Goal: Transaction & Acquisition: Purchase product/service

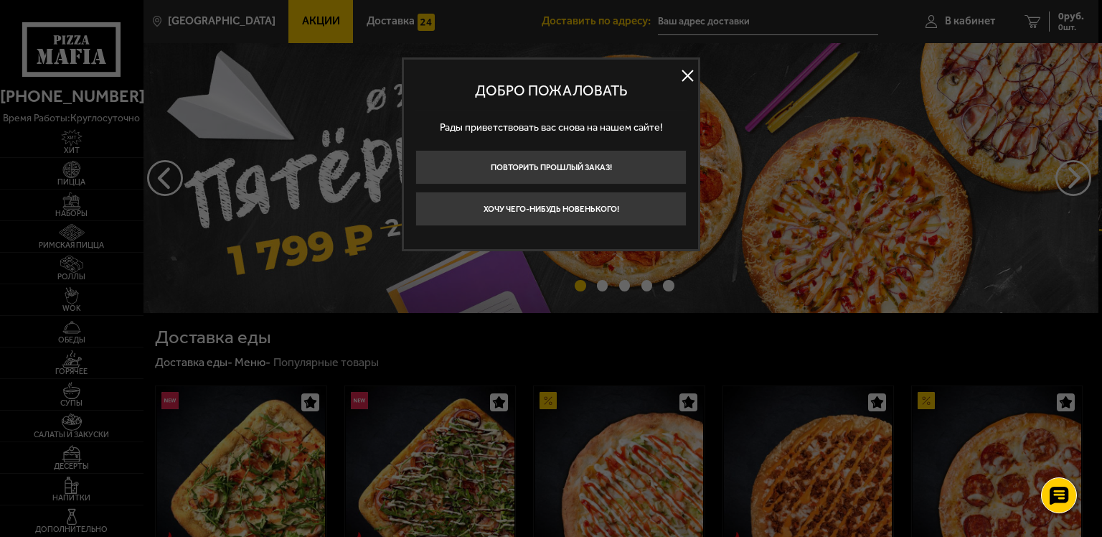
click at [695, 79] on button at bounding box center [688, 76] width 22 height 22
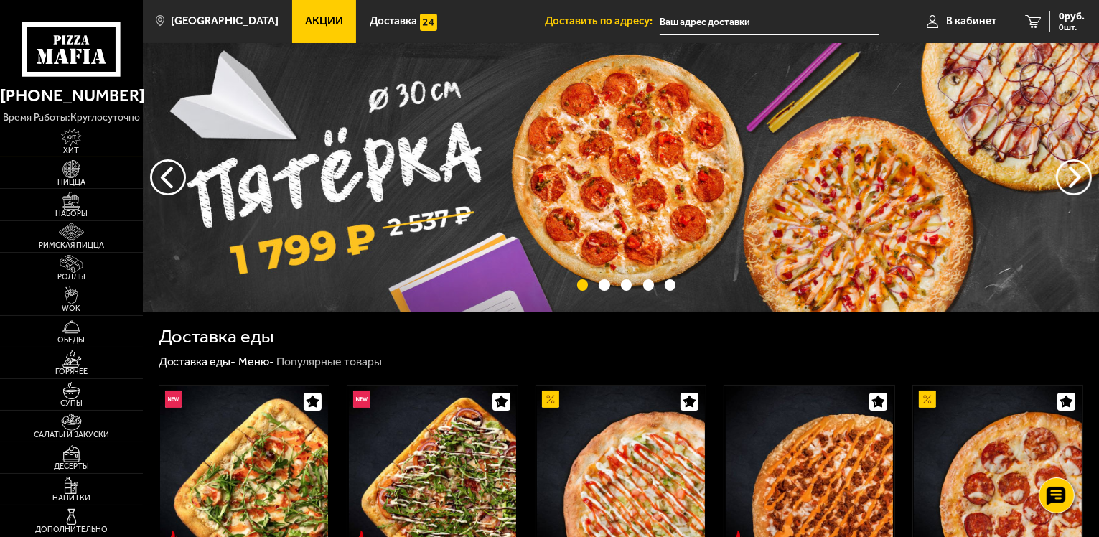
click at [91, 139] on img at bounding box center [72, 137] width 44 height 18
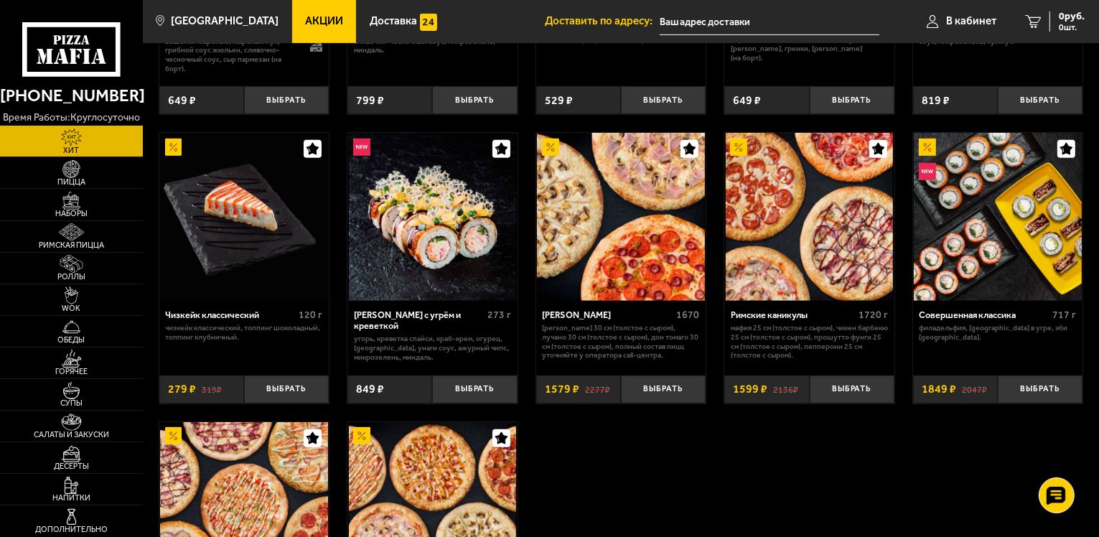
scroll to position [574, 0]
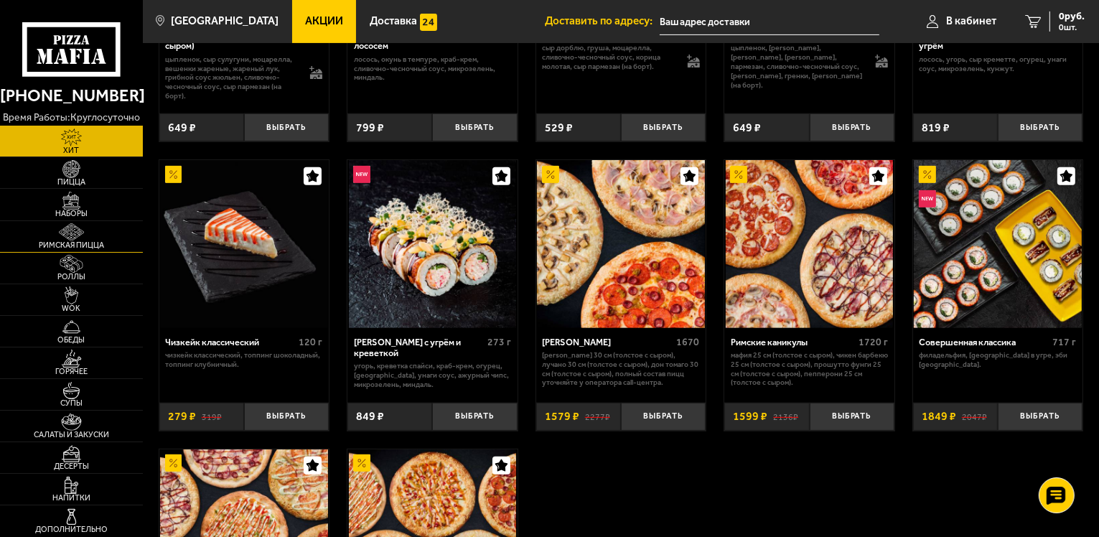
click at [93, 221] on link "Римская пицца" at bounding box center [71, 236] width 143 height 31
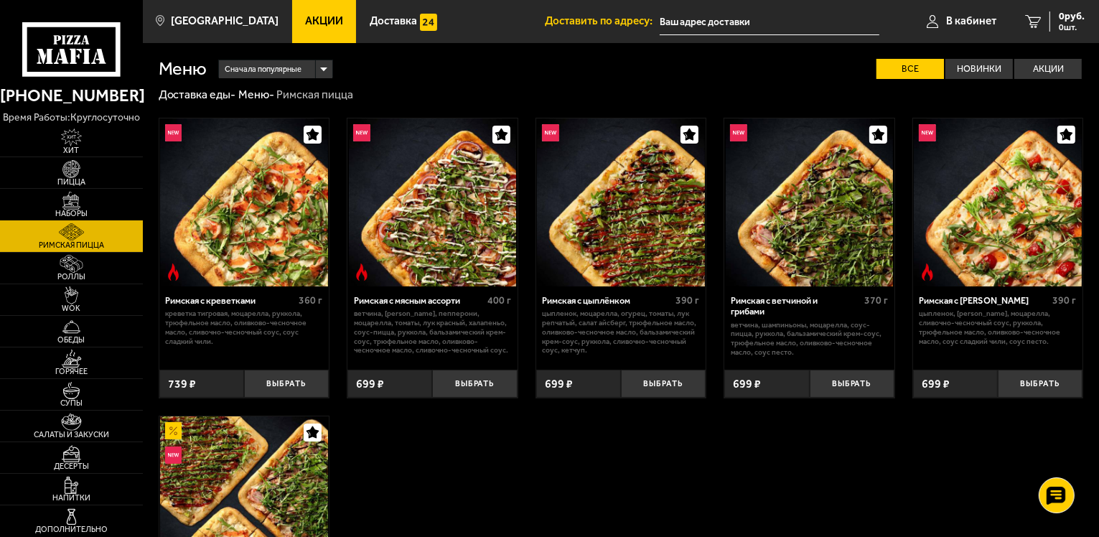
click at [89, 207] on img at bounding box center [72, 201] width 44 height 18
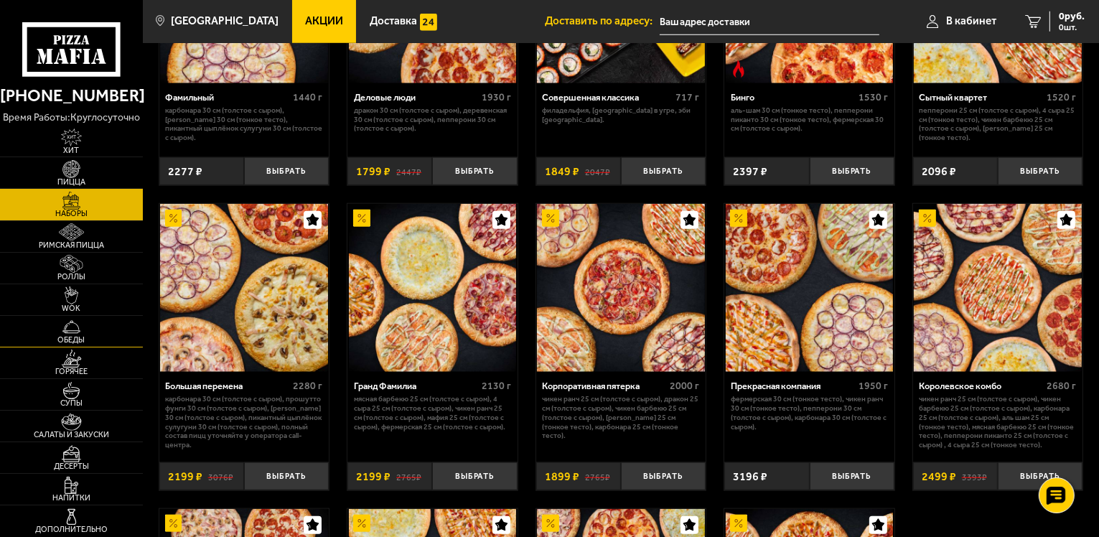
scroll to position [1651, 0]
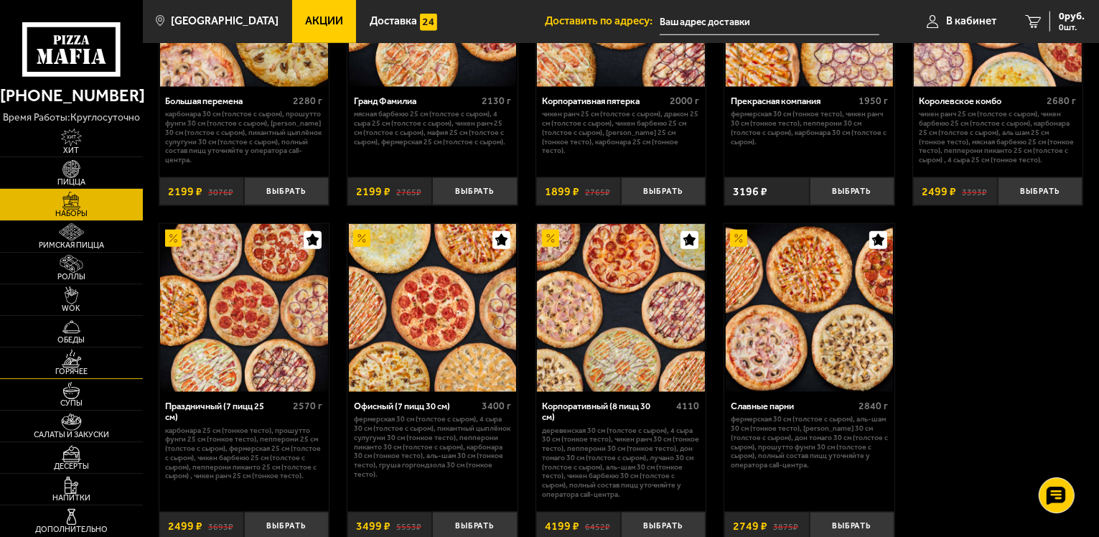
click at [89, 352] on img at bounding box center [72, 359] width 44 height 18
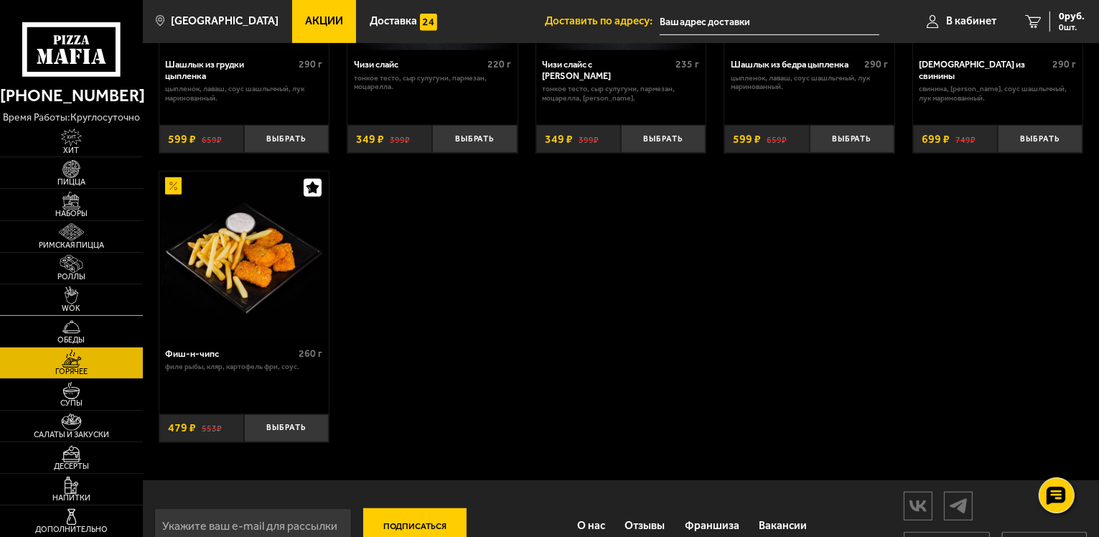
scroll to position [927, 0]
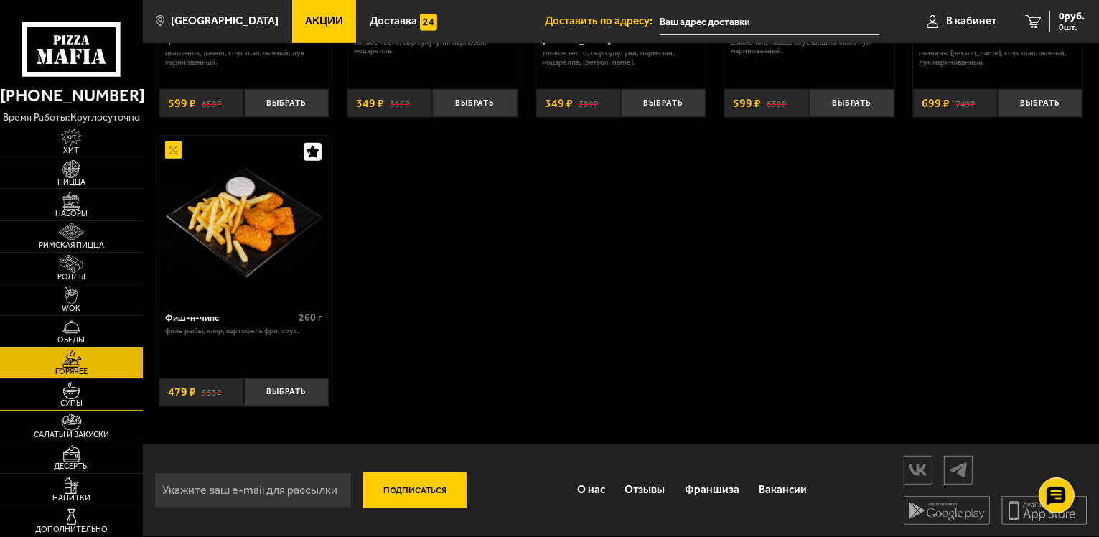
click at [95, 402] on span "Супы" at bounding box center [71, 403] width 143 height 8
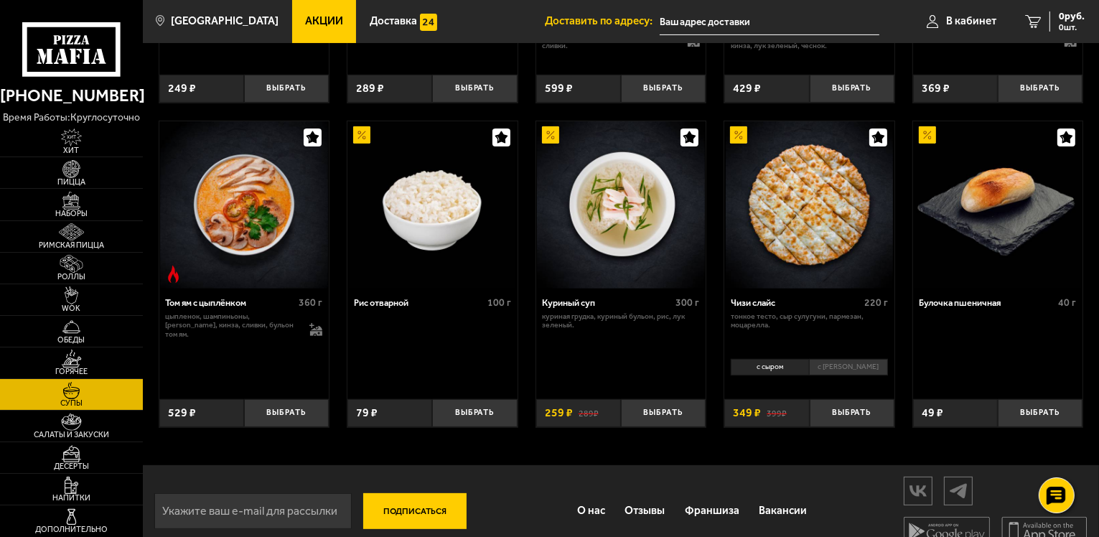
scroll to position [439, 0]
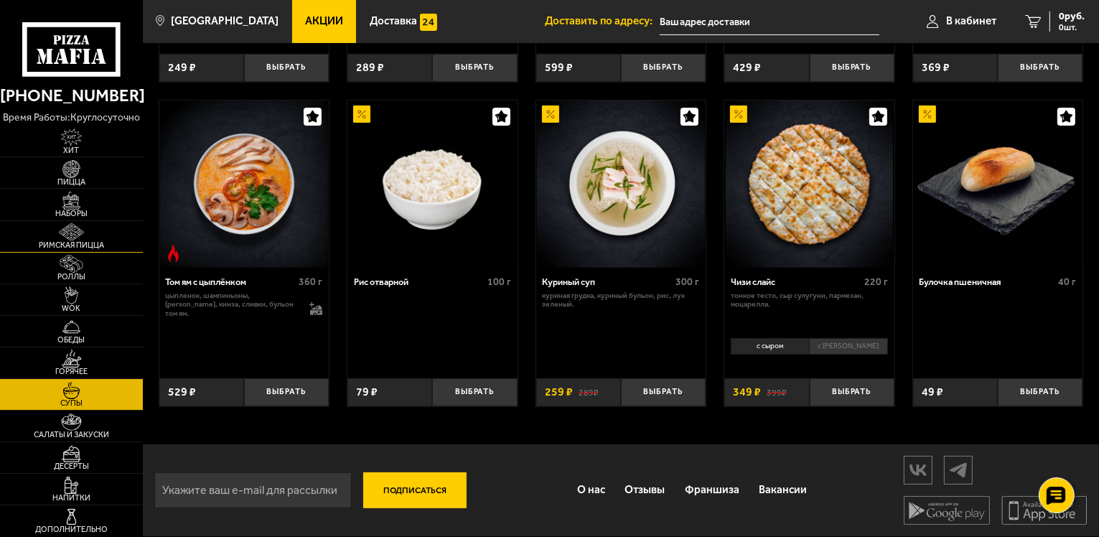
click at [109, 240] on link "Римская пицца" at bounding box center [71, 236] width 143 height 31
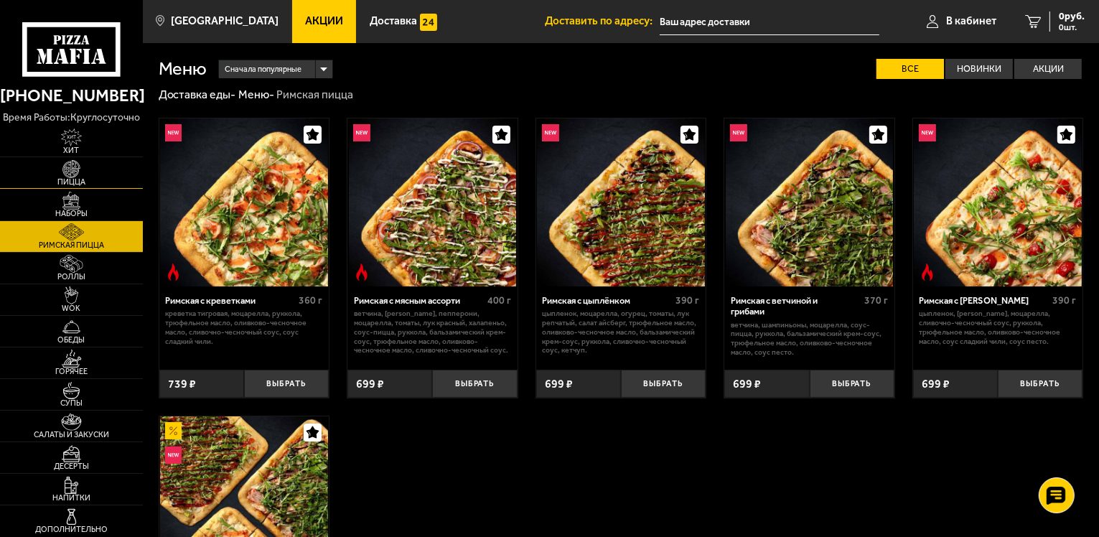
click at [91, 173] on img at bounding box center [72, 169] width 44 height 18
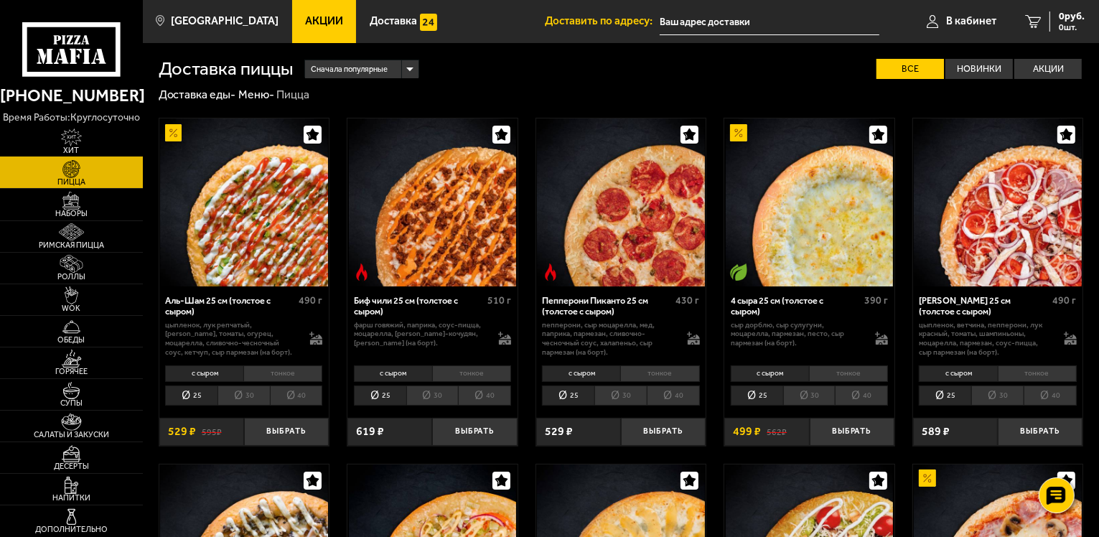
click at [95, 134] on link "Хит" at bounding box center [71, 141] width 143 height 31
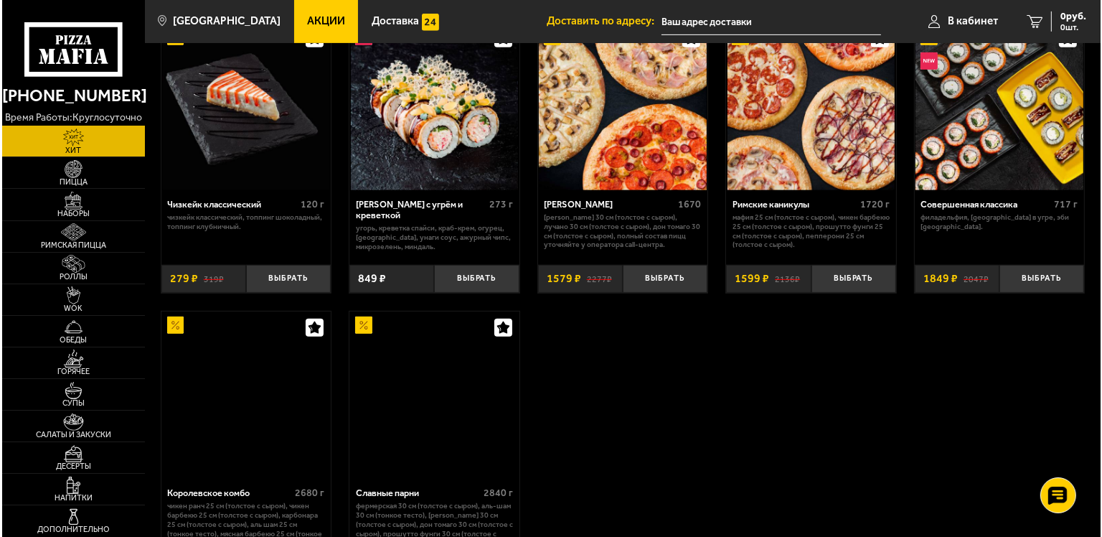
scroll to position [718, 0]
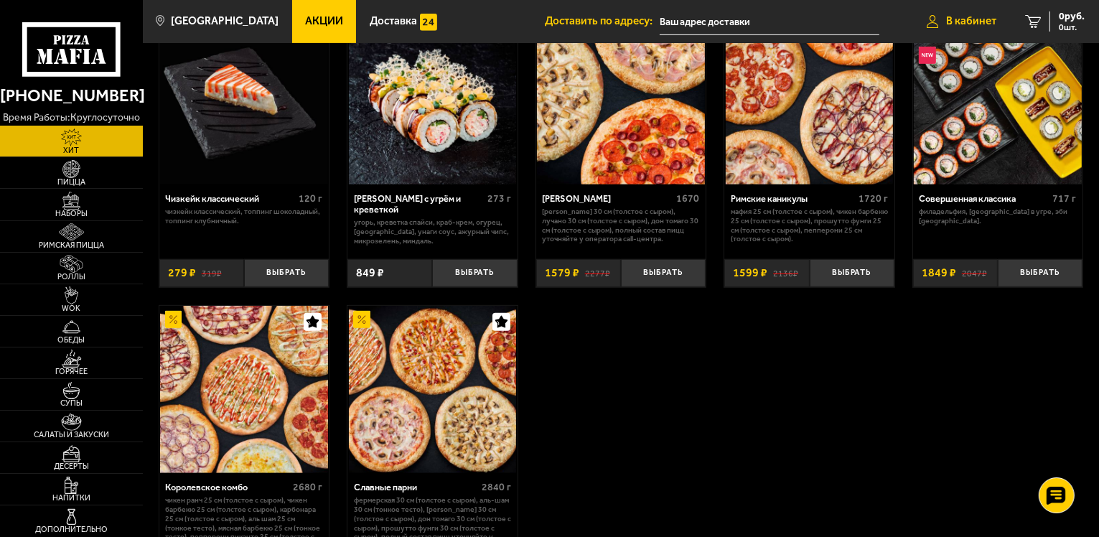
click at [978, 20] on span "В кабинет" at bounding box center [971, 21] width 50 height 11
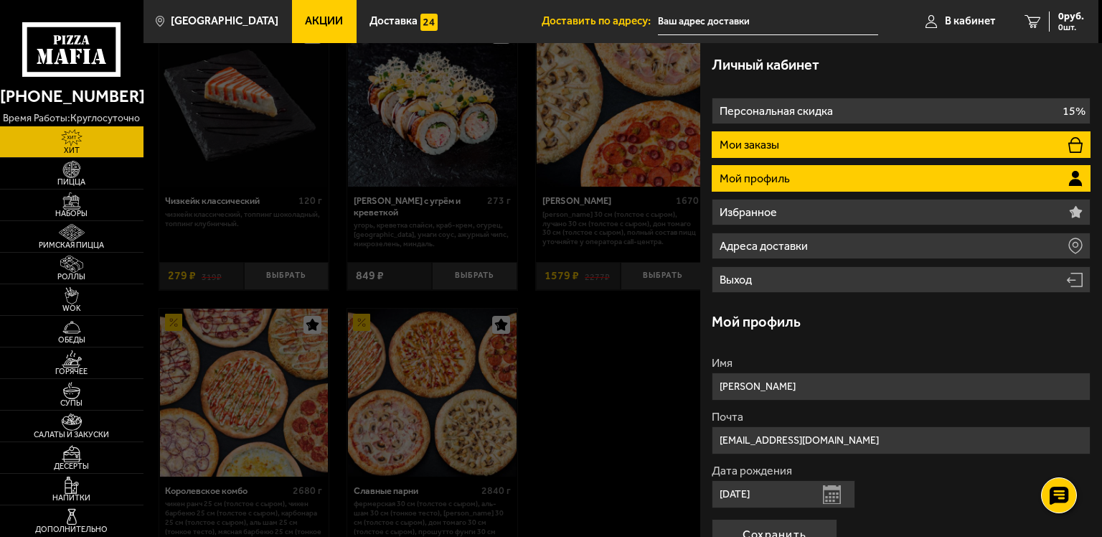
click at [985, 138] on li "Мои заказы" at bounding box center [901, 144] width 379 height 27
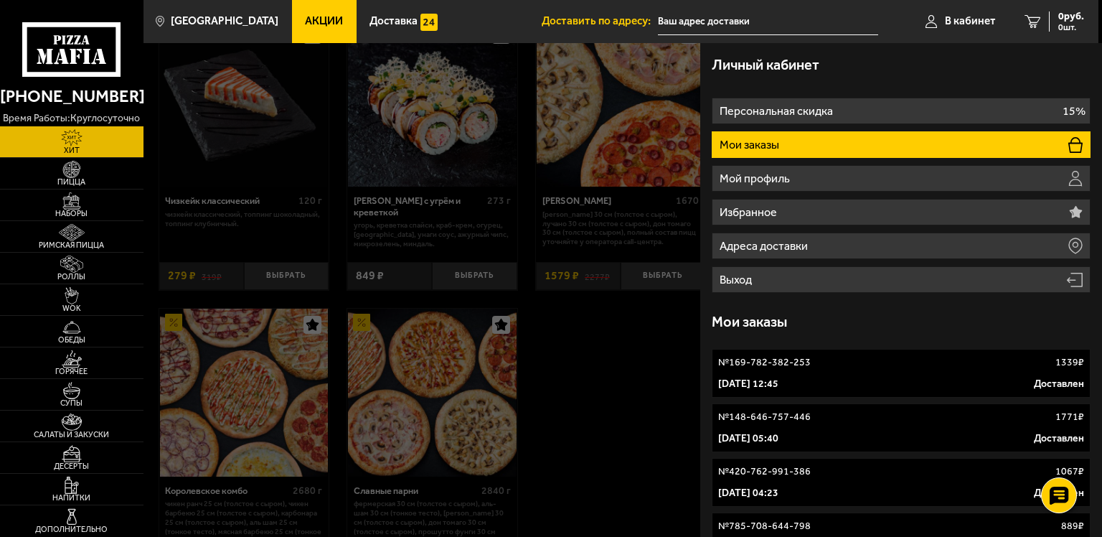
click at [996, 63] on div "Личный кабинет" at bounding box center [901, 64] width 379 height 43
click at [993, 23] on span "В кабинет" at bounding box center [970, 21] width 51 height 11
click at [1046, 17] on link "0 руб. 0 шт." at bounding box center [1055, 21] width 88 height 43
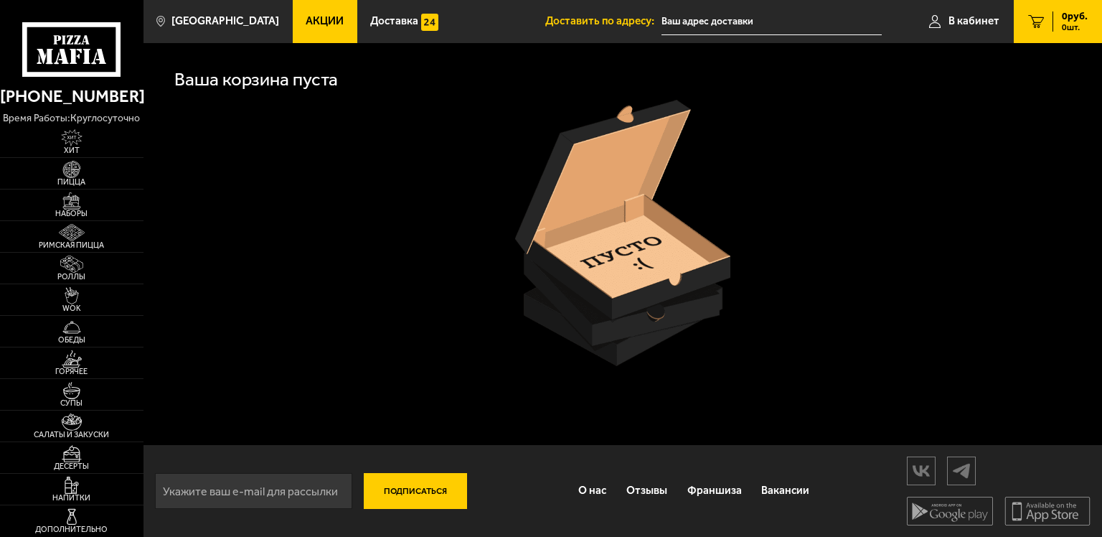
click at [1048, 17] on link "0 руб. 0 шт." at bounding box center [1058, 21] width 88 height 43
click at [982, 19] on span "В кабинет" at bounding box center [974, 21] width 51 height 11
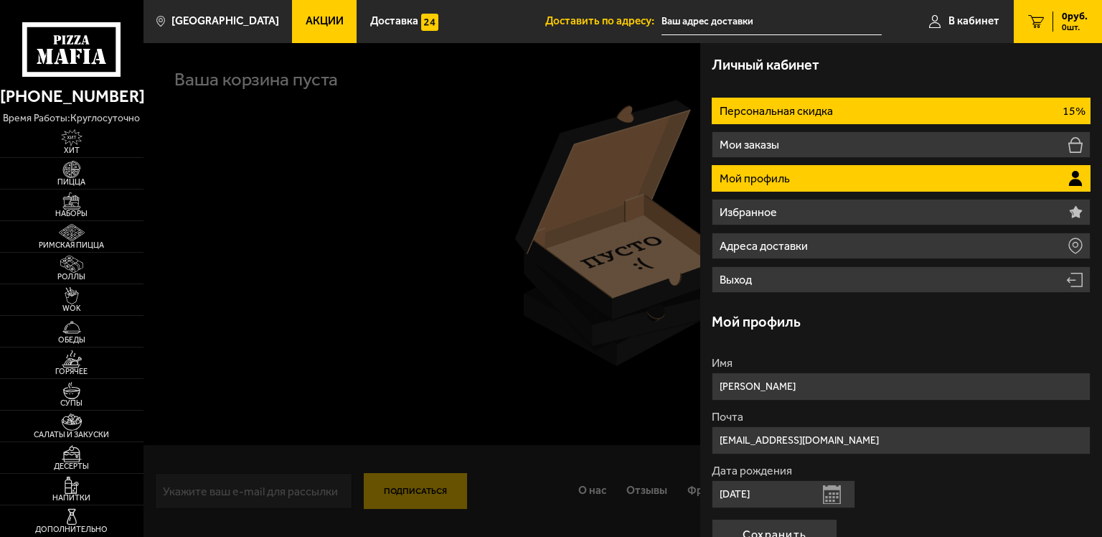
click at [865, 100] on li "Персональная скидка 15%" at bounding box center [901, 111] width 379 height 27
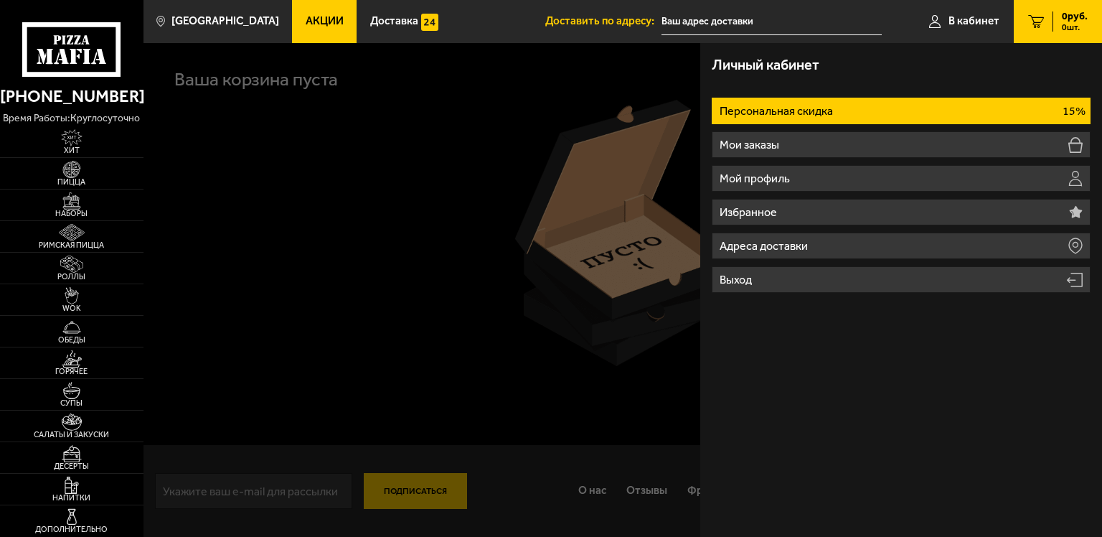
click at [182, 175] on div at bounding box center [695, 311] width 1102 height 537
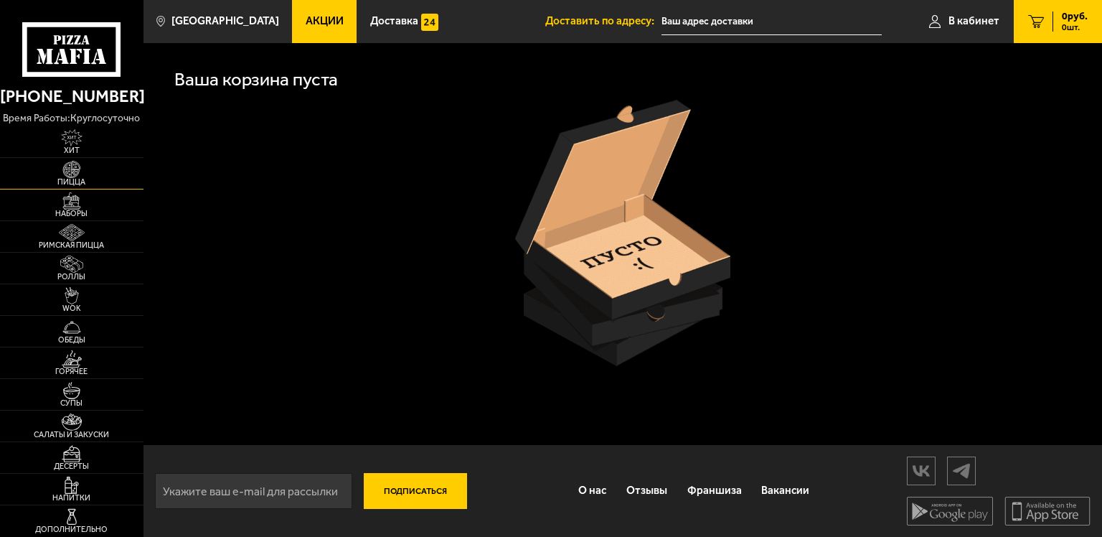
click at [70, 178] on span "Пицца" at bounding box center [72, 182] width 144 height 8
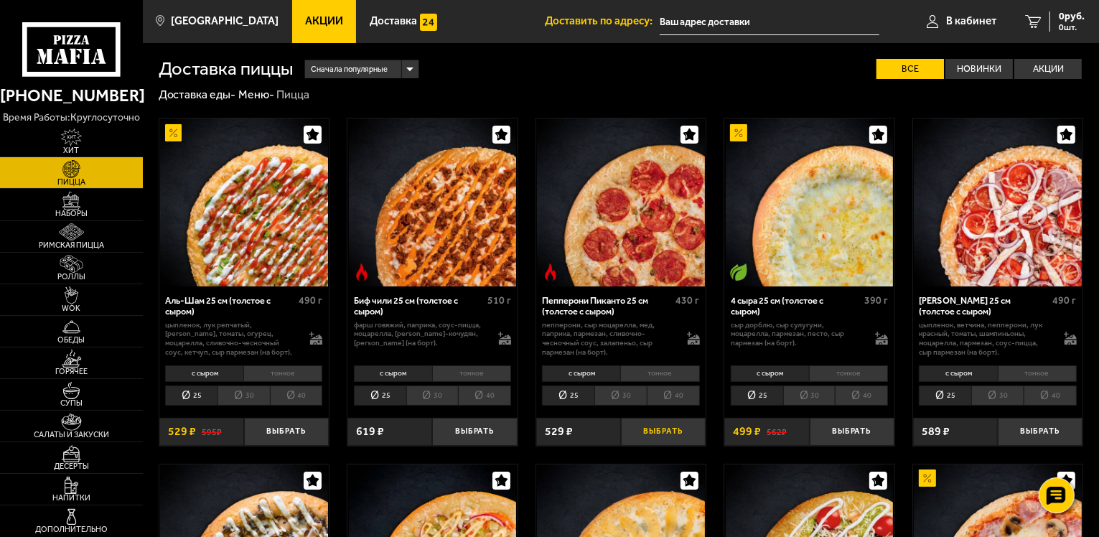
click at [678, 429] on button "Выбрать" at bounding box center [663, 432] width 85 height 28
click at [1048, 20] on span "450 руб." at bounding box center [1065, 16] width 37 height 10
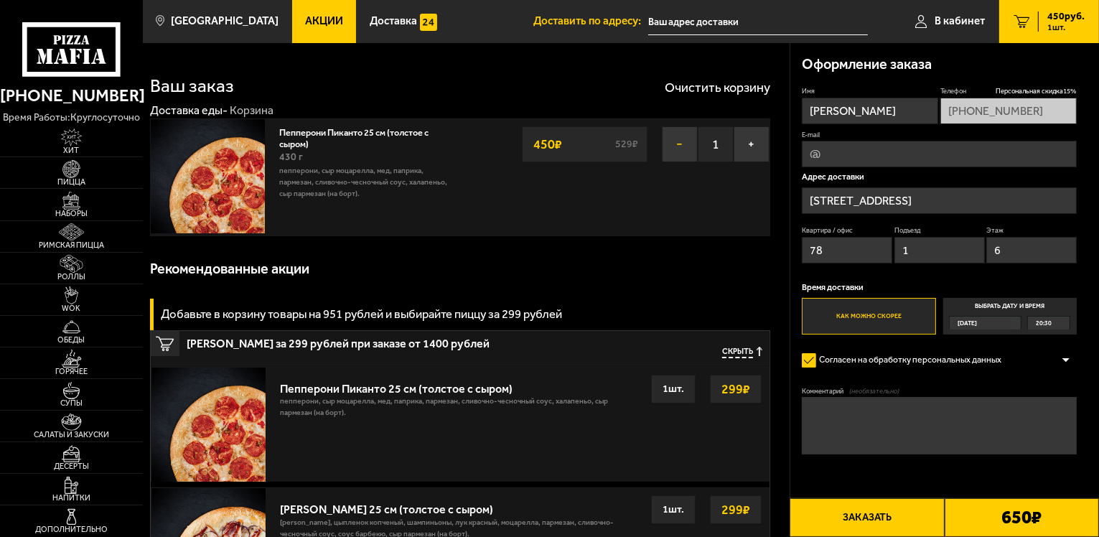
click at [672, 143] on button "−" at bounding box center [680, 144] width 36 height 36
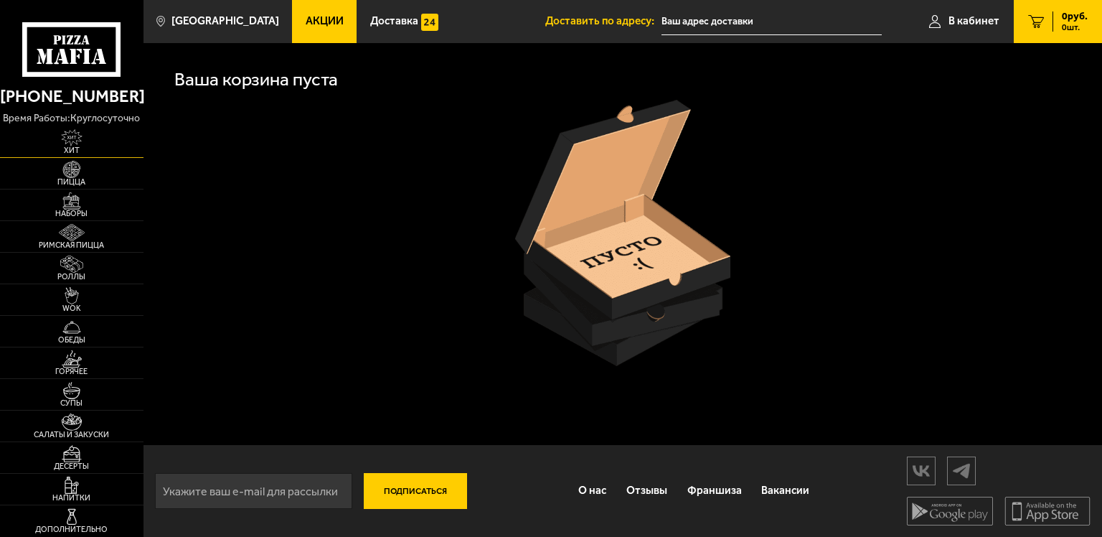
click at [115, 142] on link "Хит" at bounding box center [72, 141] width 144 height 31
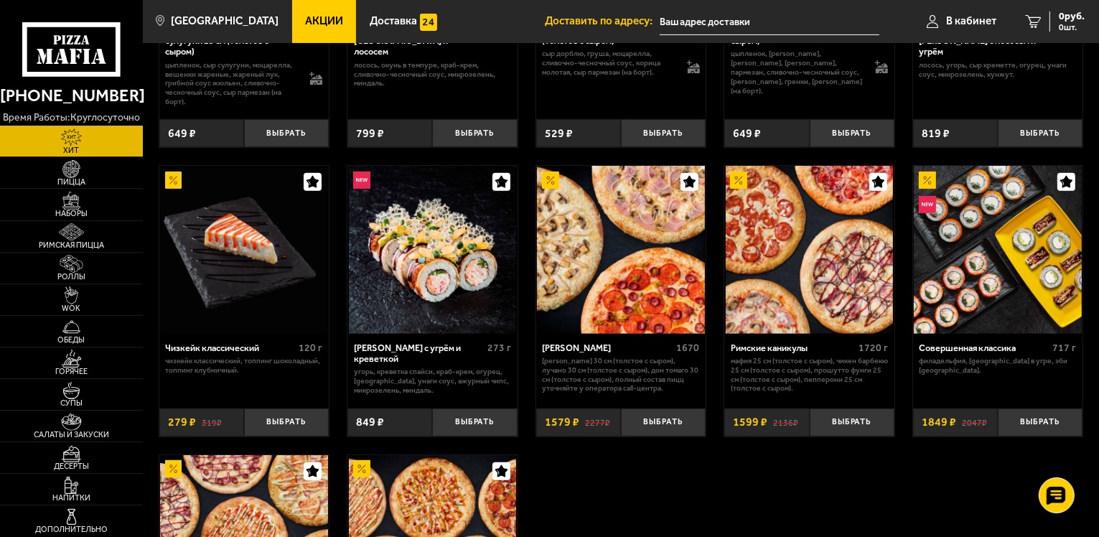
scroll to position [574, 0]
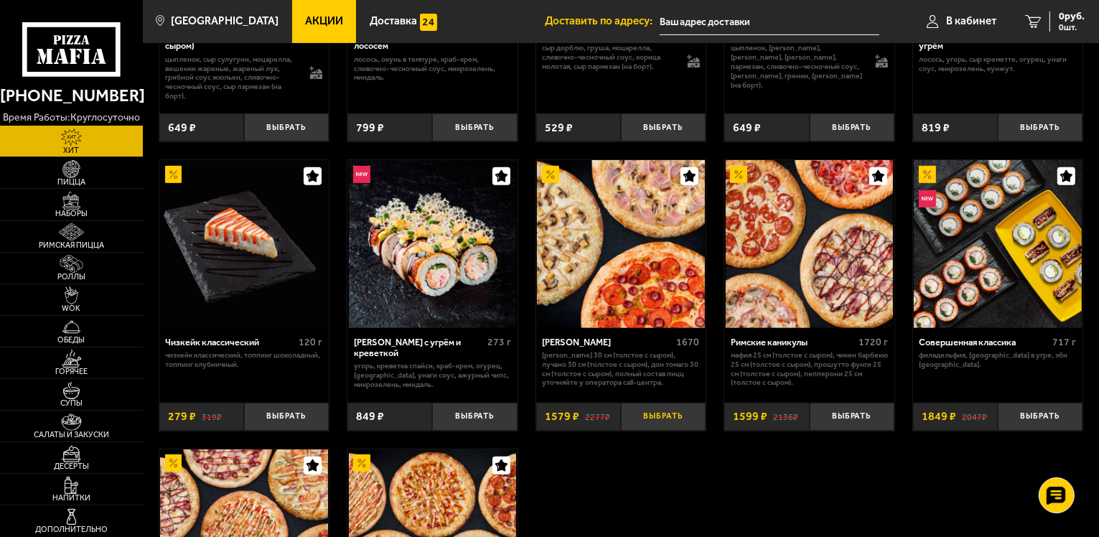
click at [665, 416] on button "Выбрать" at bounding box center [663, 417] width 85 height 28
click at [628, 420] on button "−" at bounding box center [635, 417] width 28 height 28
click at [462, 413] on button "Выбрать" at bounding box center [474, 417] width 85 height 28
click at [467, 414] on button "Выбрать" at bounding box center [474, 417] width 85 height 28
click at [1046, 34] on link "1 849 руб. 1 шт." at bounding box center [1049, 21] width 100 height 43
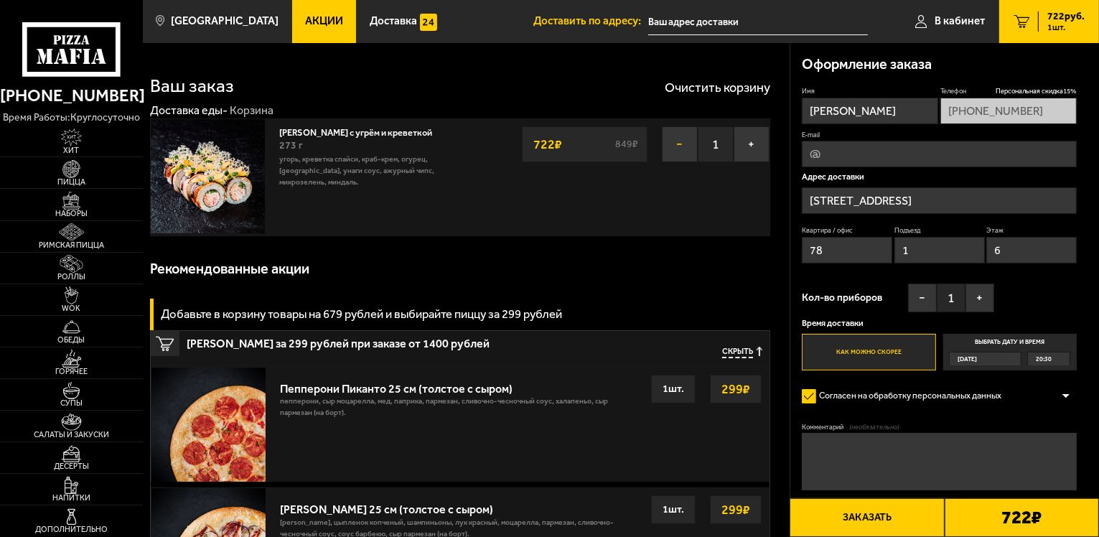
click at [683, 149] on button "−" at bounding box center [680, 144] width 36 height 36
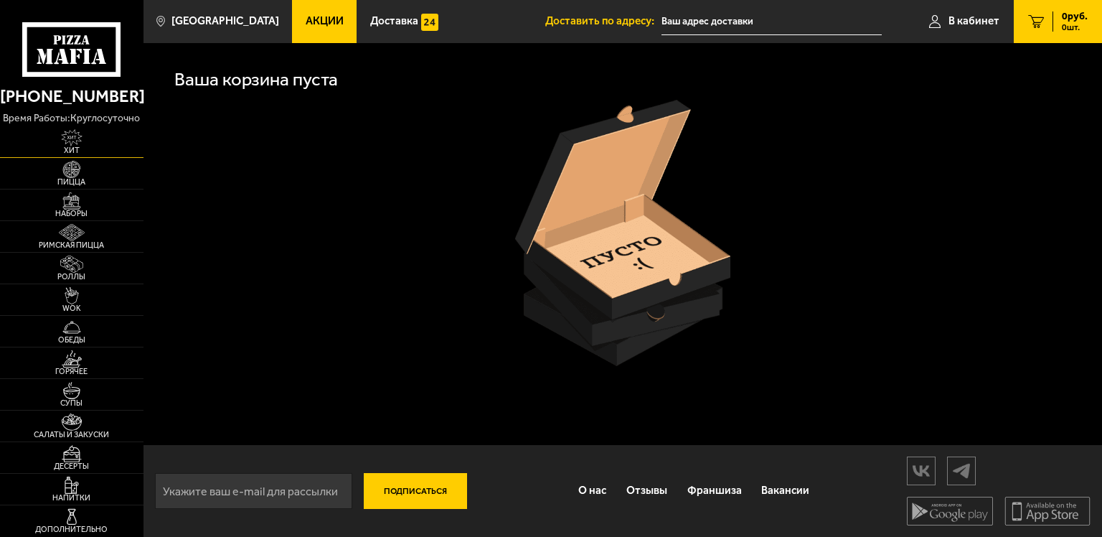
click at [86, 151] on span "Хит" at bounding box center [72, 150] width 144 height 8
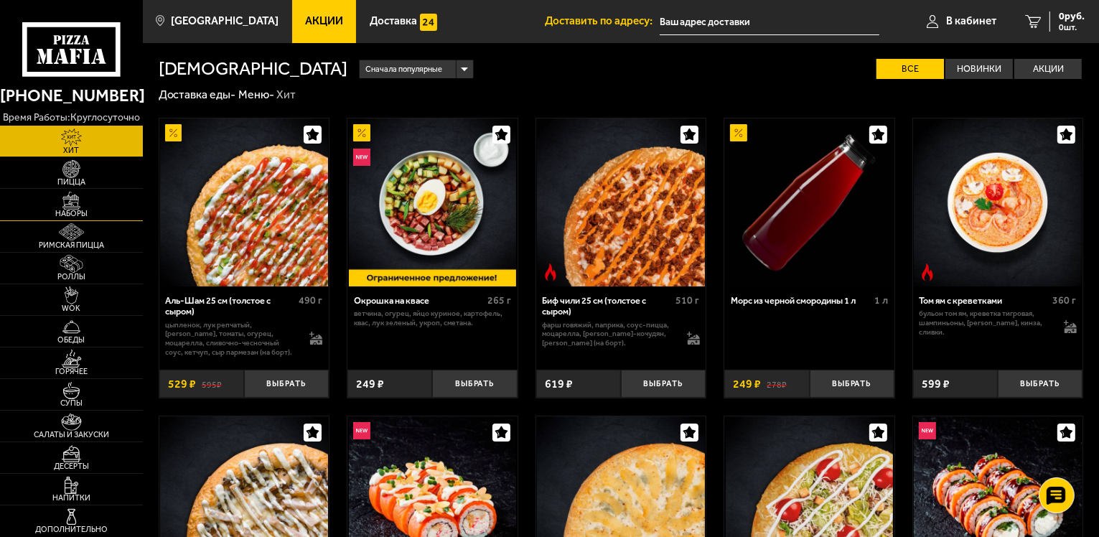
click at [57, 203] on img at bounding box center [72, 201] width 44 height 18
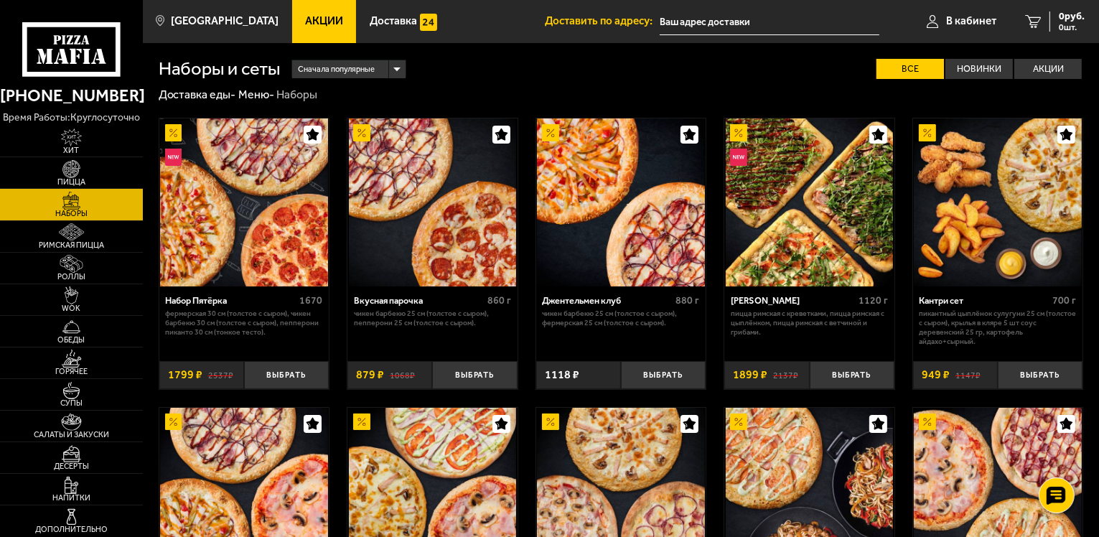
click at [289, 390] on div "Набор Пятёрка 1670 Фермерская 30 см (толстое с сыром), Чикен Барбекю 30 см (тол…" at bounding box center [245, 254] width 172 height 272
click at [289, 385] on button "Выбрать" at bounding box center [286, 375] width 85 height 28
click at [1077, 23] on span "1 шт." at bounding box center [1062, 27] width 43 height 9
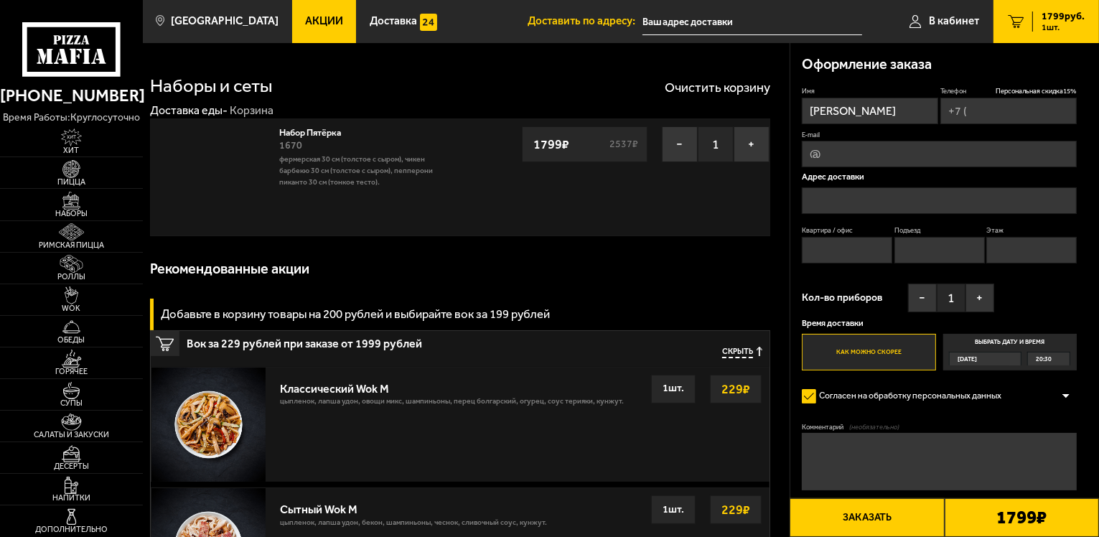
type input "[PHONE_NUMBER]"
type input "[STREET_ADDRESS]"
type input "78"
type input "1"
type input "6"
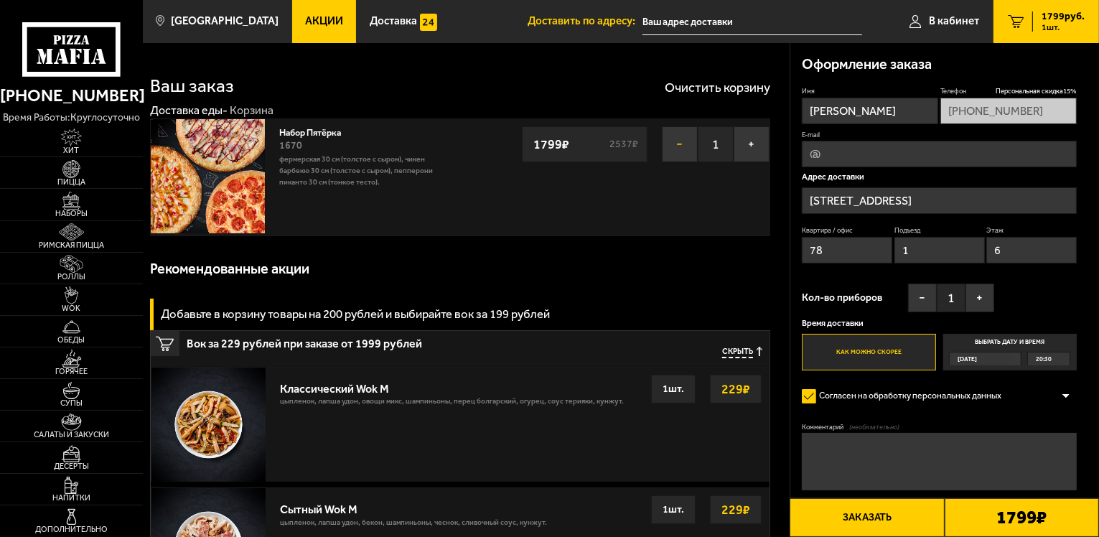
click at [683, 146] on button "−" at bounding box center [680, 144] width 36 height 36
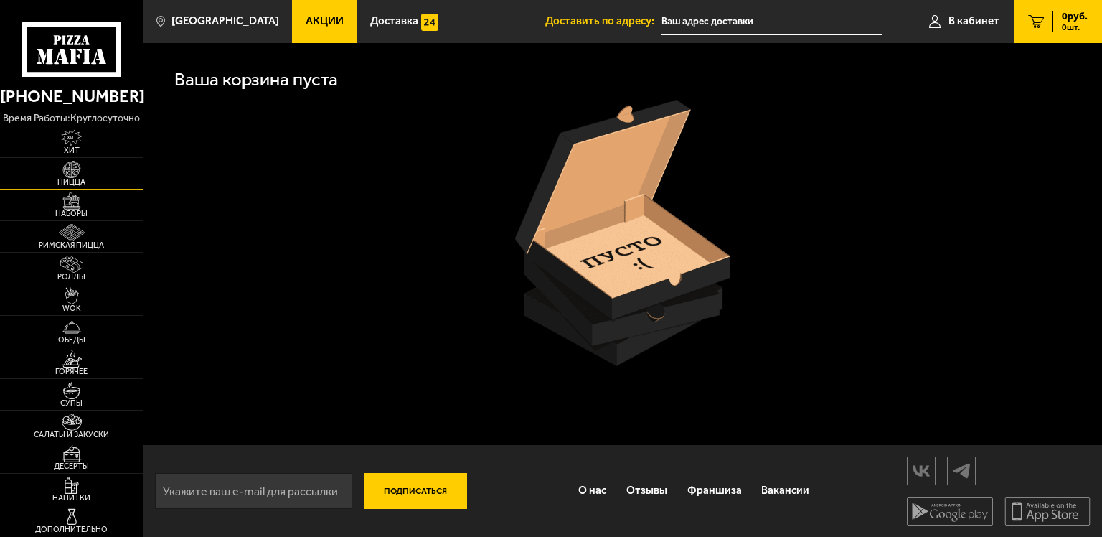
click at [93, 185] on span "Пицца" at bounding box center [72, 182] width 144 height 8
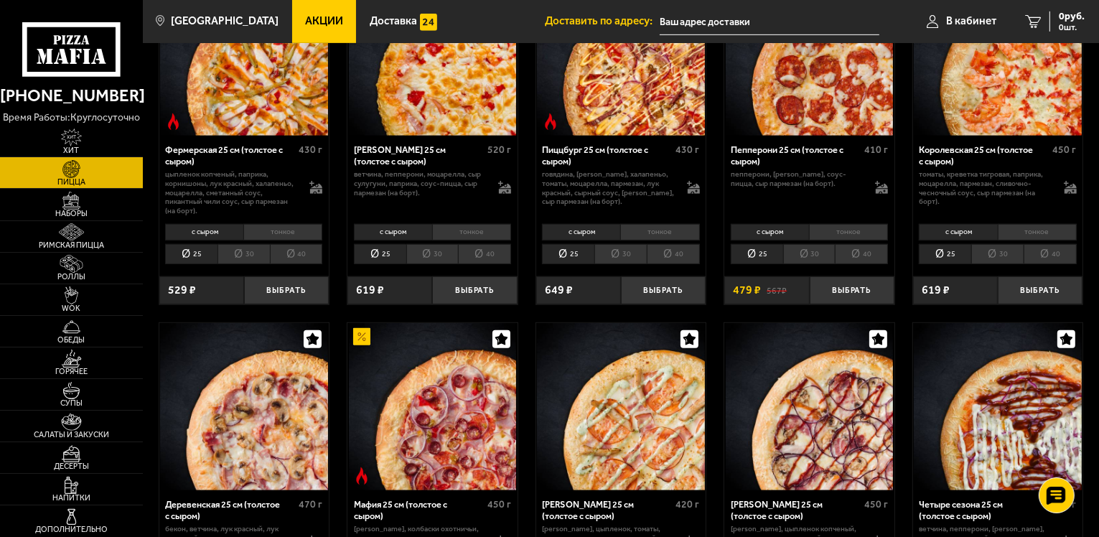
scroll to position [1148, 0]
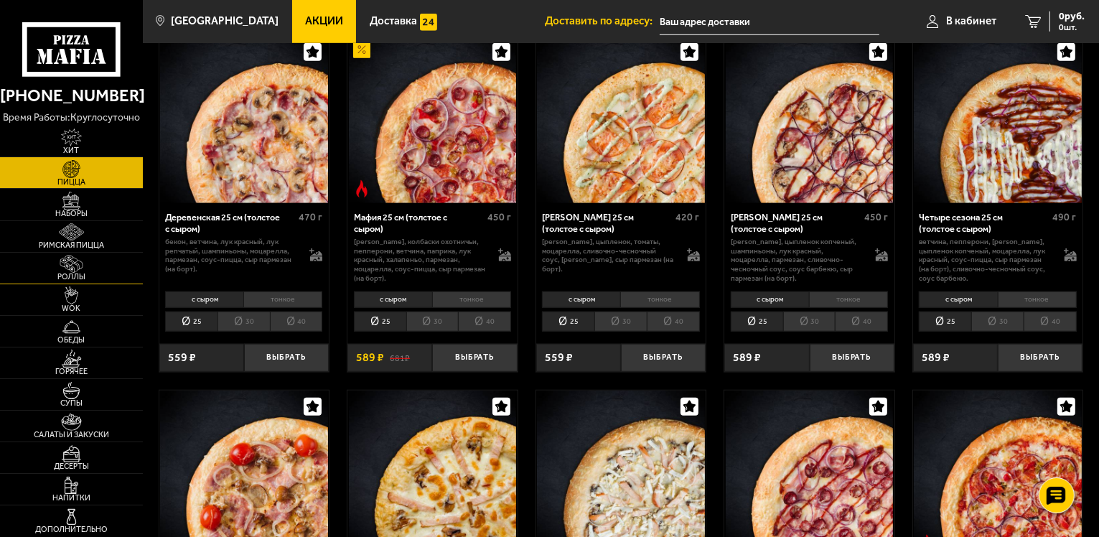
click at [76, 266] on img at bounding box center [72, 264] width 44 height 18
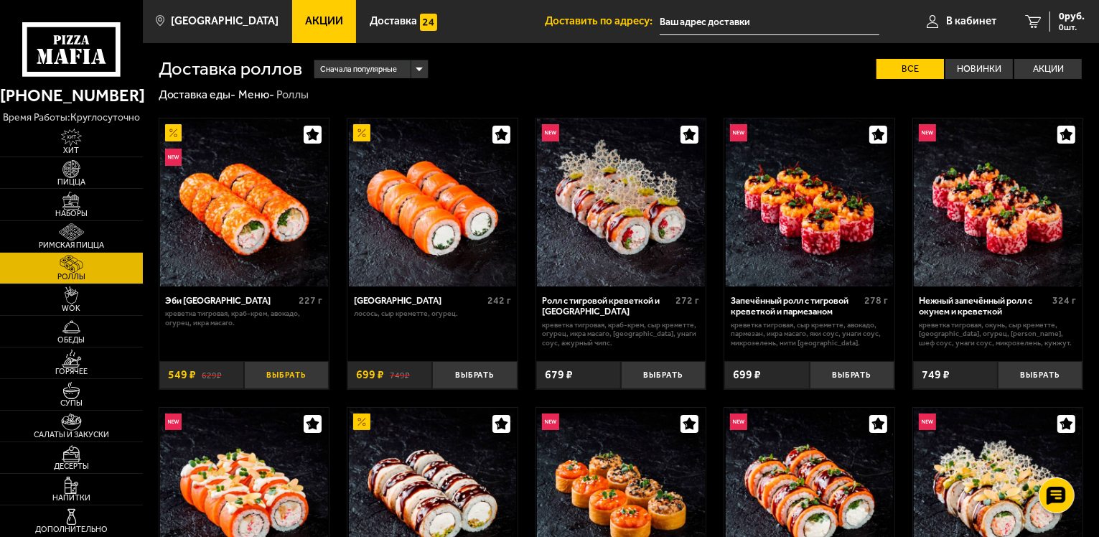
click at [312, 389] on button "Выбрать" at bounding box center [286, 375] width 85 height 28
click at [1051, 24] on span "1 шт." at bounding box center [1065, 27] width 37 height 9
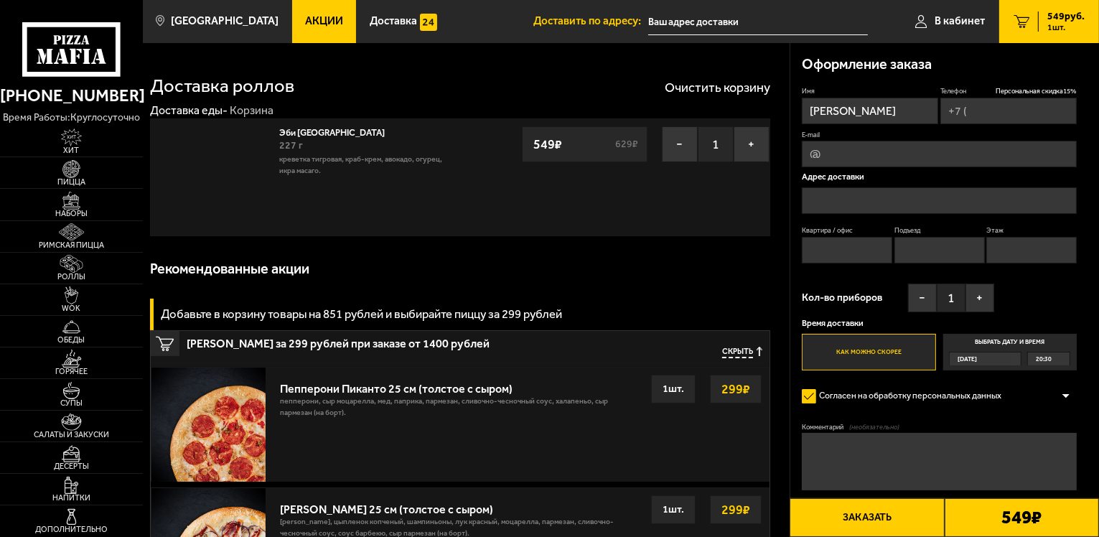
type input "[PHONE_NUMBER]"
type input "[STREET_ADDRESS]"
type input "78"
type input "1"
type input "6"
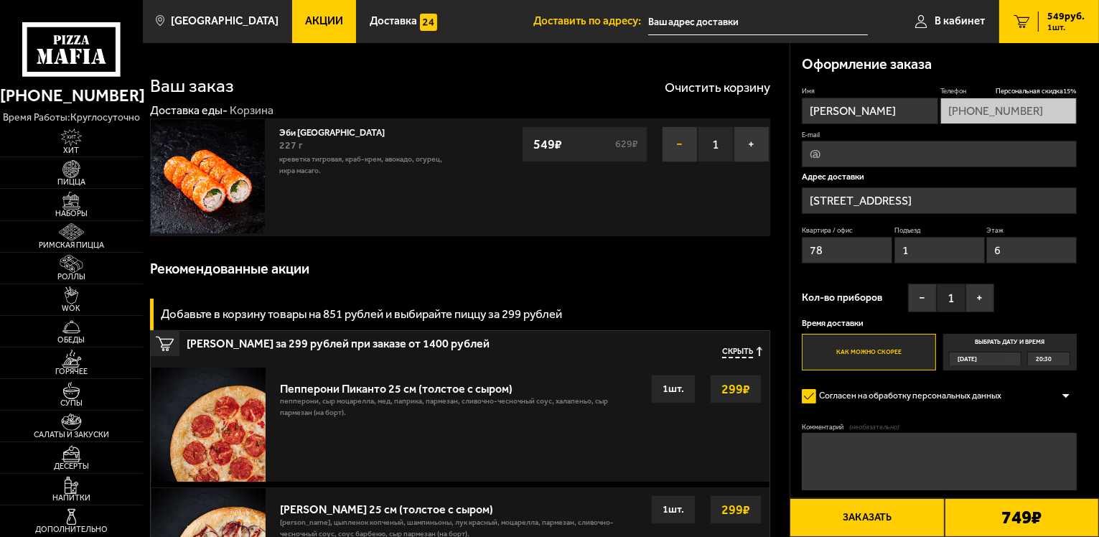
click at [683, 144] on button "−" at bounding box center [680, 144] width 36 height 36
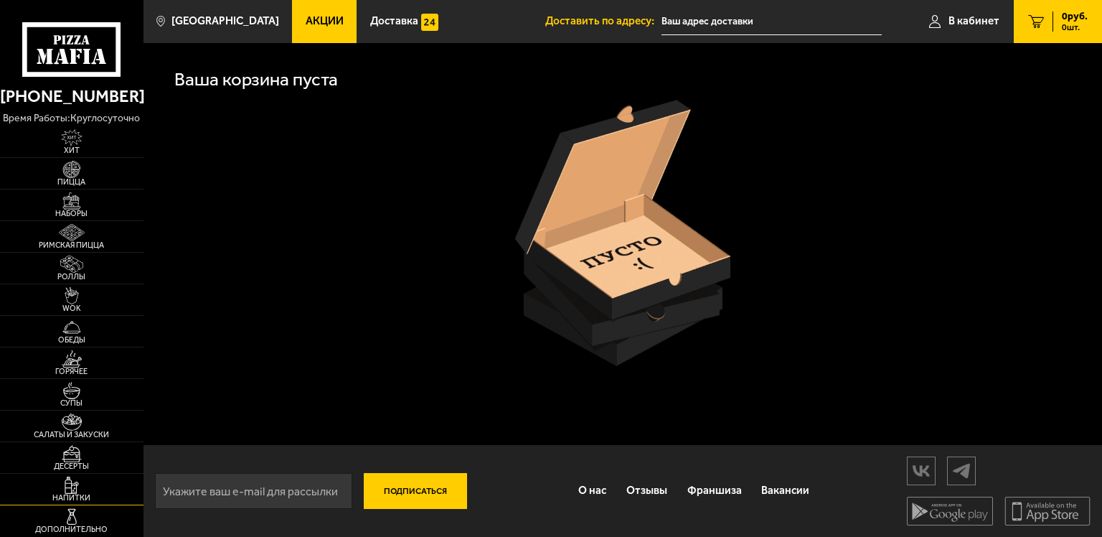
click at [76, 482] on img at bounding box center [72, 486] width 44 height 18
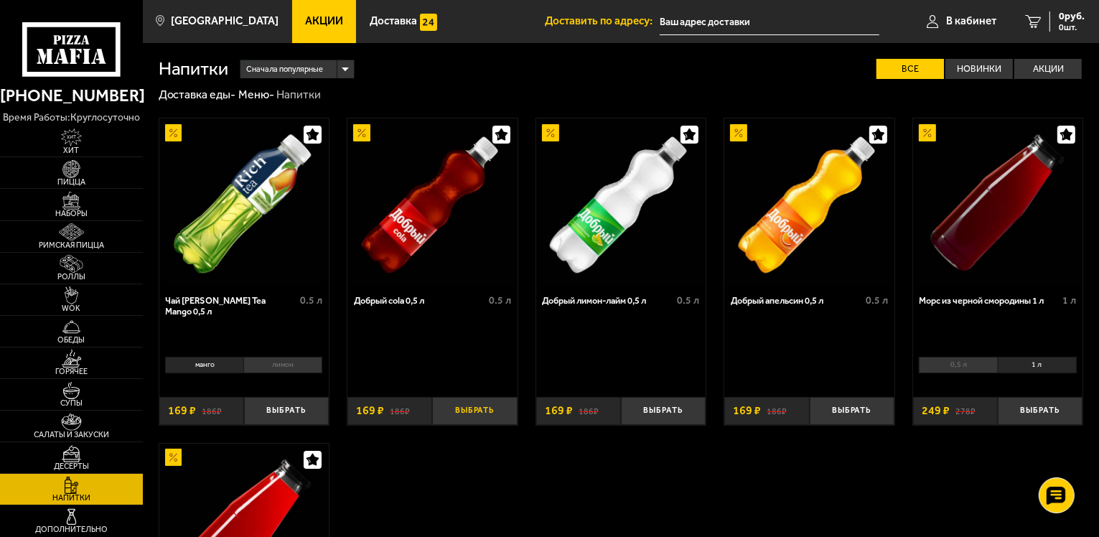
click at [471, 405] on button "Выбрать" at bounding box center [474, 411] width 85 height 28
click at [1054, 31] on span "1 шт." at bounding box center [1065, 27] width 37 height 9
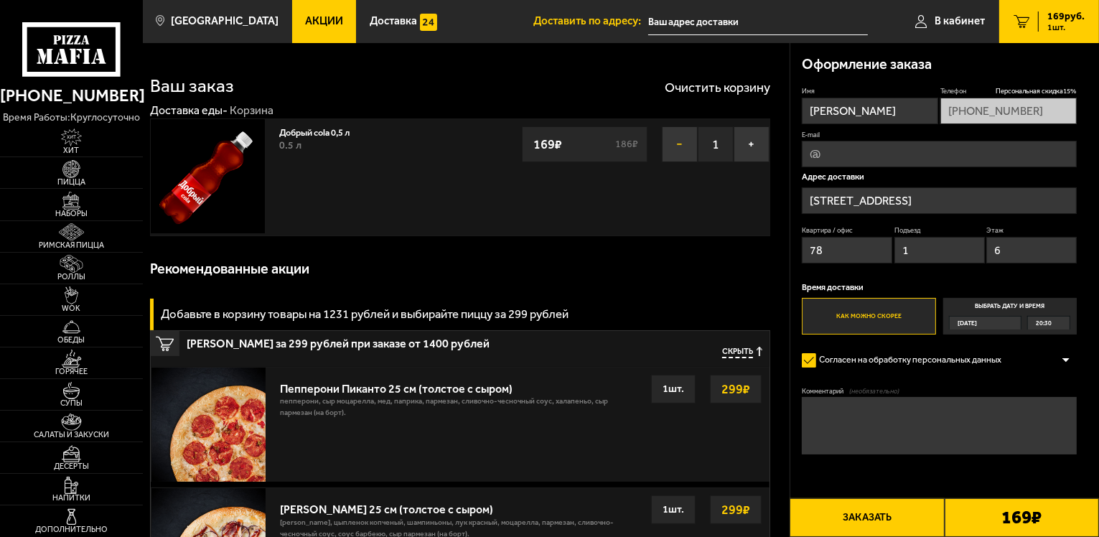
click at [688, 141] on button "−" at bounding box center [680, 144] width 36 height 36
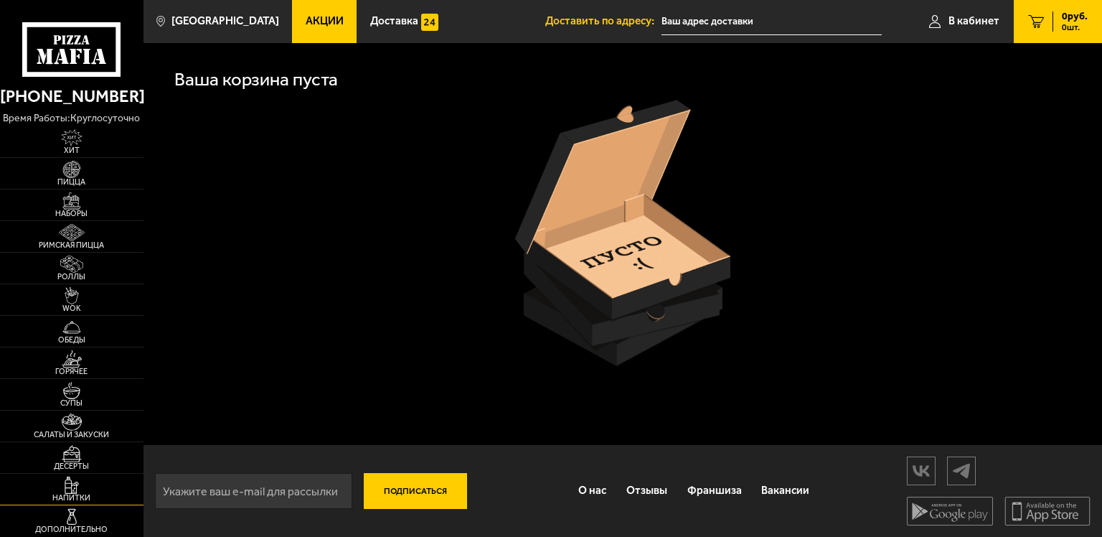
click at [83, 495] on span "Напитки" at bounding box center [72, 498] width 144 height 8
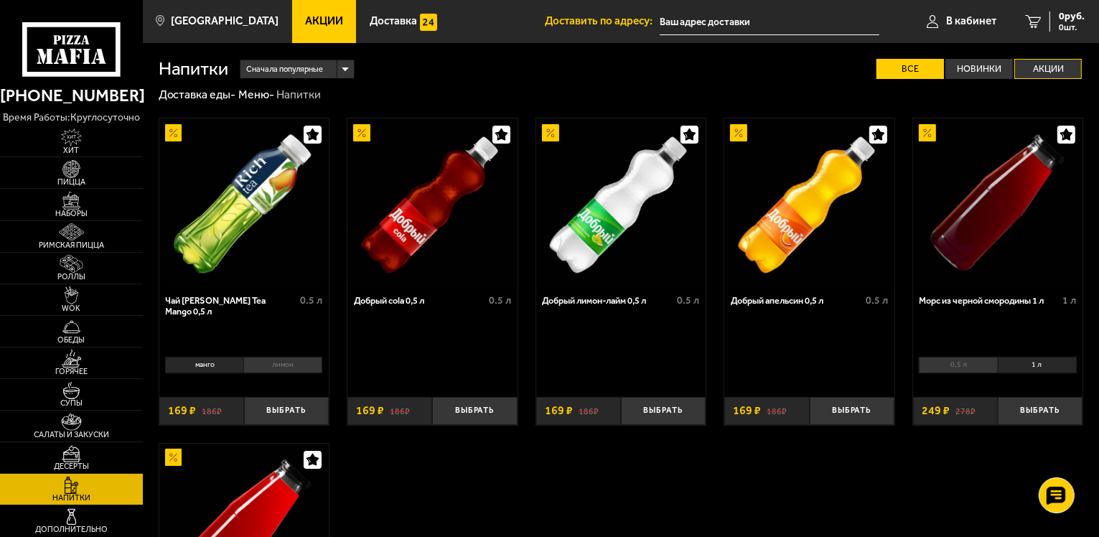
click at [1072, 69] on label "Акции" at bounding box center [1047, 69] width 67 height 21
click at [0, 0] on input "Акции" at bounding box center [0, 0] width 0 height 0
click at [937, 66] on label "Все" at bounding box center [909, 69] width 67 height 21
click at [0, 0] on input "Все" at bounding box center [0, 0] width 0 height 0
click at [1067, 488] on div at bounding box center [1055, 495] width 39 height 39
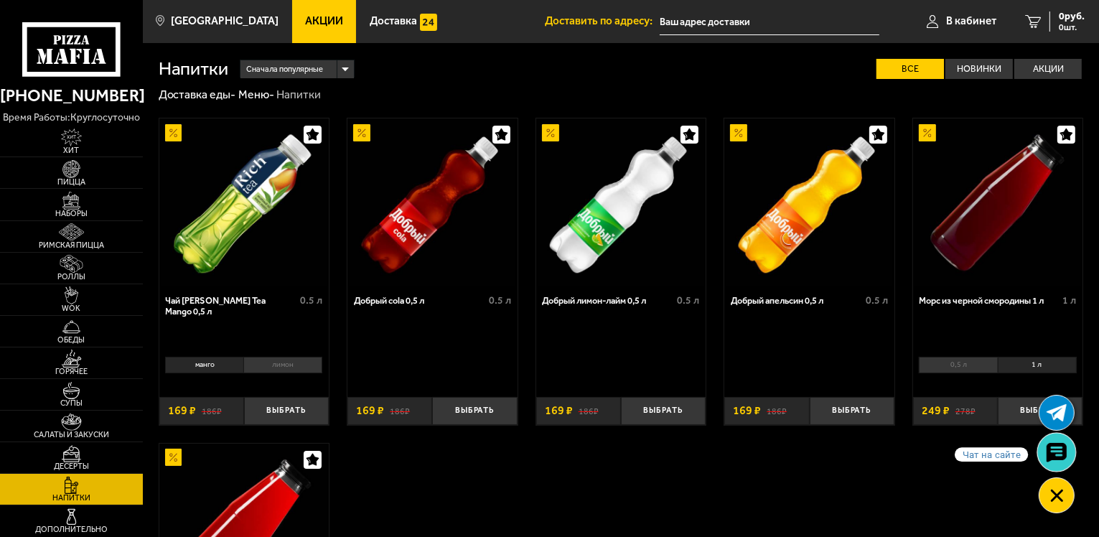
click at [1051, 462] on icon at bounding box center [1056, 453] width 21 height 20
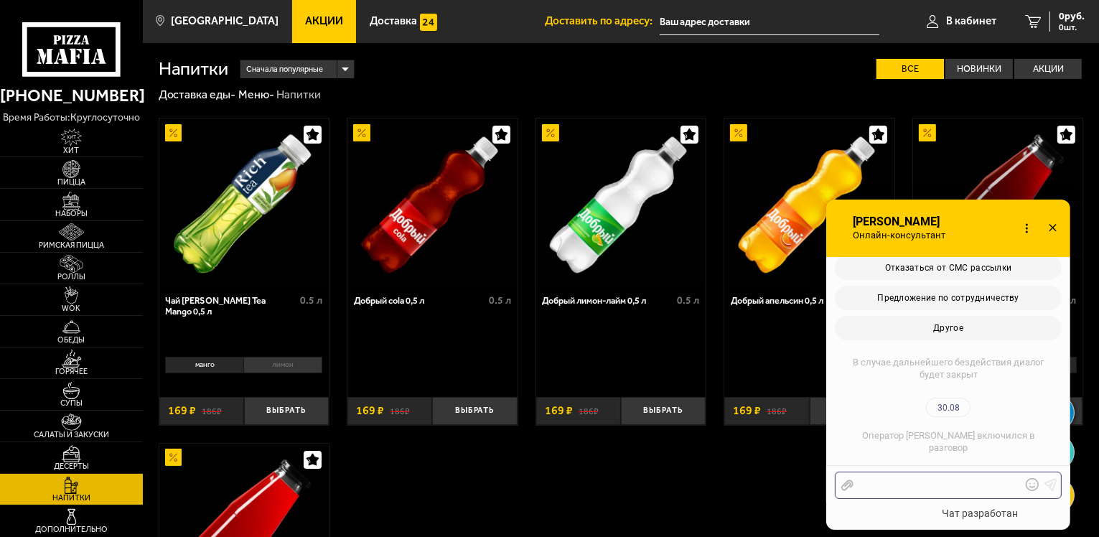
scroll to position [574, 0]
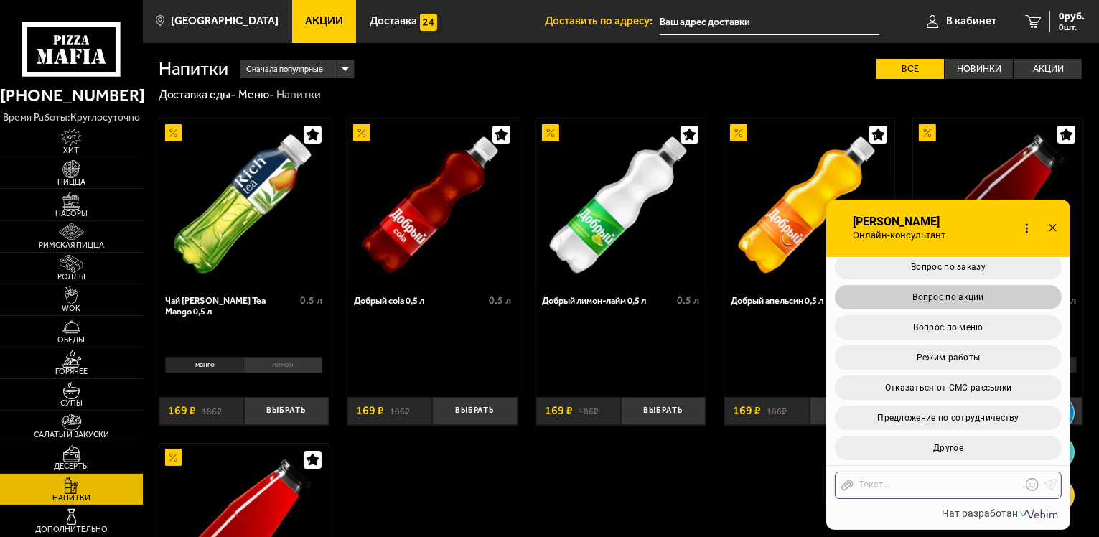
click at [955, 290] on button "Вопрос по акции" at bounding box center [948, 297] width 227 height 24
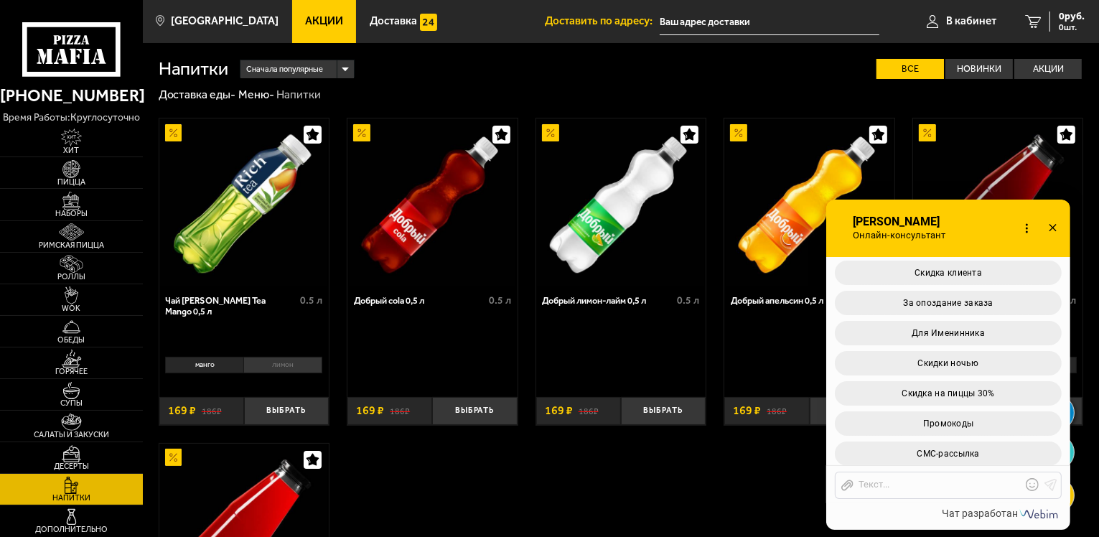
scroll to position [920, 0]
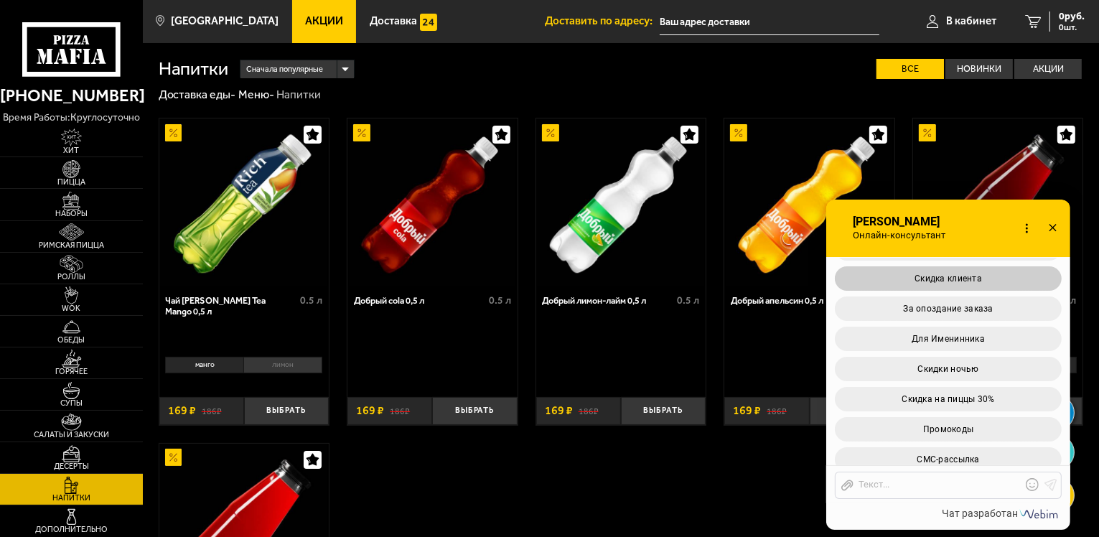
click at [976, 278] on span "Скидка клиента" at bounding box center [947, 278] width 67 height 10
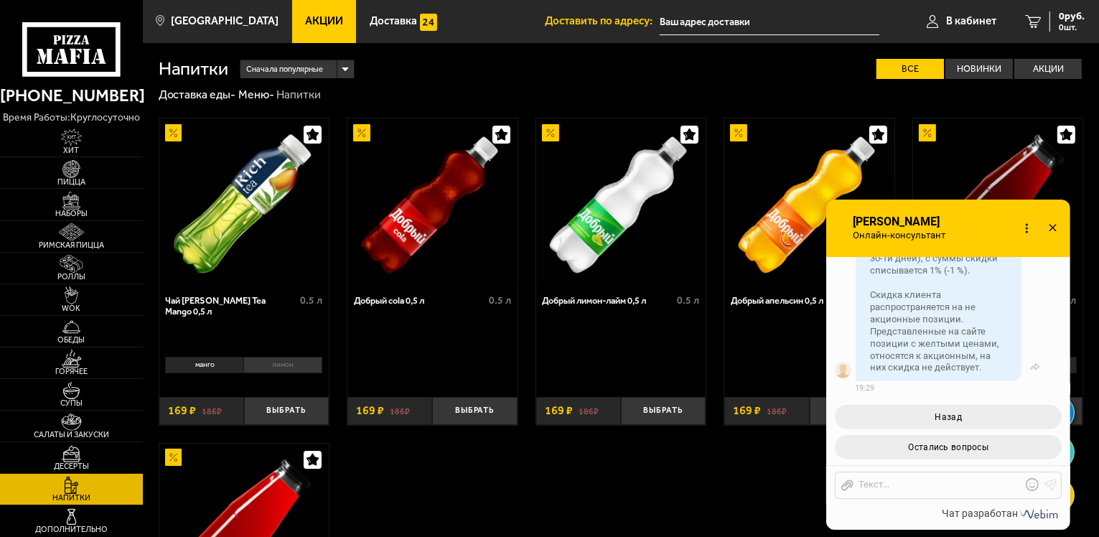
scroll to position [1423, 0]
click at [930, 447] on span "Остались вопросы" at bounding box center [948, 447] width 80 height 10
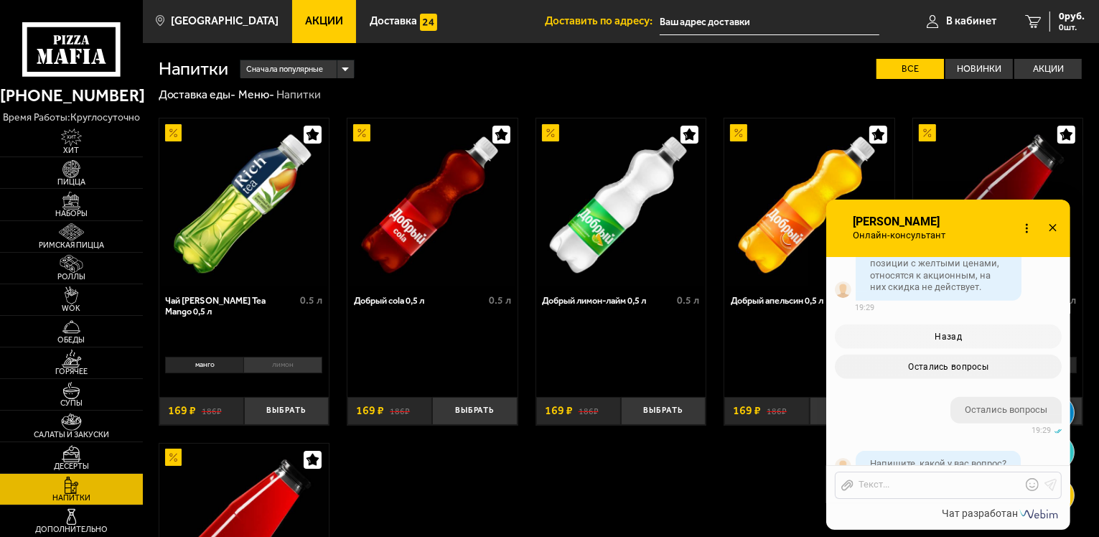
scroll to position [1592, 0]
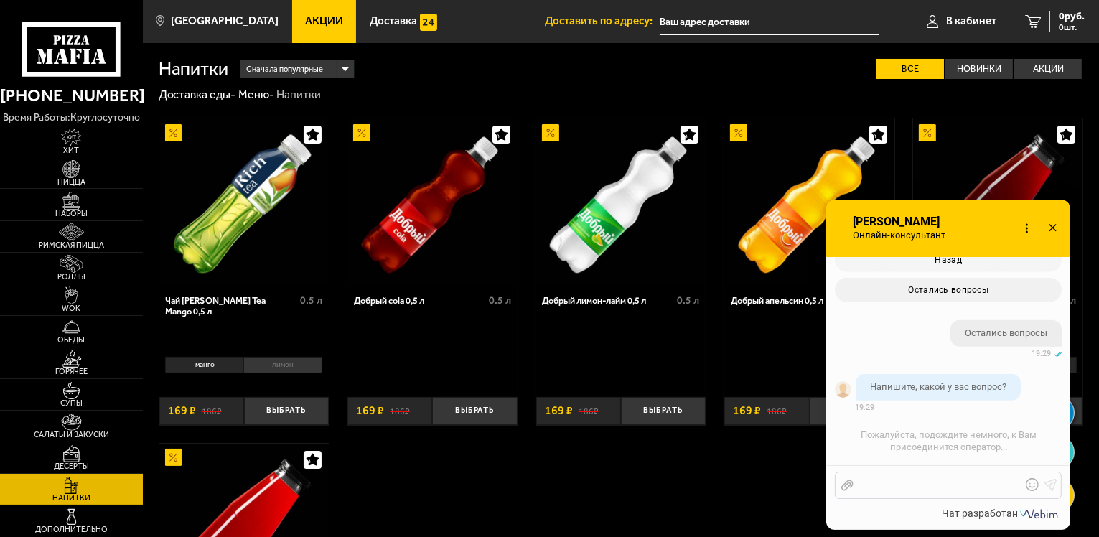
click at [935, 488] on div at bounding box center [937, 485] width 168 height 13
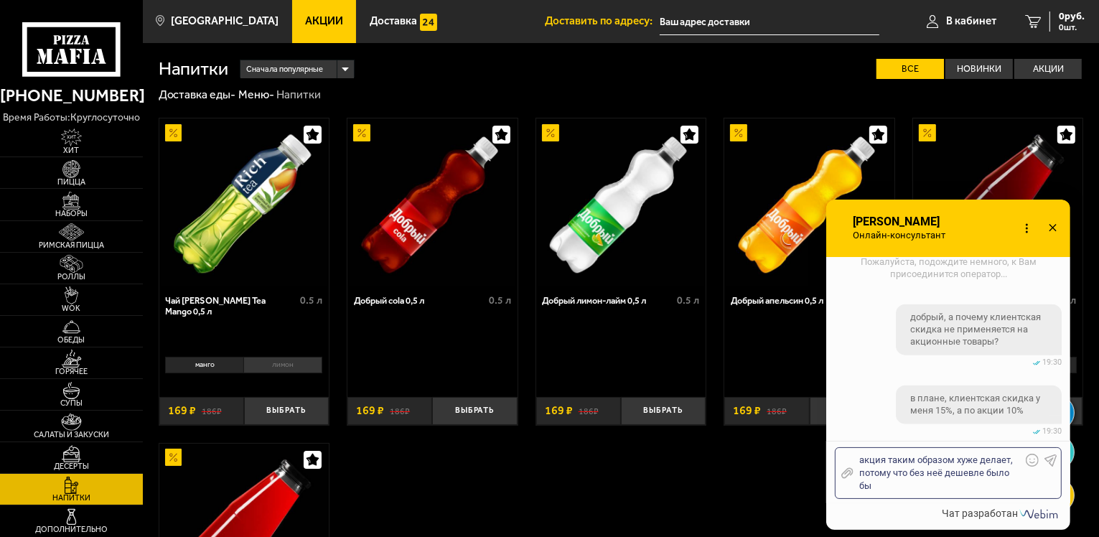
scroll to position [1836, 0]
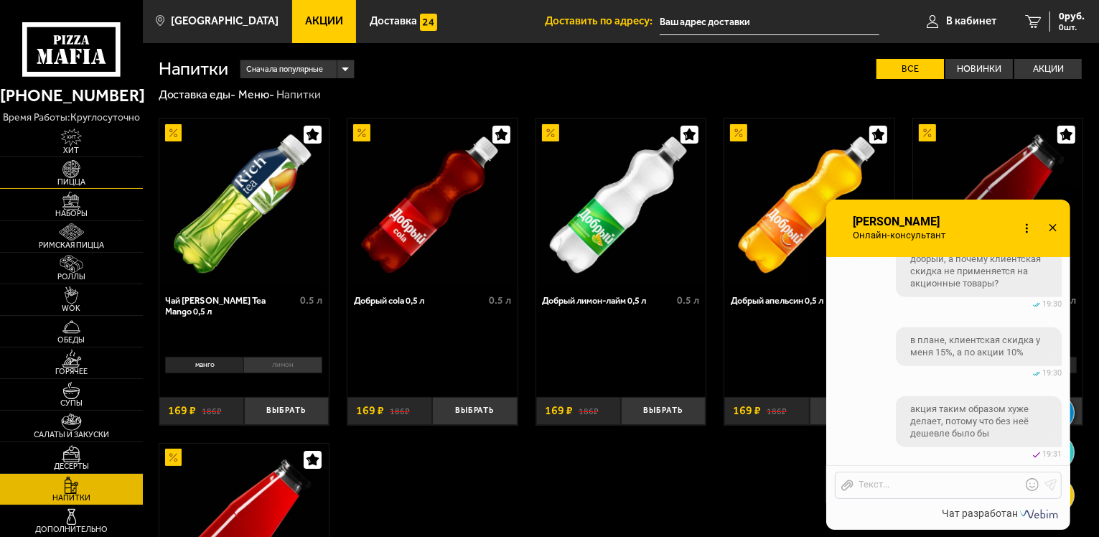
click at [90, 158] on link "Пицца" at bounding box center [71, 172] width 143 height 31
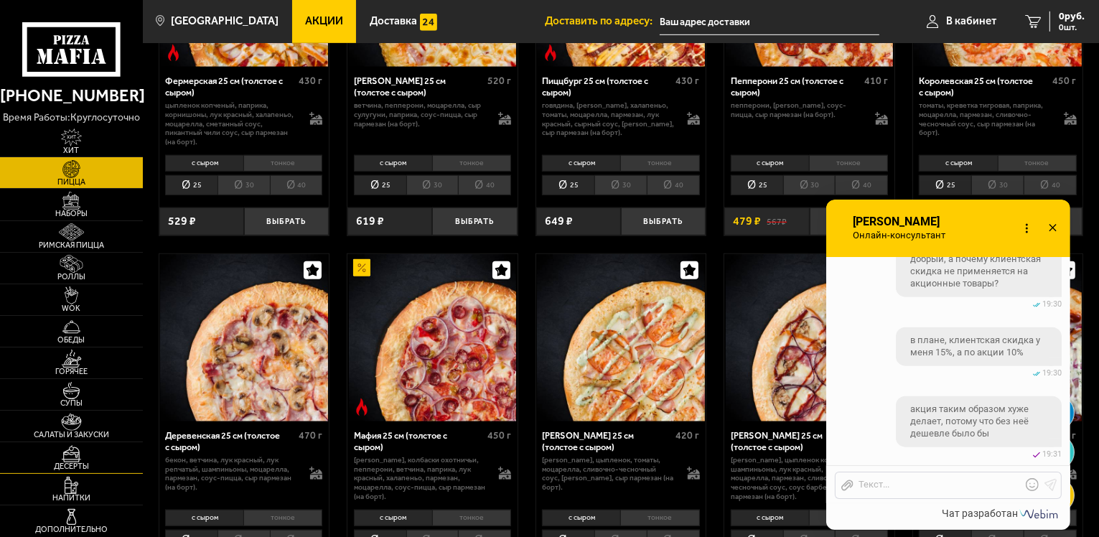
scroll to position [932, 0]
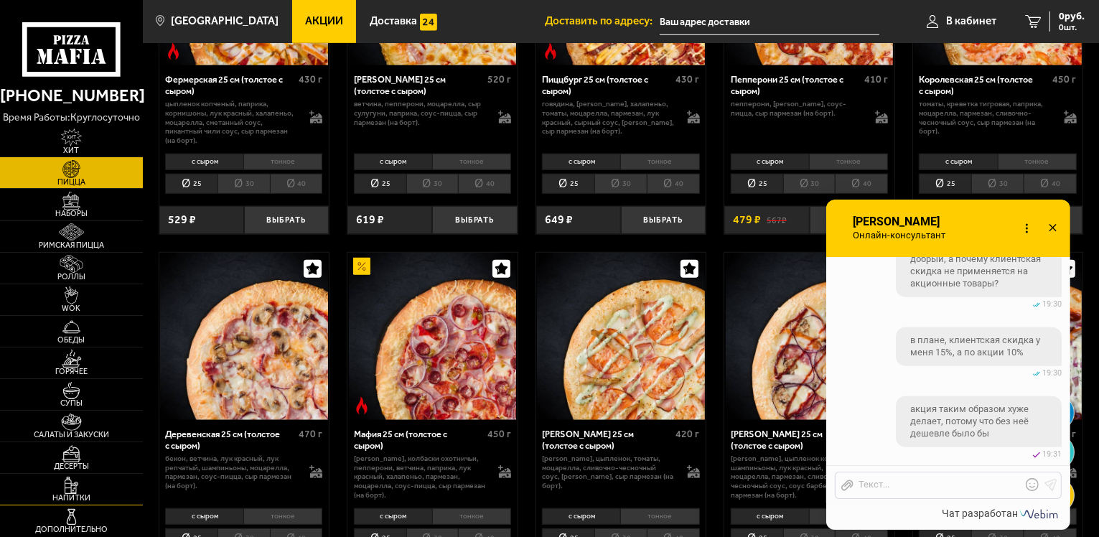
click at [55, 497] on span "Напитки" at bounding box center [71, 498] width 143 height 8
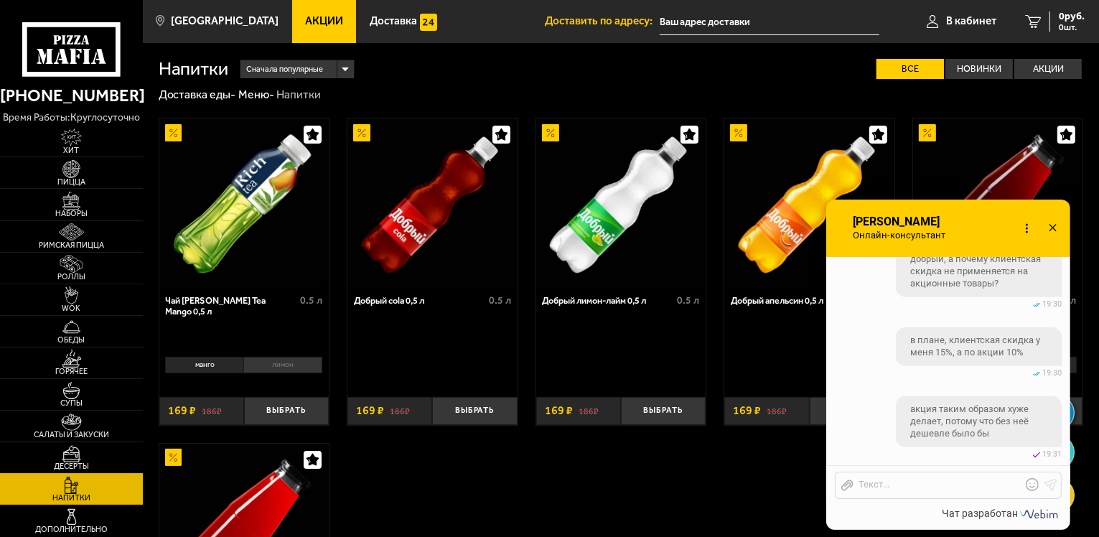
click at [80, 452] on img at bounding box center [72, 454] width 44 height 18
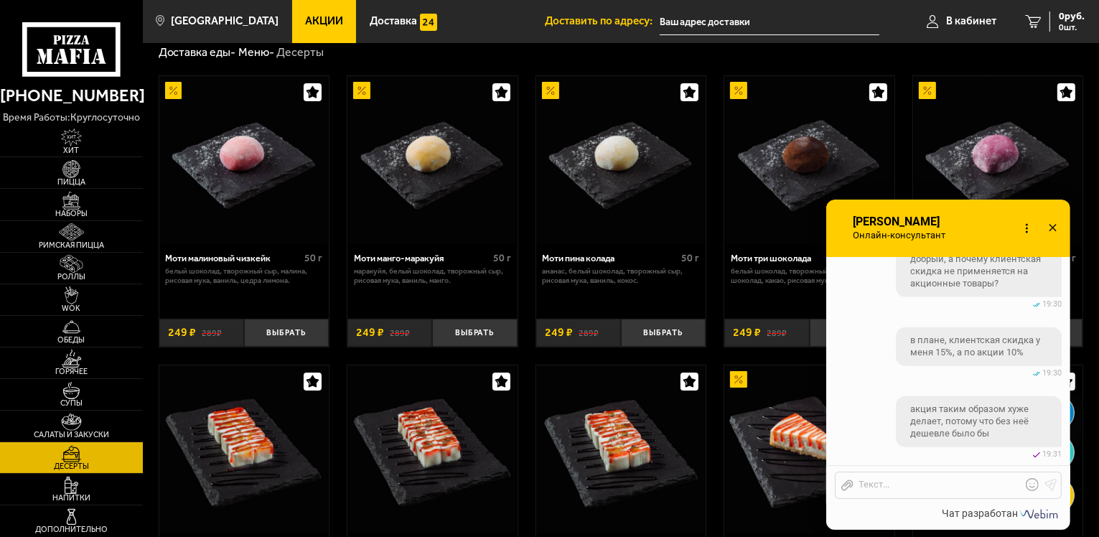
scroll to position [45, 0]
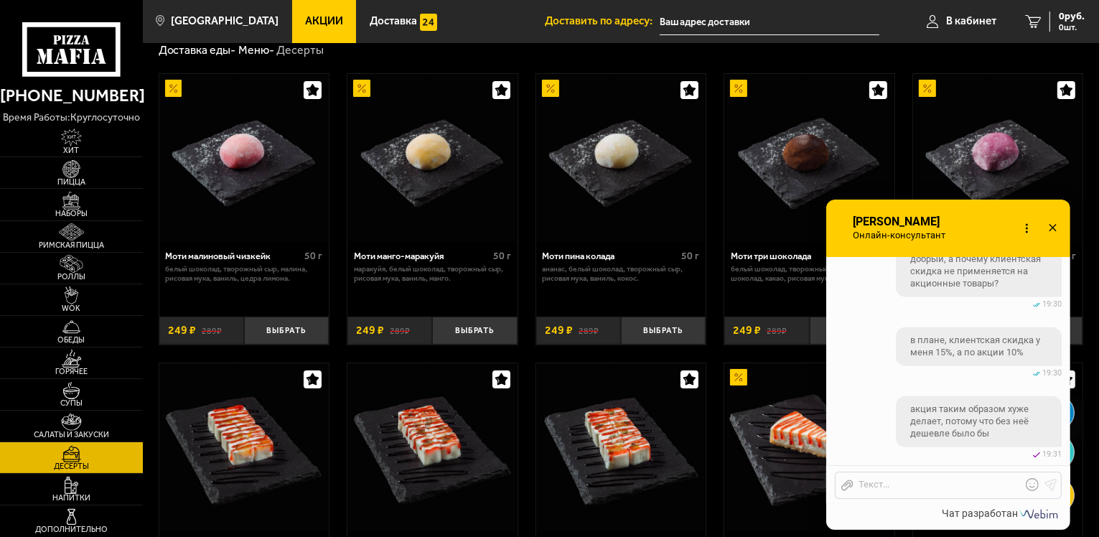
click at [356, 85] on img at bounding box center [361, 88] width 17 height 17
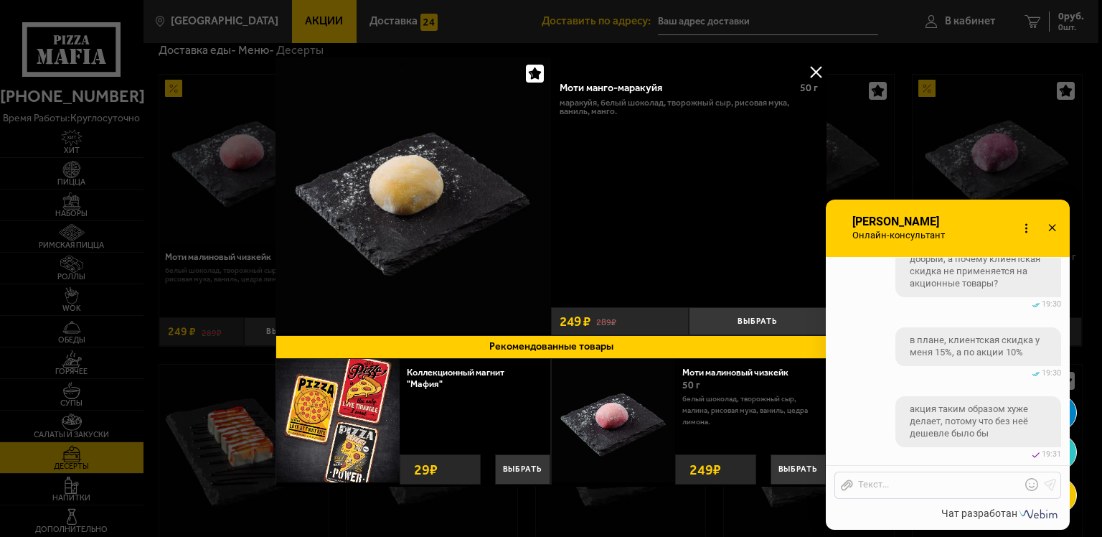
click at [812, 70] on button at bounding box center [816, 72] width 22 height 22
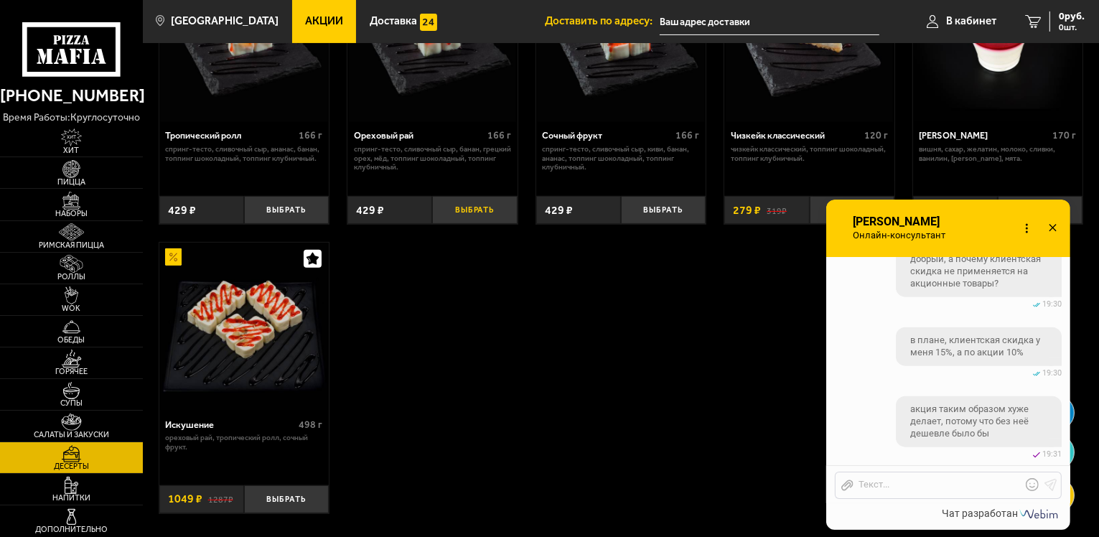
scroll to position [561, 0]
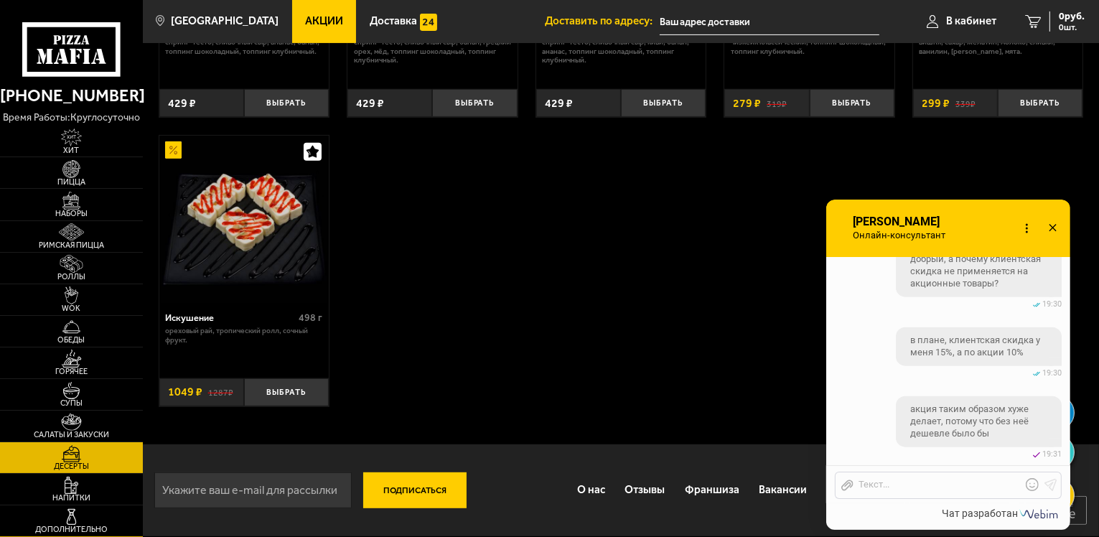
click at [72, 517] on img at bounding box center [72, 517] width 44 height 18
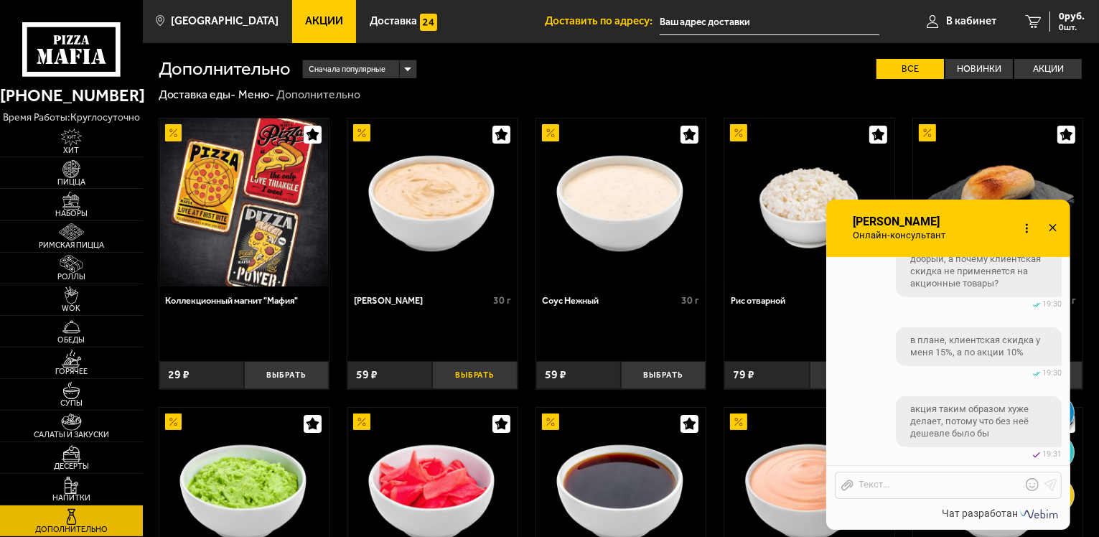
click at [470, 376] on button "Выбрать" at bounding box center [474, 375] width 85 height 28
click at [454, 378] on button "−" at bounding box center [446, 375] width 28 height 28
click at [80, 298] on img at bounding box center [72, 295] width 44 height 18
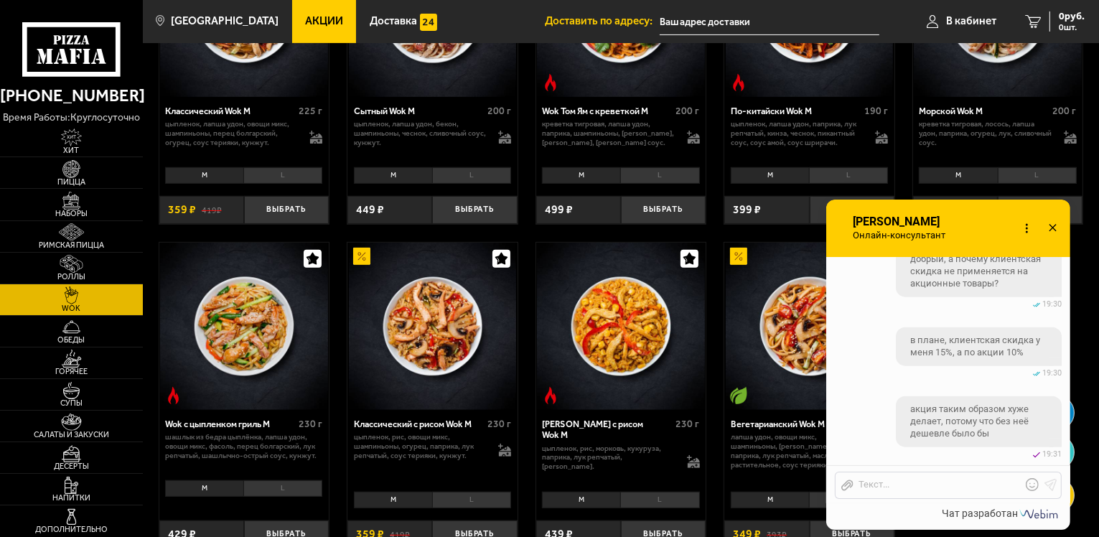
scroll to position [718, 0]
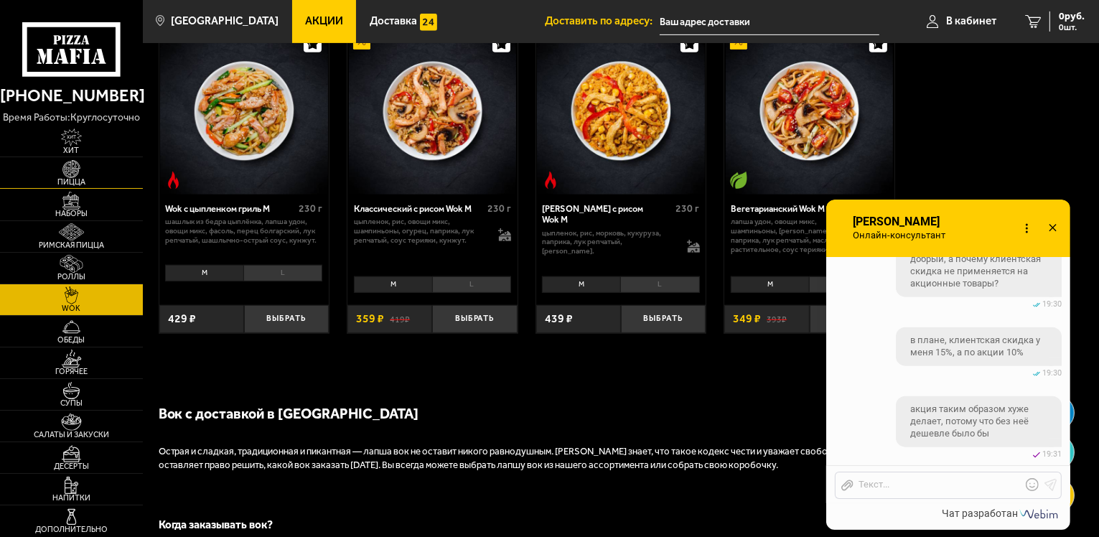
click at [55, 167] on img at bounding box center [72, 169] width 44 height 18
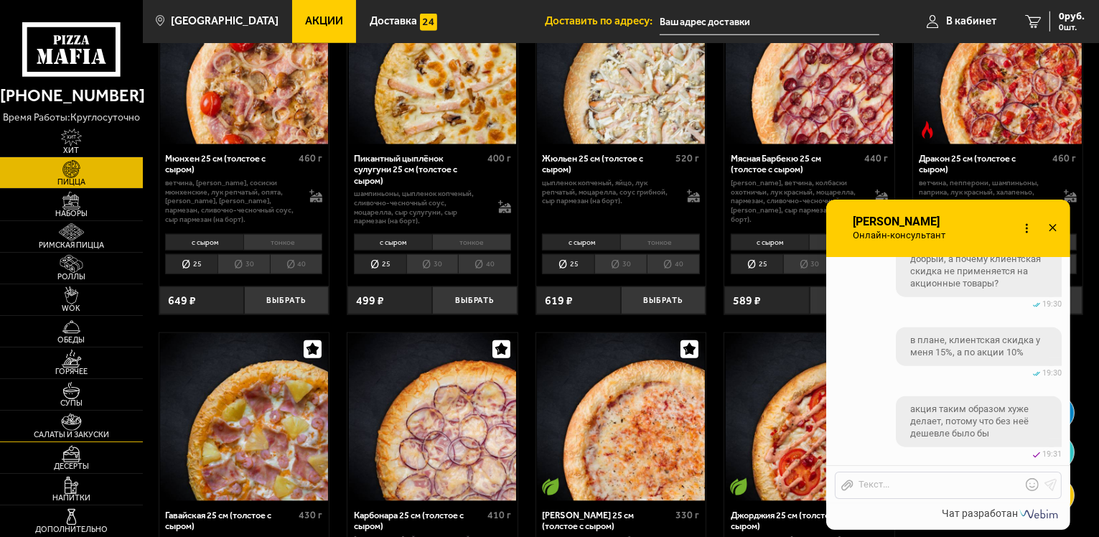
scroll to position [1579, 0]
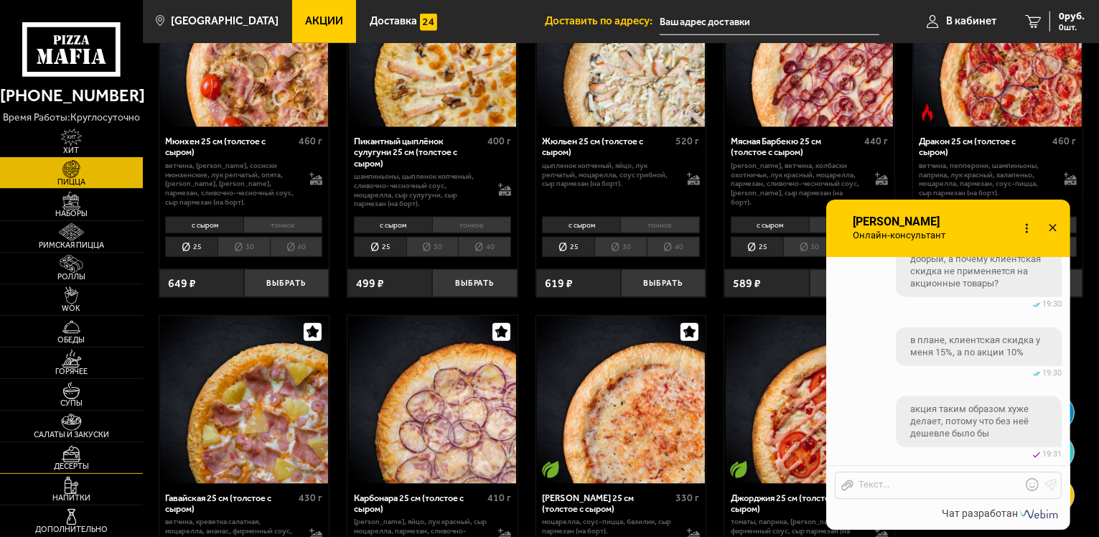
click at [76, 443] on link "Десерты" at bounding box center [71, 457] width 143 height 31
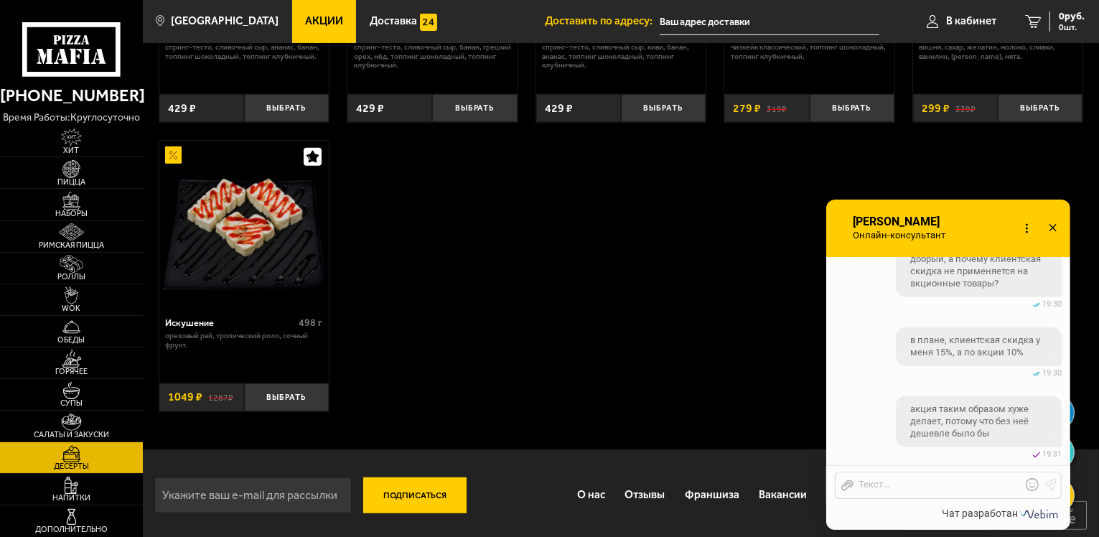
scroll to position [561, 0]
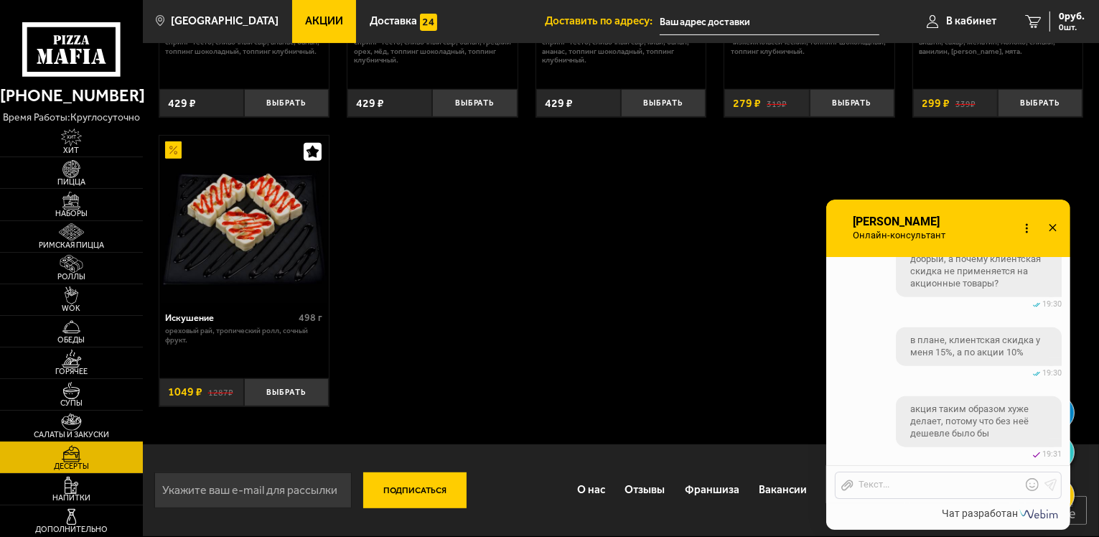
click at [100, 411] on link "Салаты и закуски" at bounding box center [71, 426] width 143 height 31
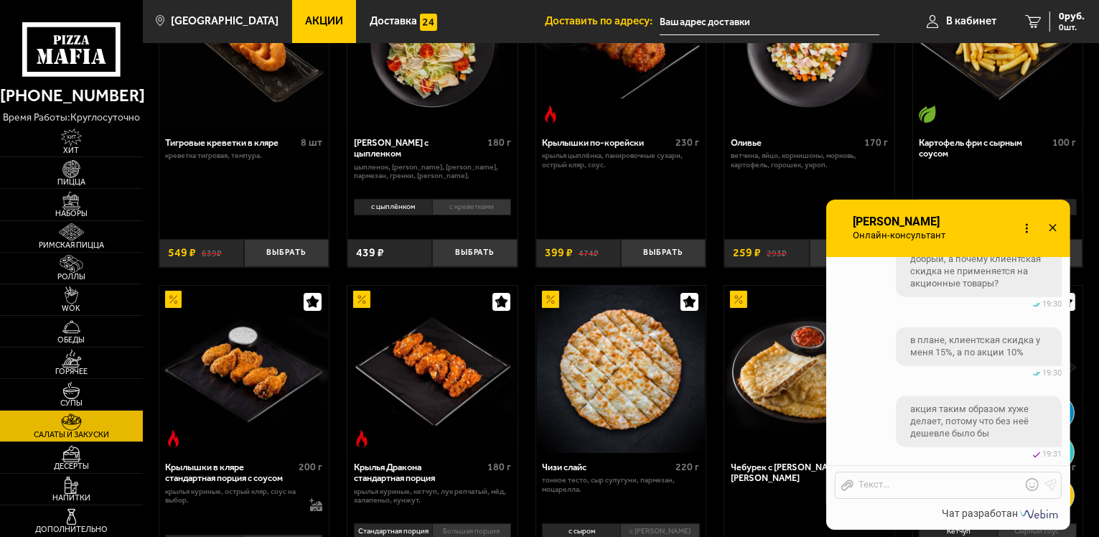
scroll to position [215, 0]
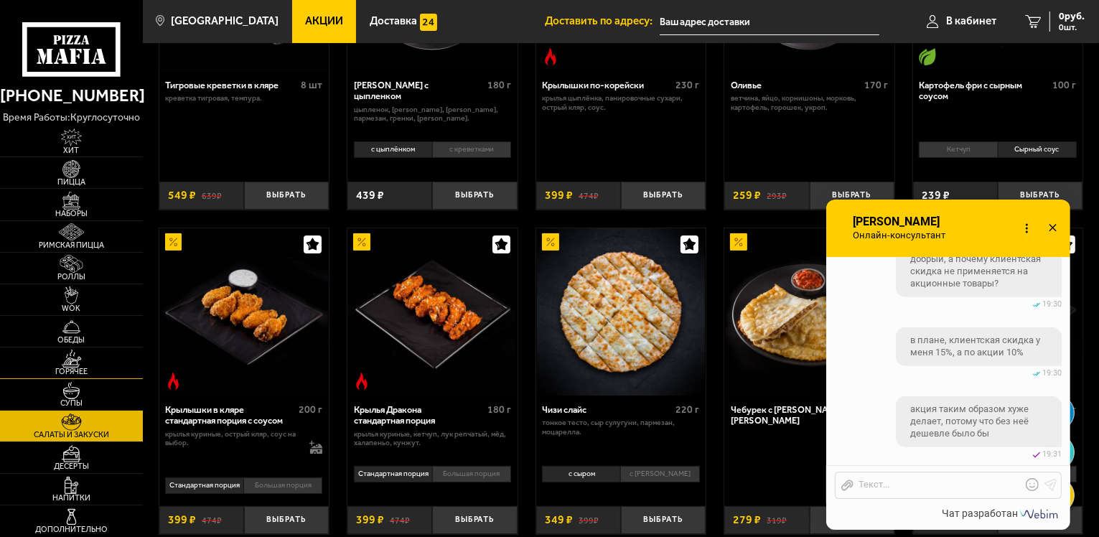
click at [80, 367] on span "Горячее" at bounding box center [71, 371] width 143 height 8
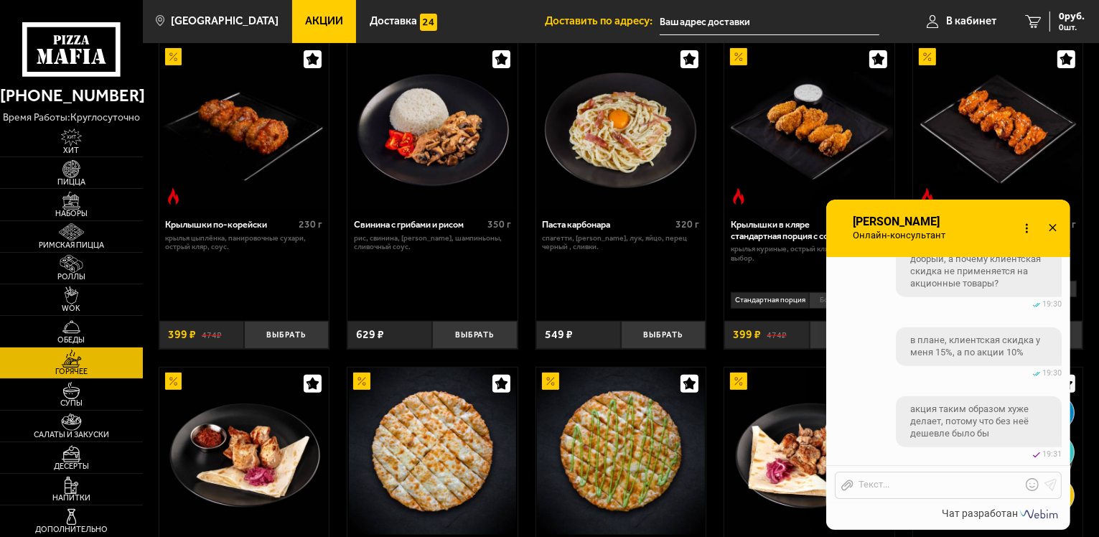
scroll to position [502, 0]
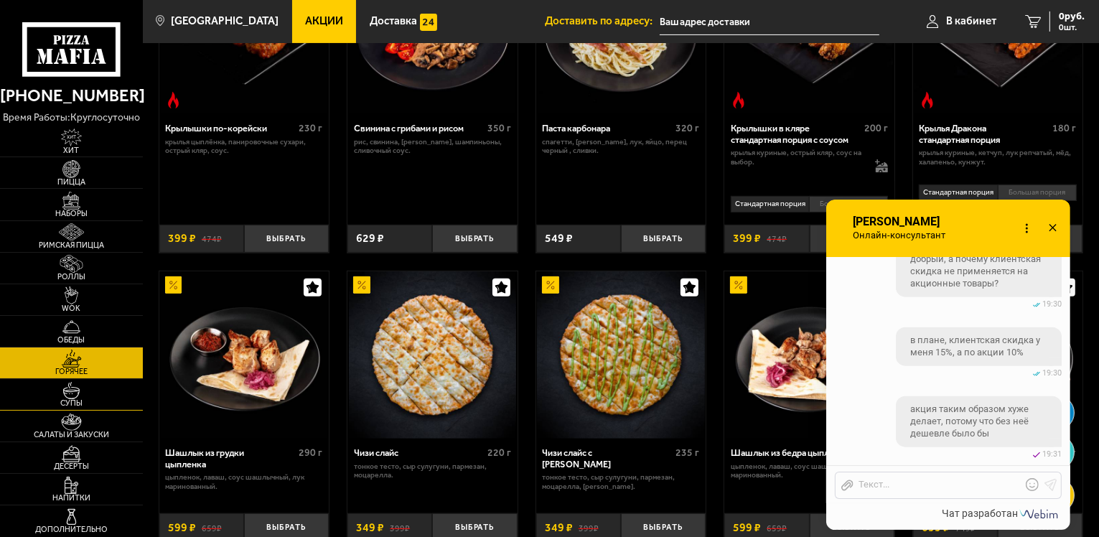
click at [75, 389] on img at bounding box center [72, 391] width 44 height 18
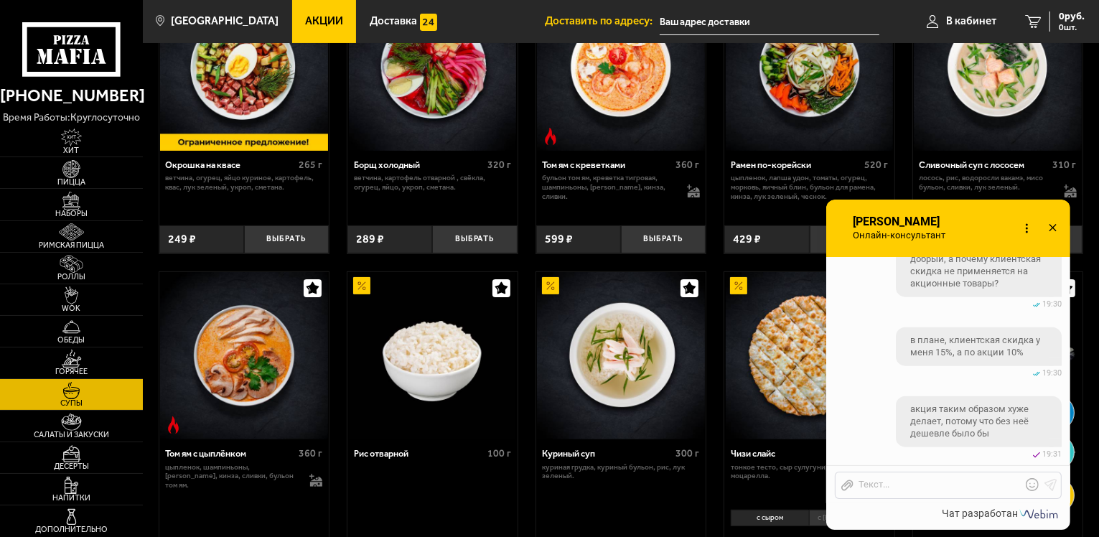
scroll to position [359, 0]
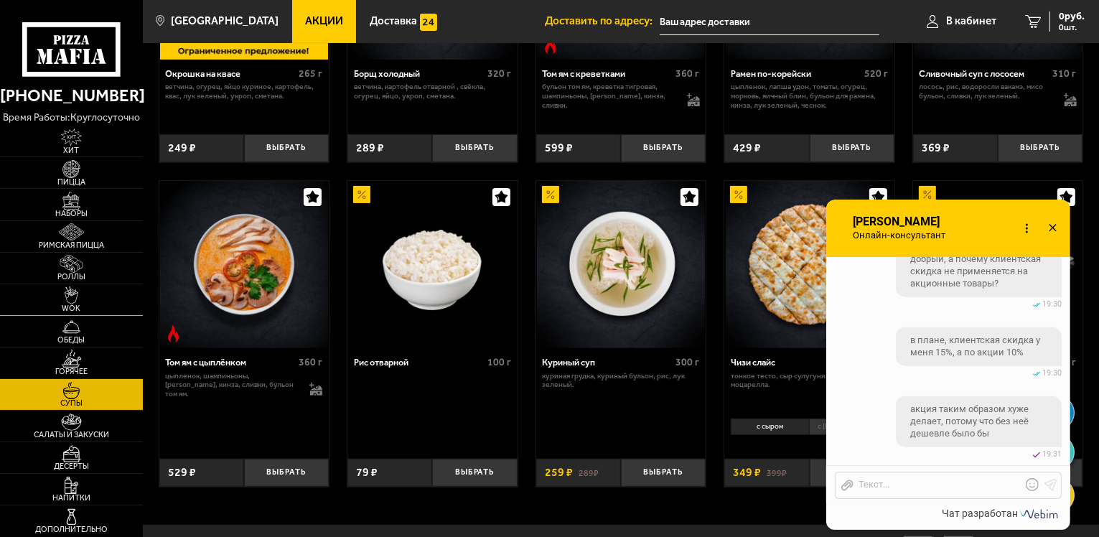
click at [73, 289] on img at bounding box center [72, 295] width 44 height 18
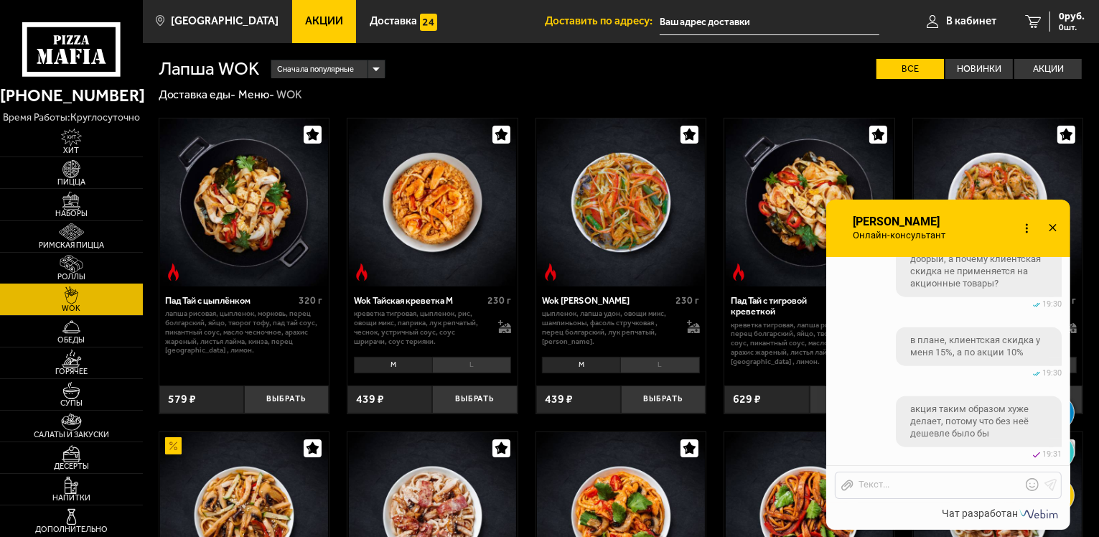
click at [80, 269] on img at bounding box center [72, 264] width 44 height 18
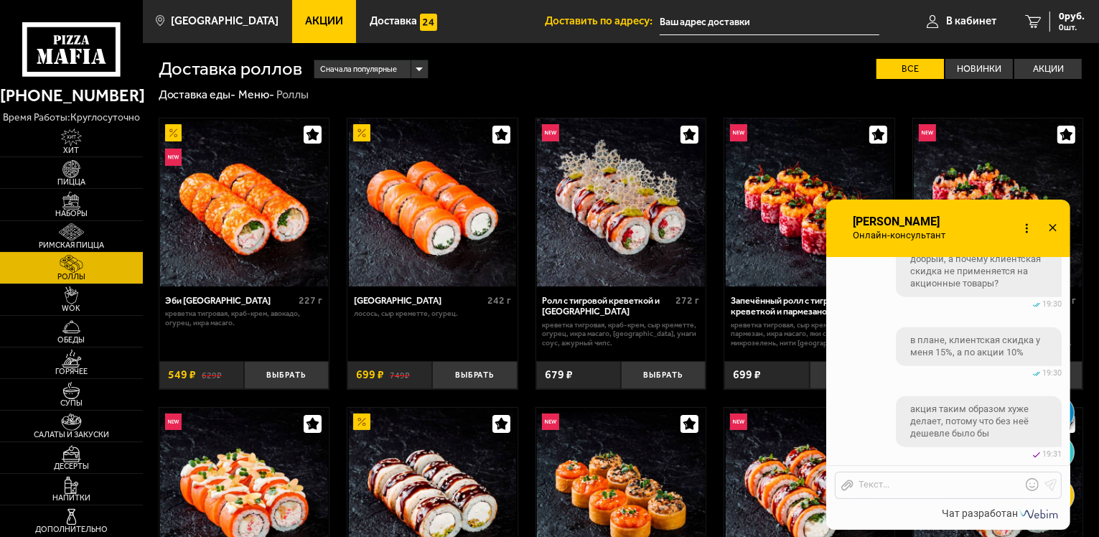
click at [97, 243] on span "Римская пицца" at bounding box center [71, 245] width 143 height 8
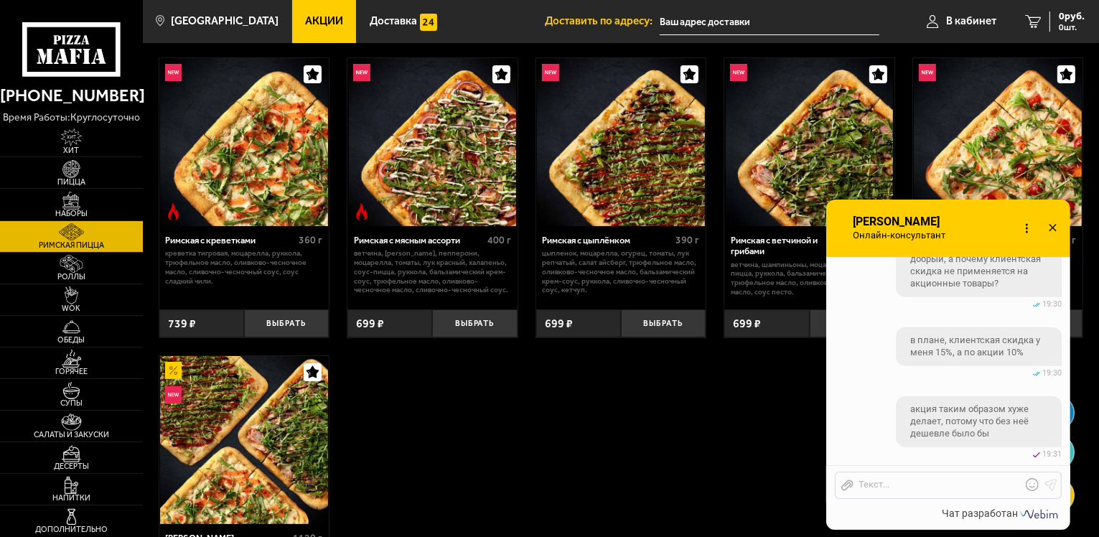
scroll to position [281, 0]
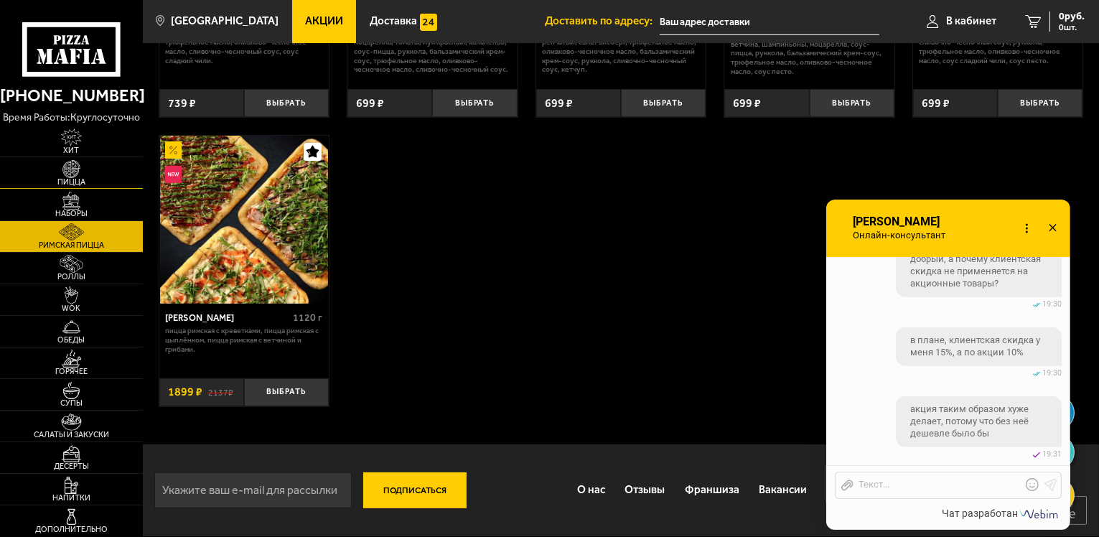
click at [95, 174] on link "Пицца" at bounding box center [71, 172] width 143 height 31
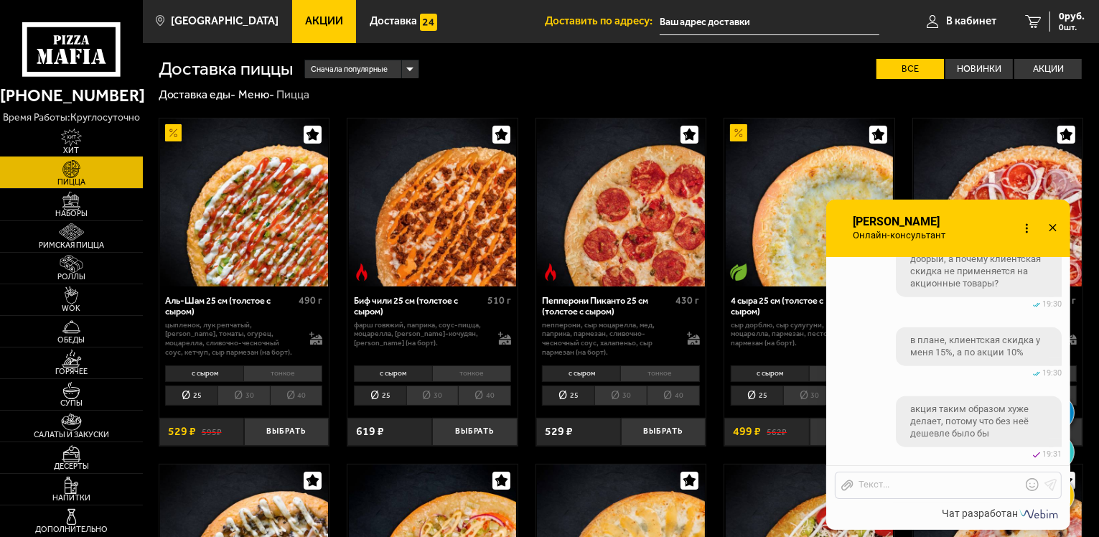
click at [99, 148] on span "Хит" at bounding box center [71, 150] width 143 height 8
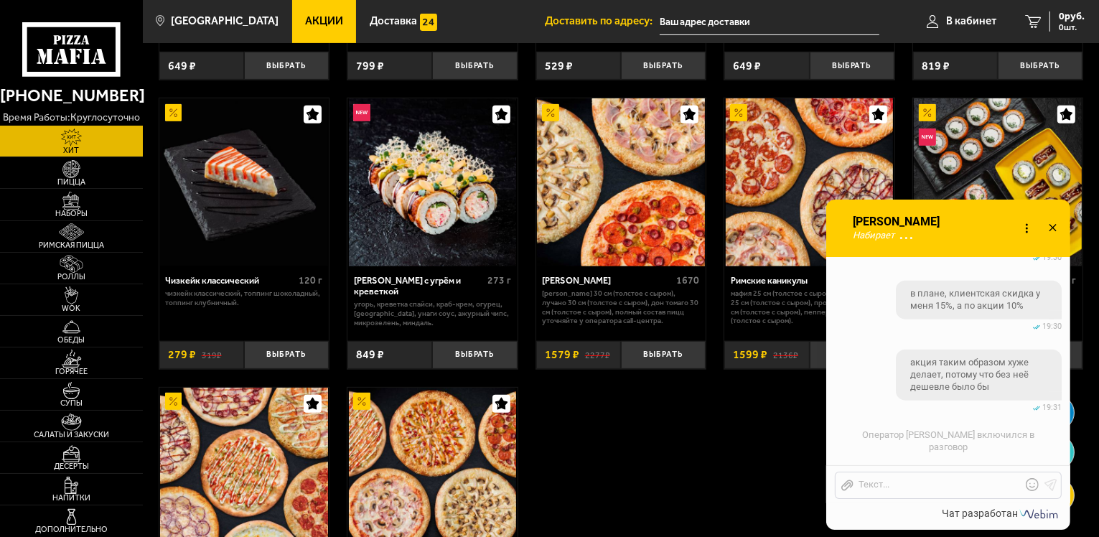
scroll to position [646, 0]
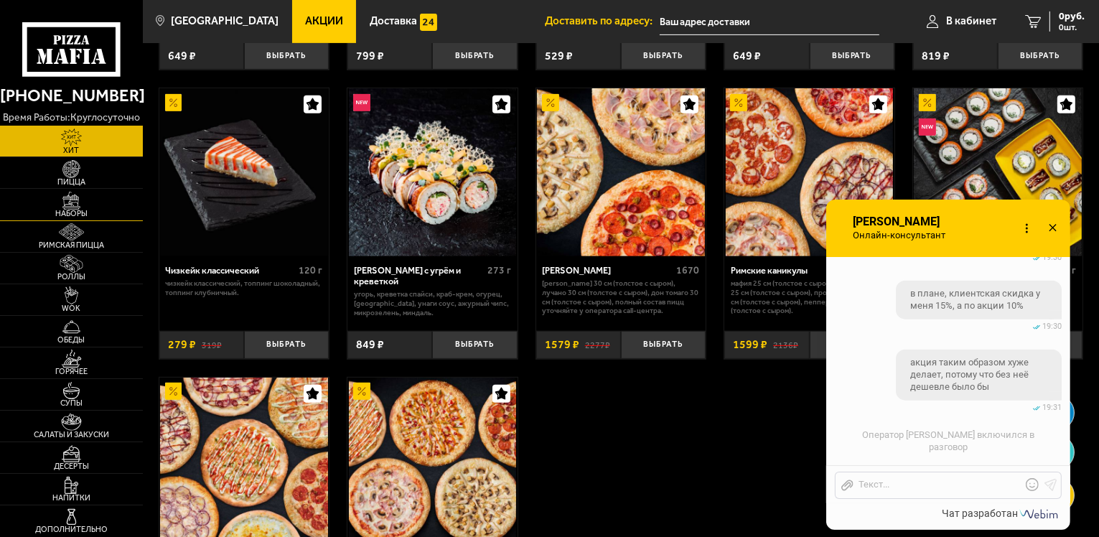
click at [47, 201] on link "Наборы" at bounding box center [71, 204] width 143 height 31
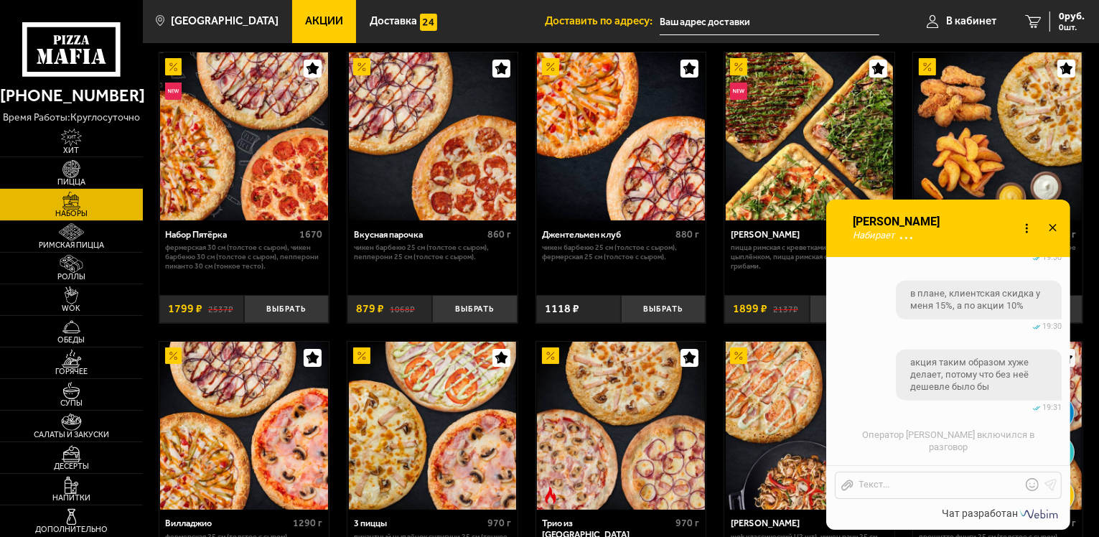
scroll to position [72, 0]
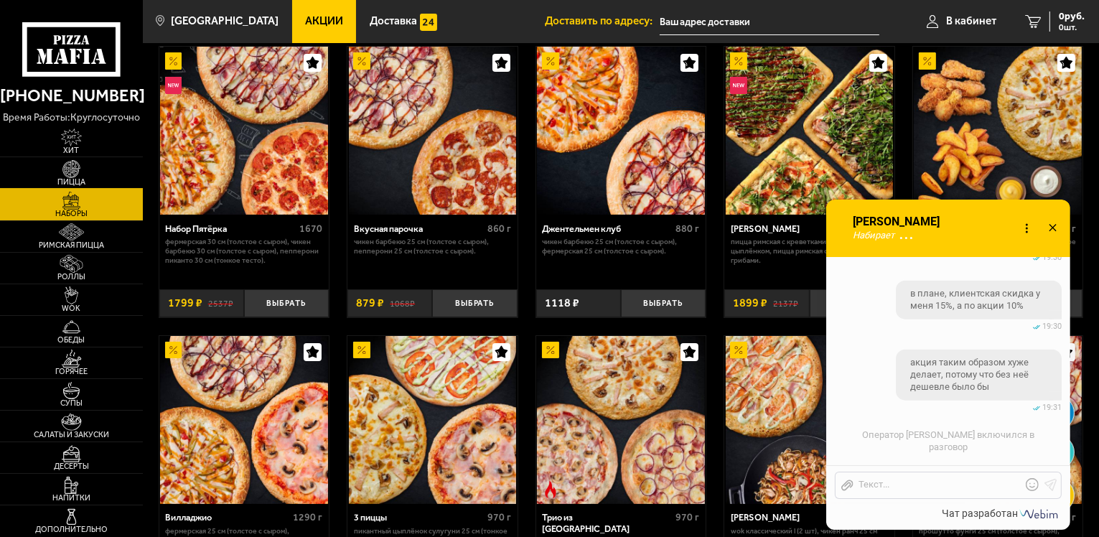
click at [80, 172] on img at bounding box center [72, 169] width 44 height 18
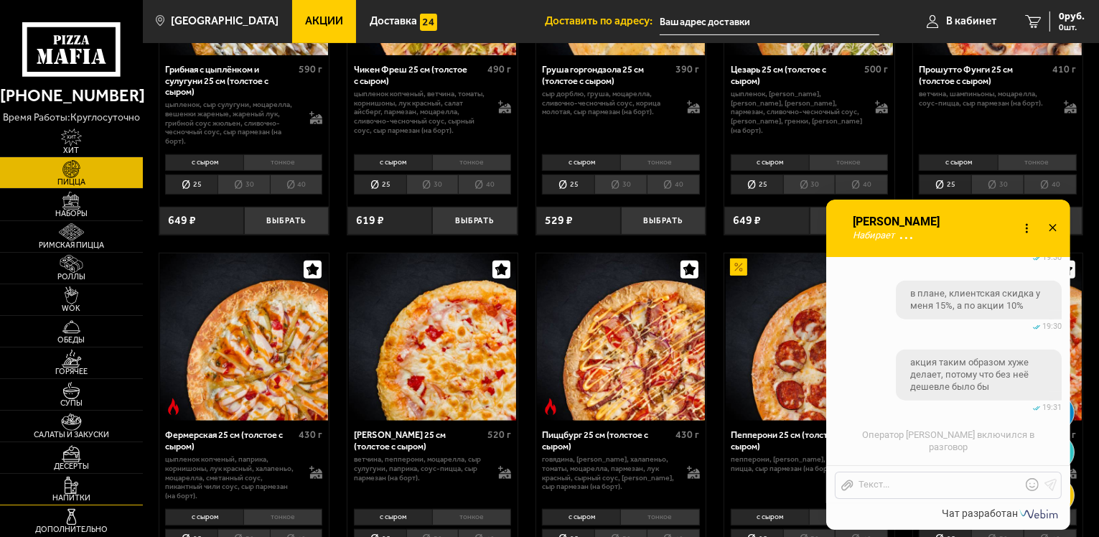
scroll to position [718, 0]
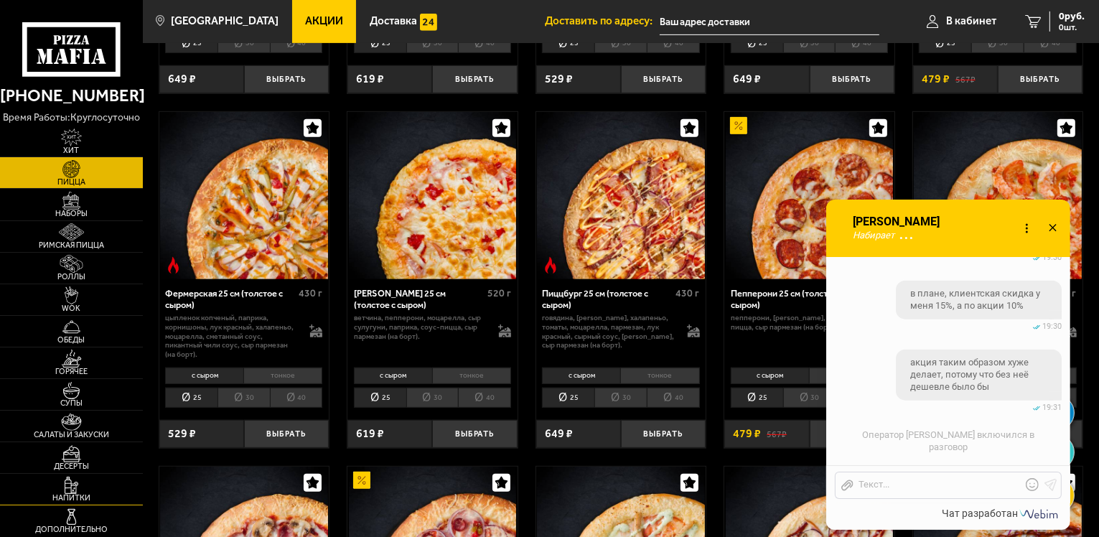
click at [83, 494] on span "Напитки" at bounding box center [71, 498] width 143 height 8
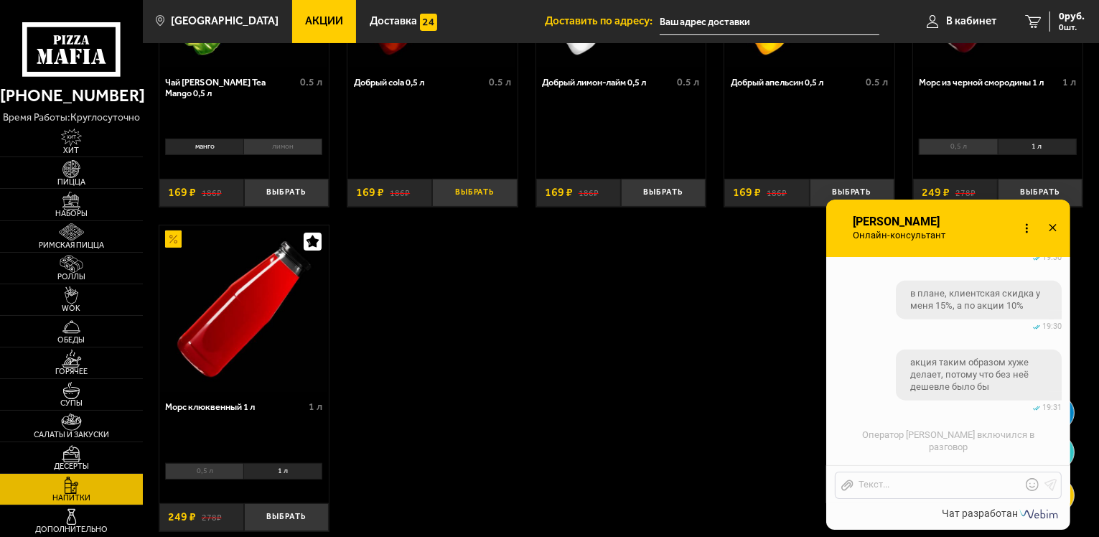
scroll to position [200, 0]
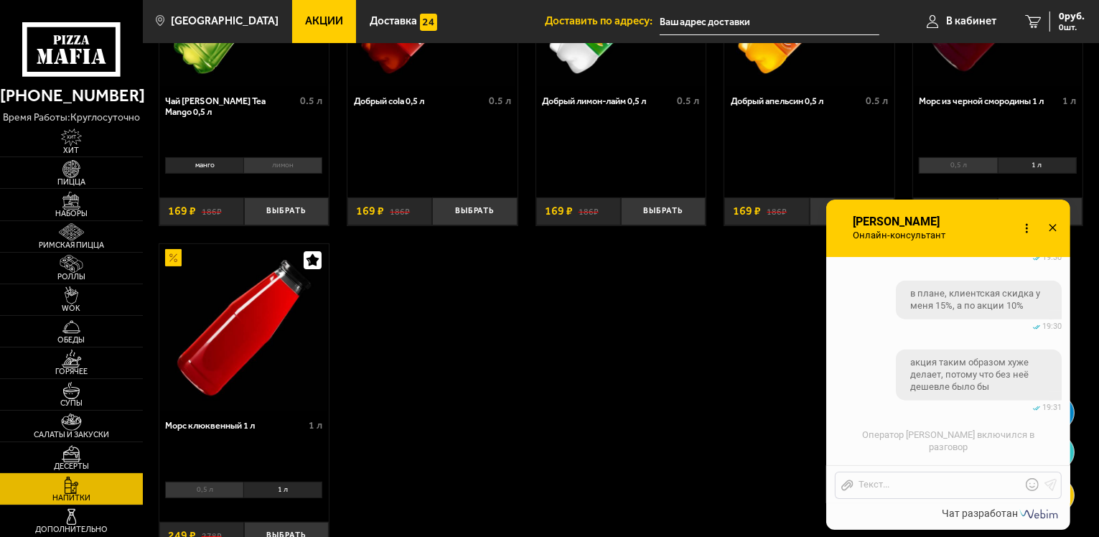
click at [107, 444] on link "Десерты" at bounding box center [71, 457] width 143 height 31
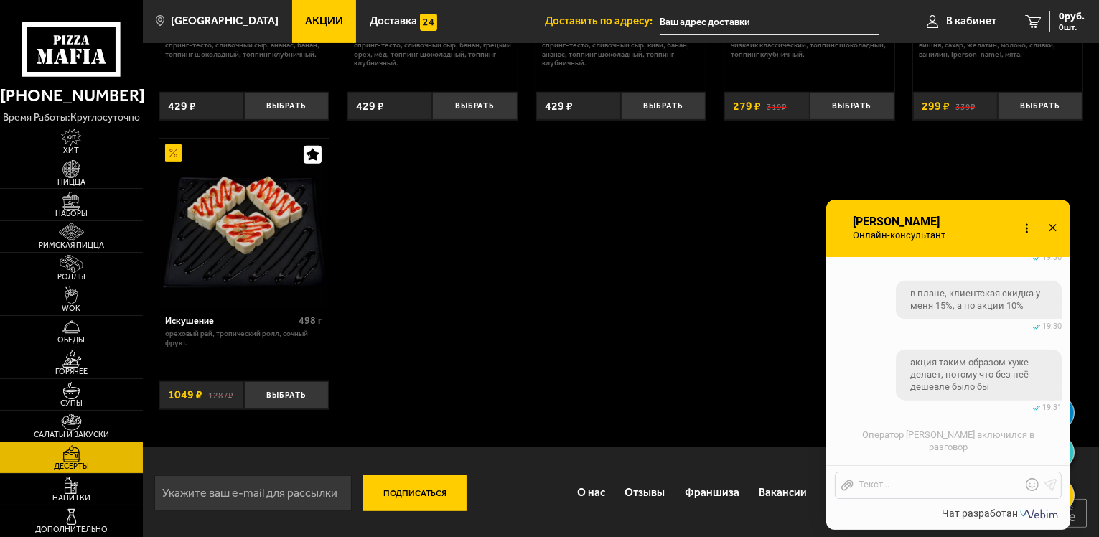
scroll to position [561, 0]
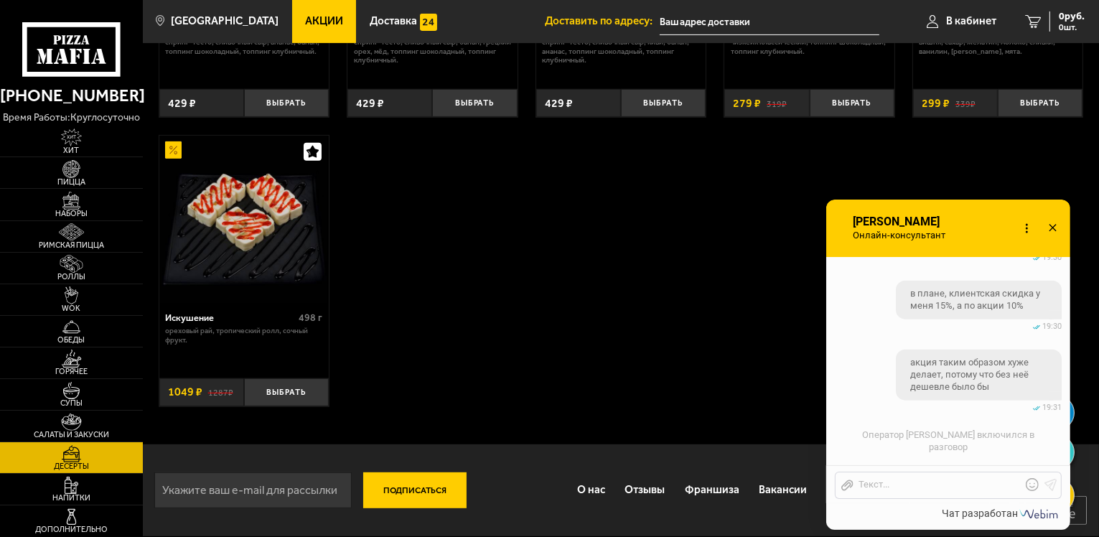
click at [95, 442] on link "Десерты" at bounding box center [71, 457] width 143 height 31
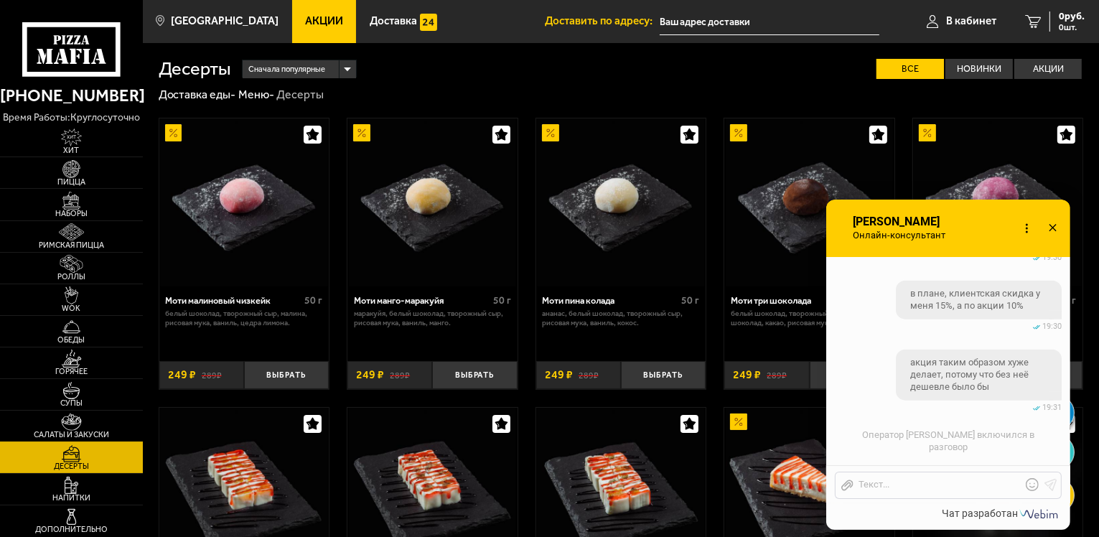
click at [93, 434] on span "Салаты и закуски" at bounding box center [71, 435] width 143 height 8
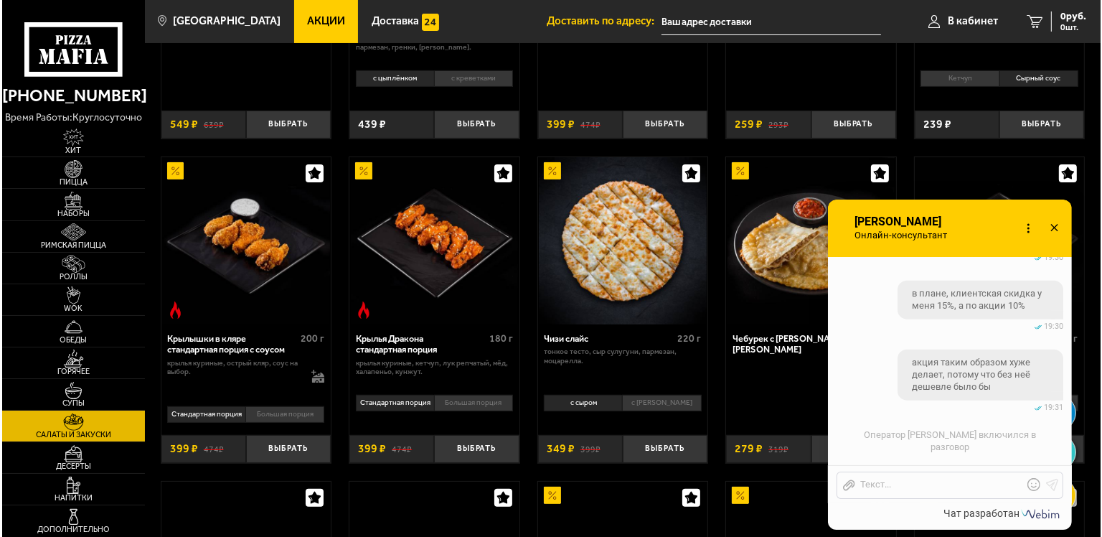
scroll to position [287, 0]
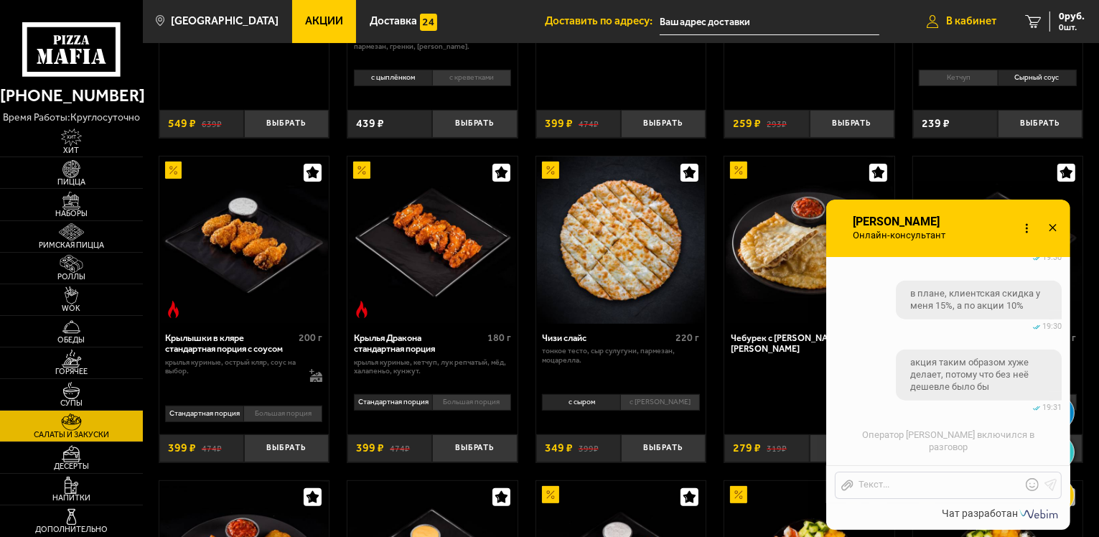
click at [960, 20] on span "В кабинет" at bounding box center [971, 21] width 50 height 11
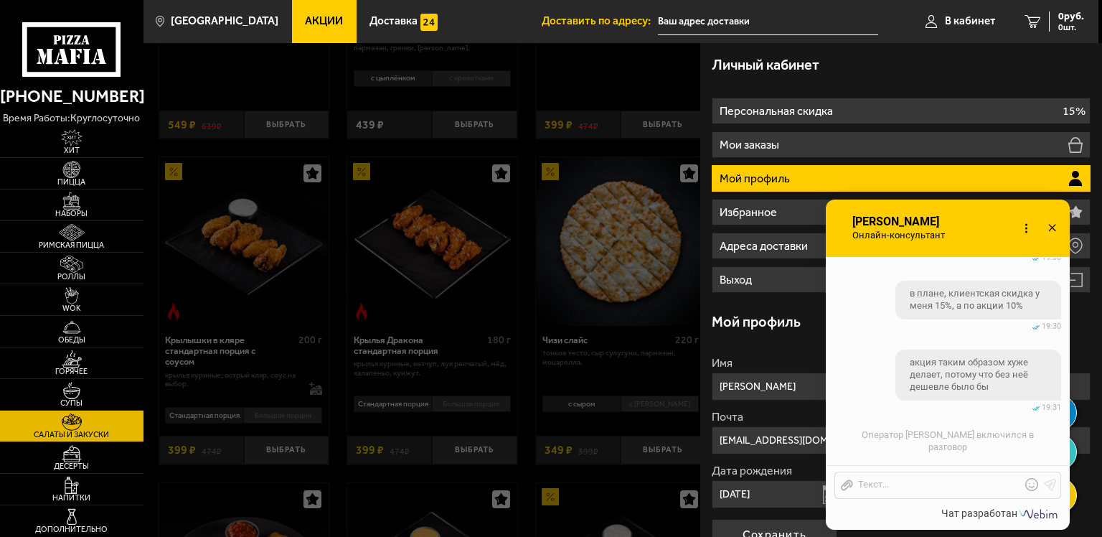
click at [1054, 224] on icon at bounding box center [1052, 228] width 21 height 21
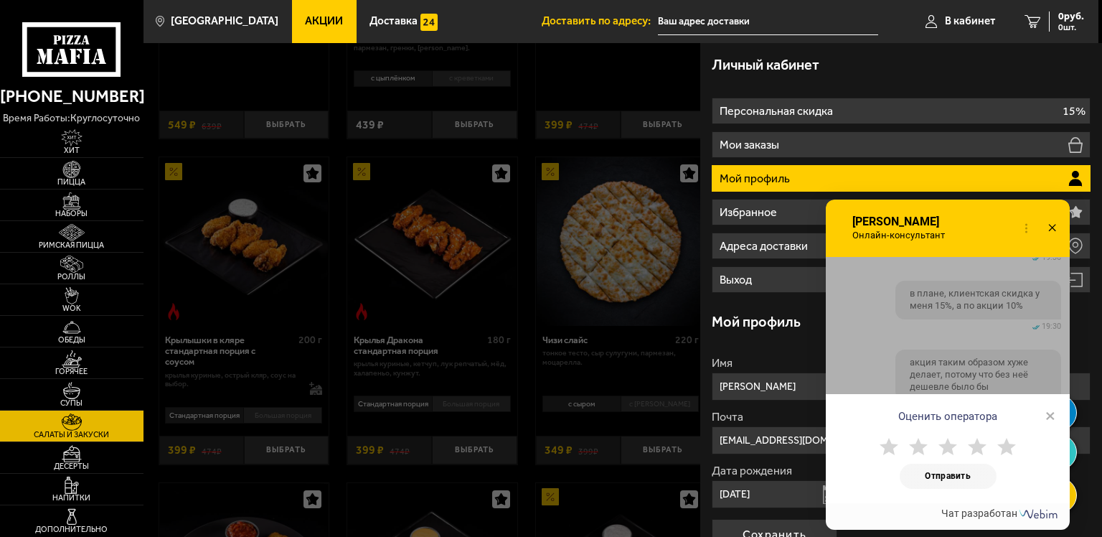
click at [1049, 416] on span "×" at bounding box center [1051, 416] width 10 height 22
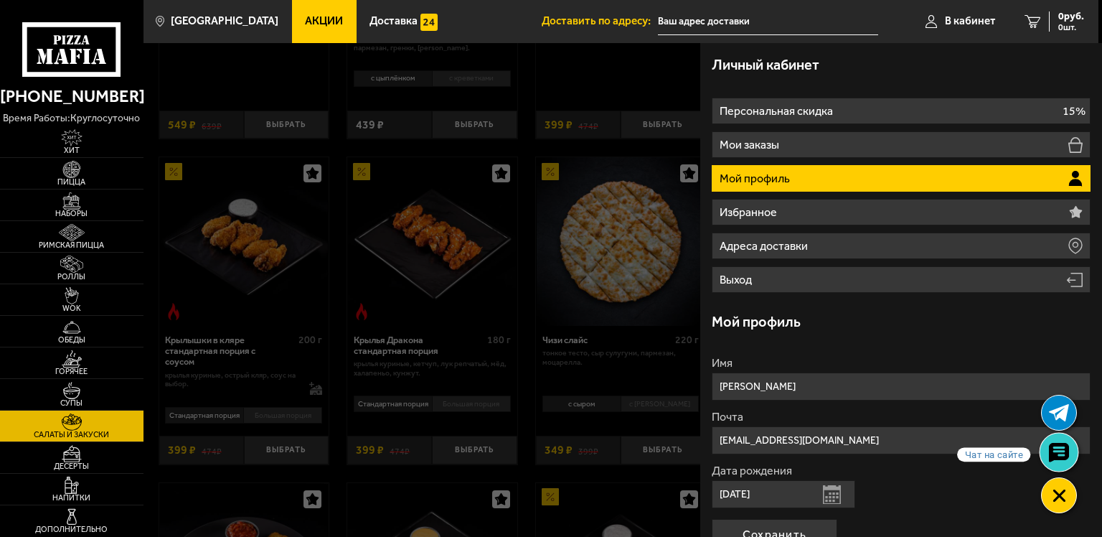
click at [1054, 454] on use at bounding box center [1059, 453] width 21 height 20
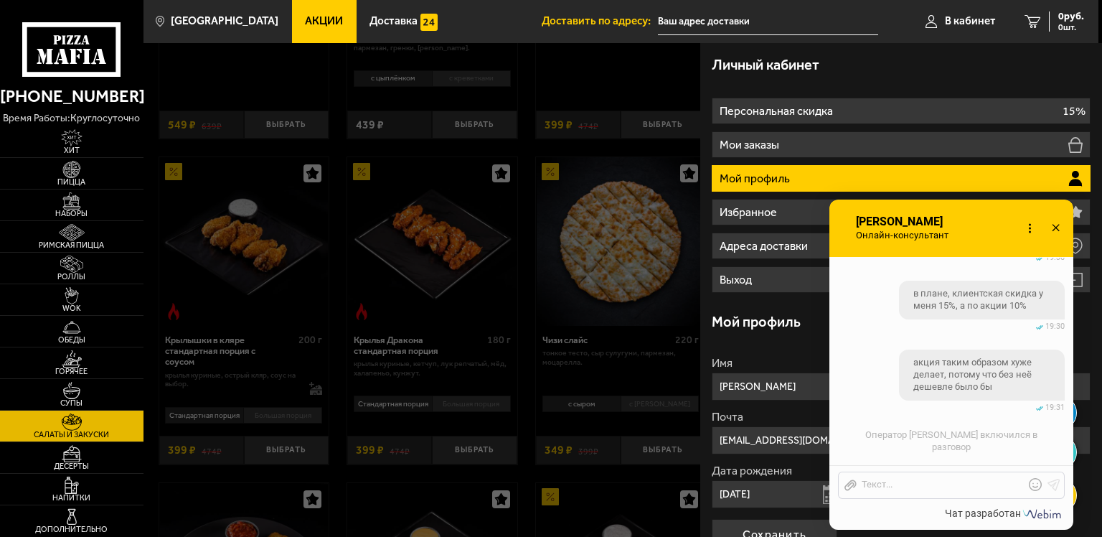
click at [1064, 222] on icon at bounding box center [1056, 228] width 21 height 21
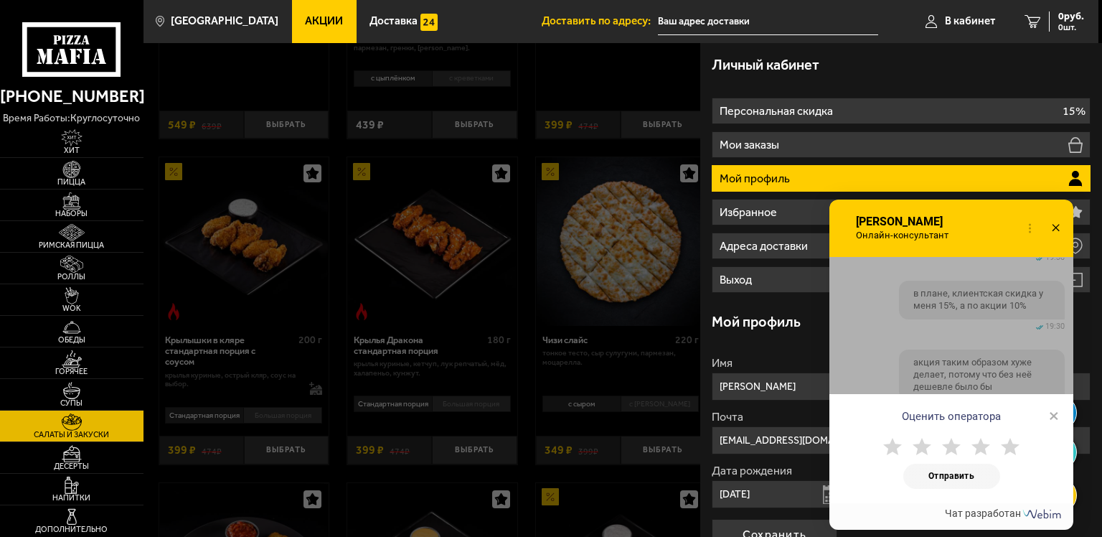
click at [1056, 421] on span "×" at bounding box center [1054, 416] width 10 height 22
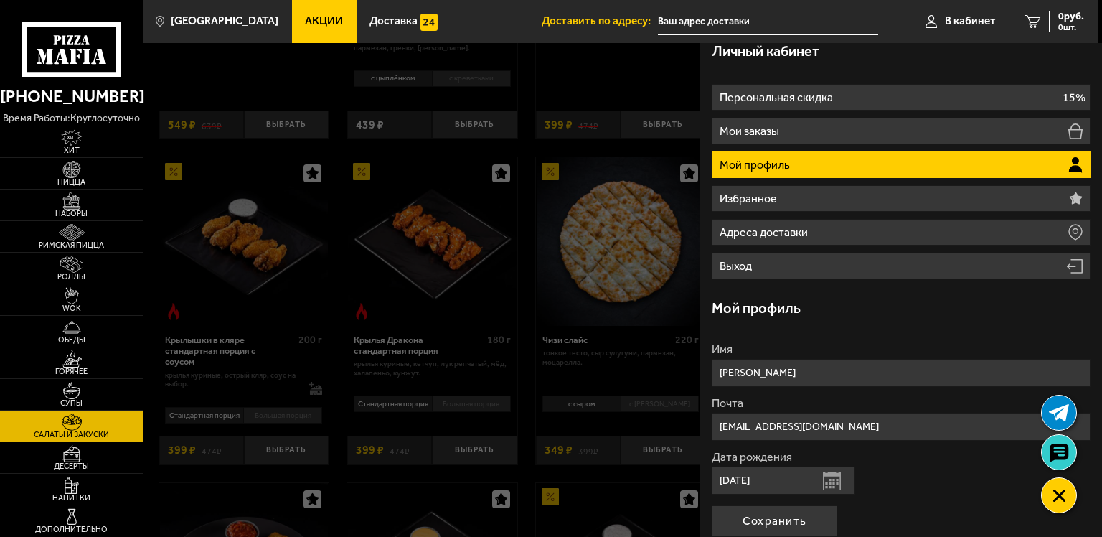
scroll to position [0, 0]
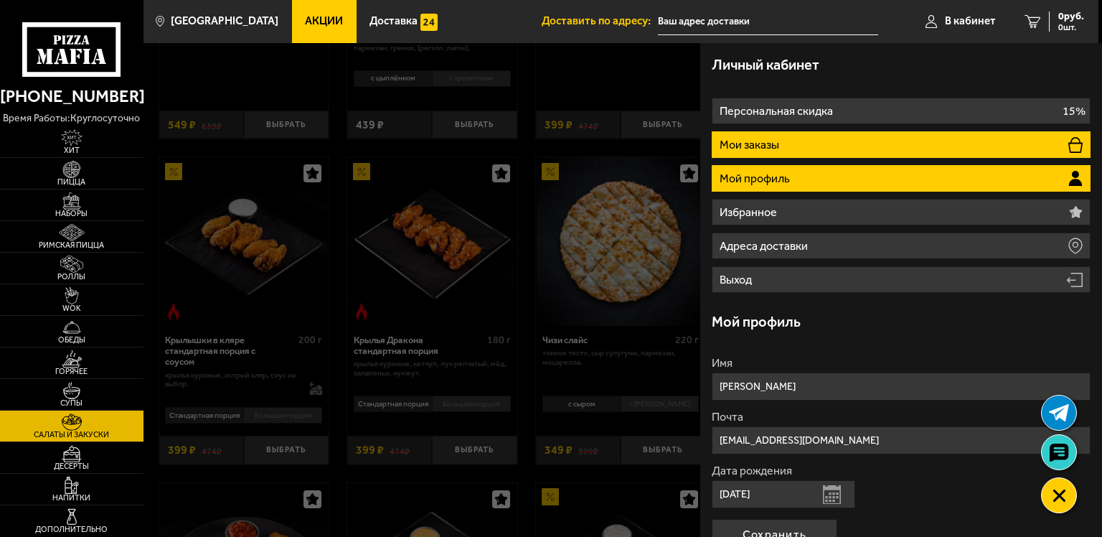
click at [823, 156] on li "Мои заказы" at bounding box center [901, 144] width 379 height 27
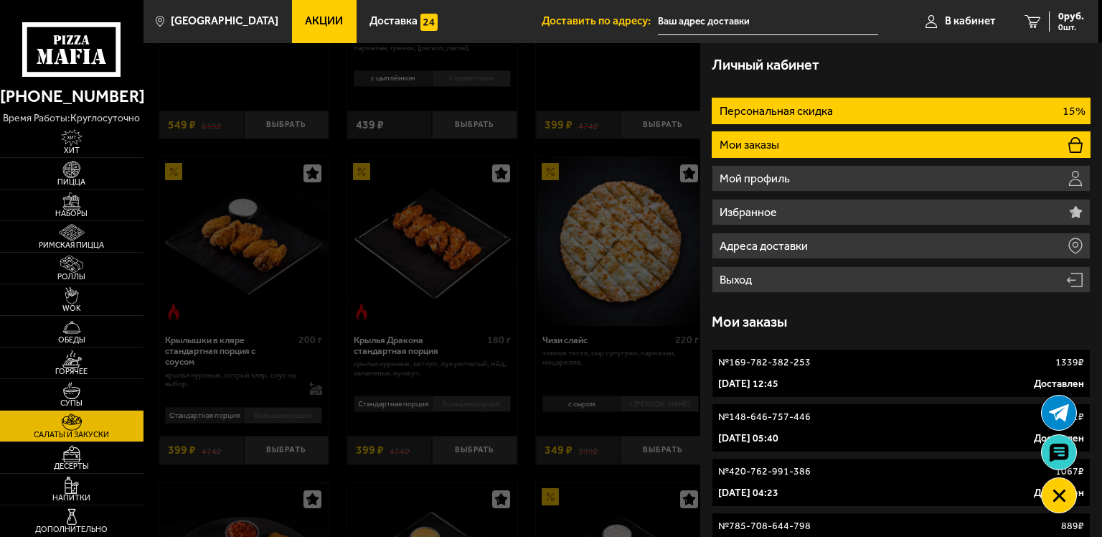
click at [846, 115] on li "Персональная скидка 15%" at bounding box center [901, 111] width 379 height 27
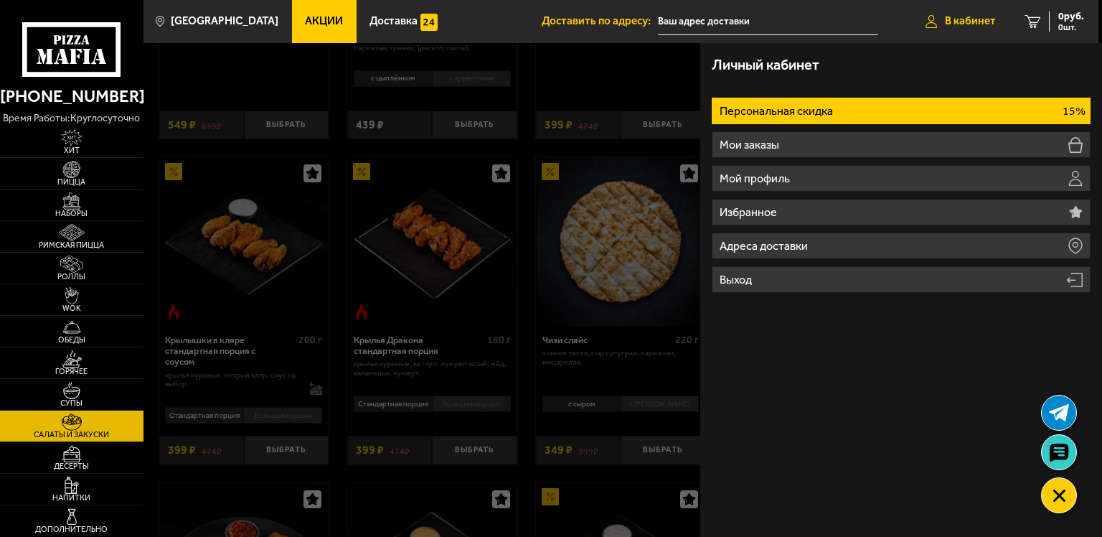
click at [944, 18] on link "В кабинет" at bounding box center [961, 21] width 99 height 43
click at [1064, 26] on span "0 шт." at bounding box center [1072, 27] width 26 height 9
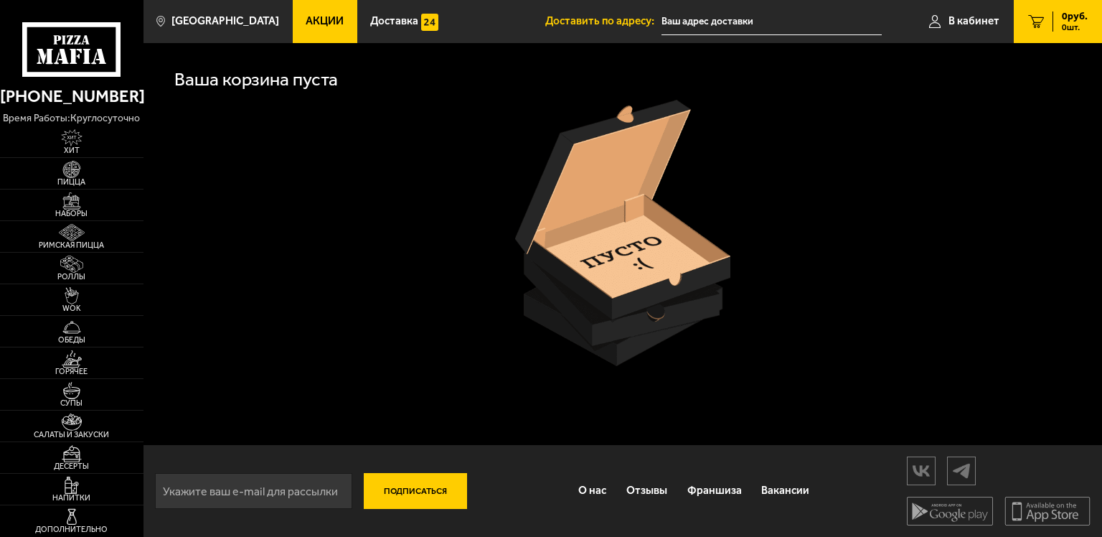
click at [1058, 17] on div "0 руб. 0 шт." at bounding box center [1070, 21] width 35 height 20
click at [960, 17] on span "В кабинет" at bounding box center [974, 21] width 51 height 11
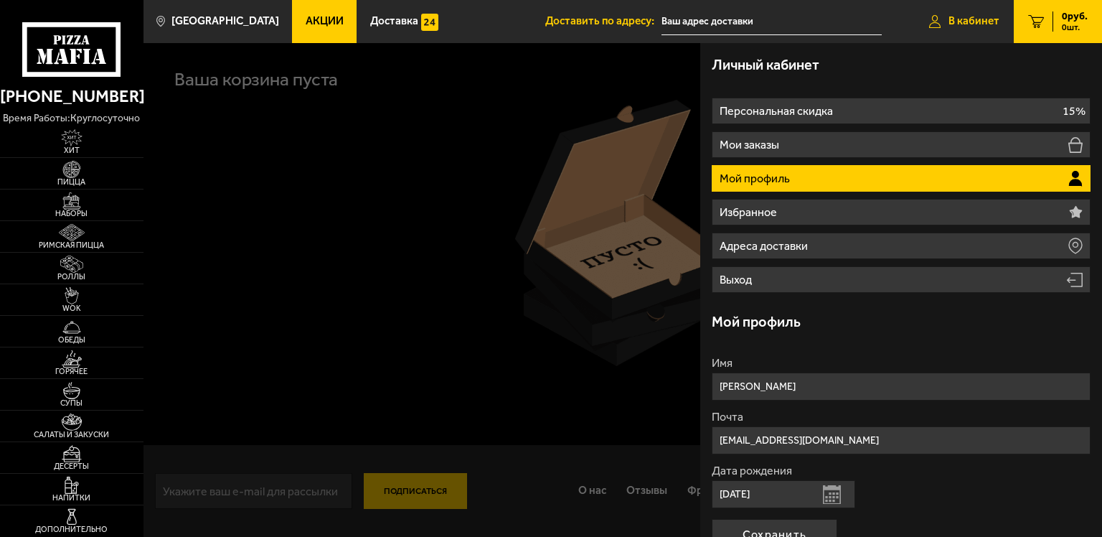
click at [996, 8] on link "В кабинет" at bounding box center [964, 21] width 99 height 43
click at [1045, 20] on link "0 руб. 0 шт." at bounding box center [1058, 21] width 88 height 43
click at [973, 24] on span "В кабинет" at bounding box center [974, 21] width 51 height 11
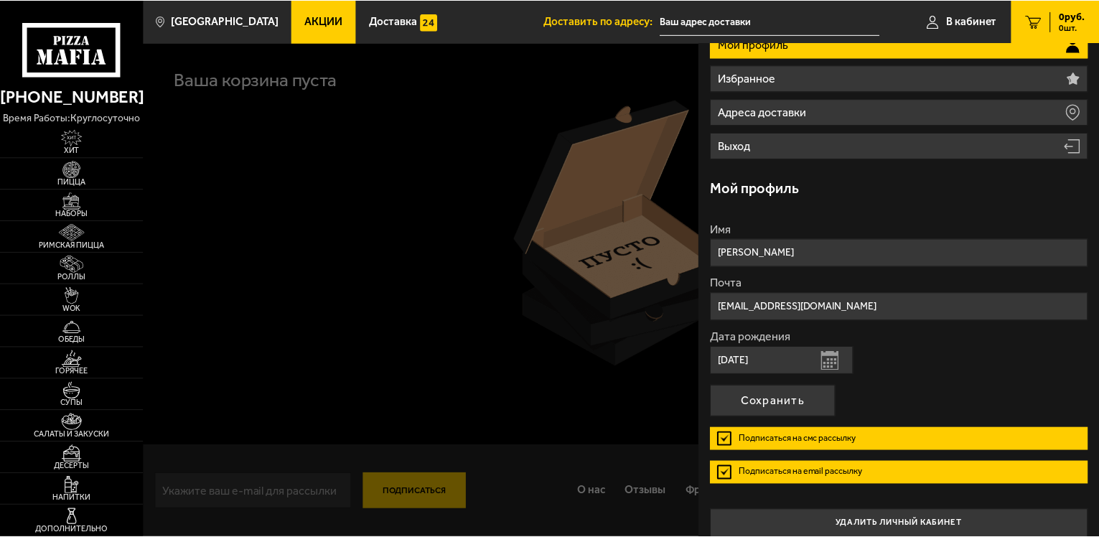
scroll to position [146, 0]
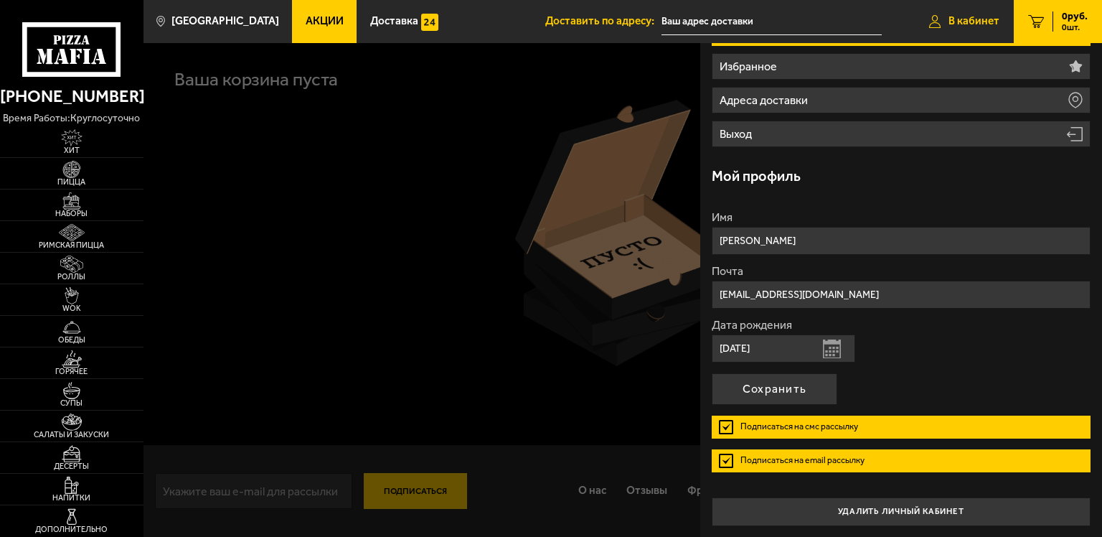
click at [976, 17] on span "В кабинет" at bounding box center [974, 21] width 51 height 11
click at [558, 273] on div at bounding box center [695, 311] width 1102 height 537
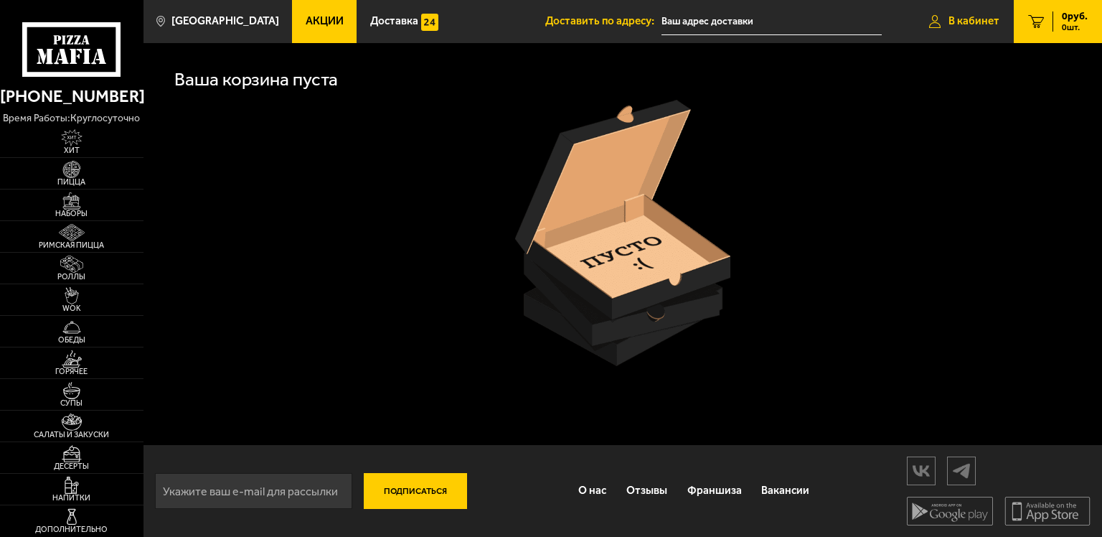
click at [942, 19] on link "В кабинет" at bounding box center [964, 21] width 99 height 43
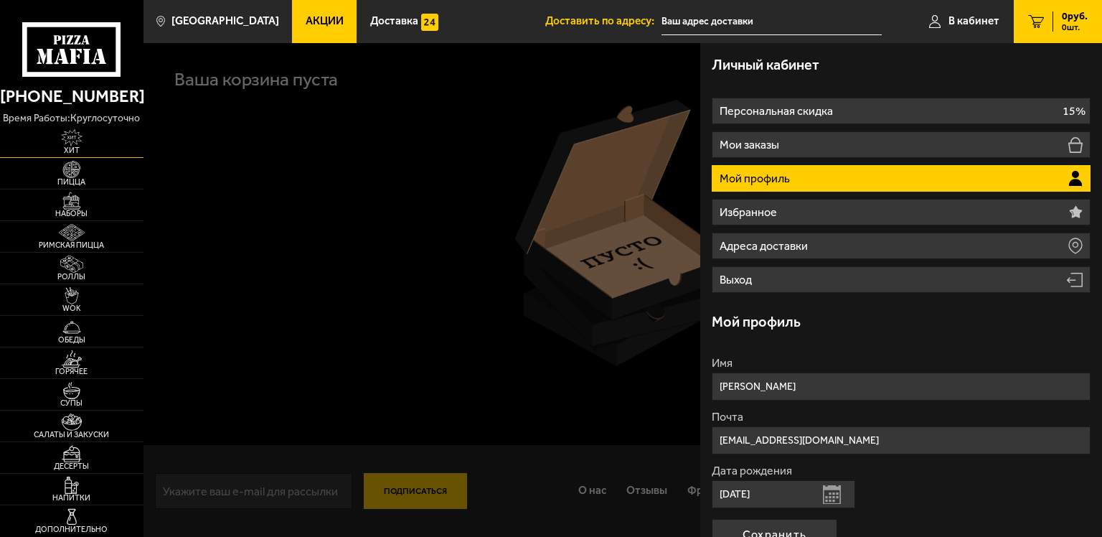
click at [112, 148] on span "Хит" at bounding box center [72, 150] width 144 height 8
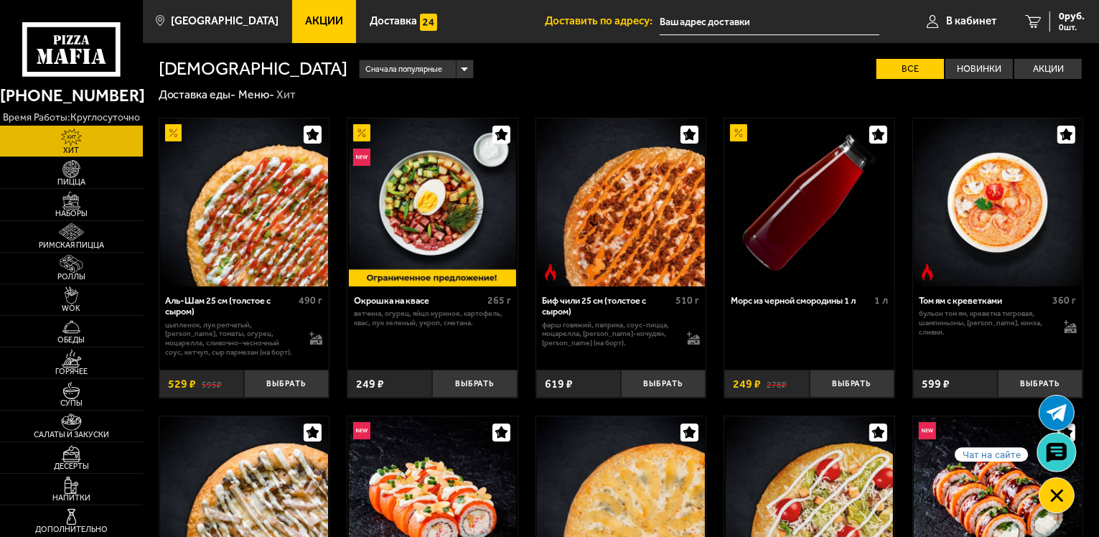
click at [1051, 454] on use at bounding box center [1056, 453] width 21 height 20
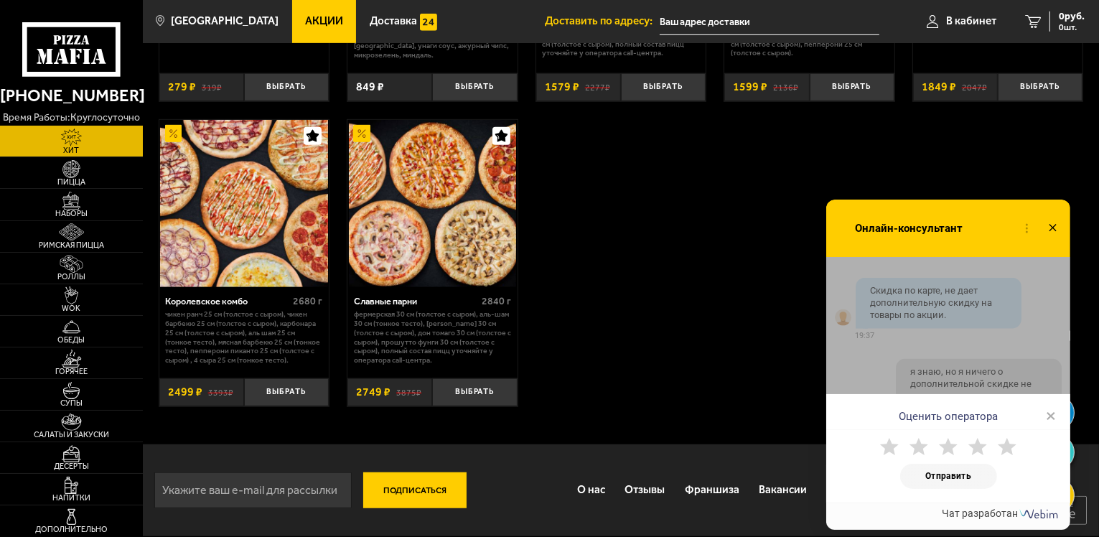
scroll to position [2226, 0]
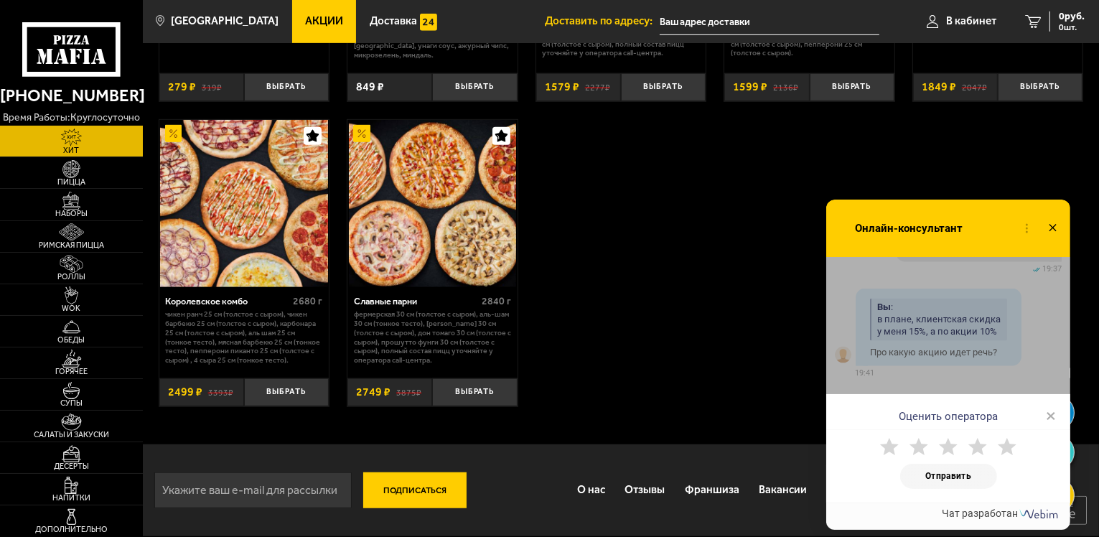
click at [1059, 419] on div "Оценить оператора ×" at bounding box center [948, 412] width 244 height 36
click at [1054, 416] on span "×" at bounding box center [1051, 416] width 10 height 22
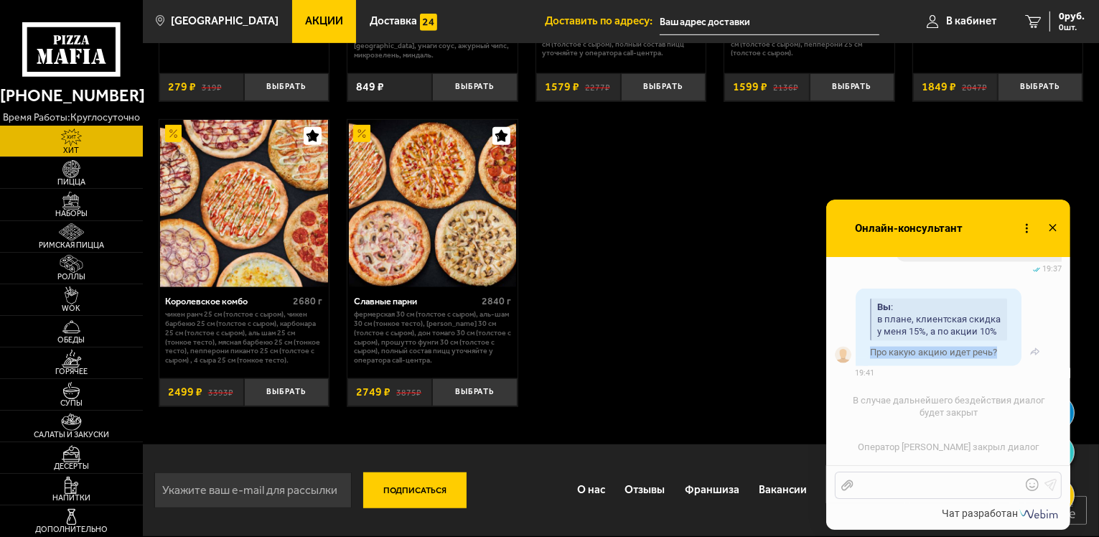
drag, startPoint x: 870, startPoint y: 353, endPoint x: 995, endPoint y: 354, distance: 124.9
click at [995, 354] on span "Про какую акцию идет речь?" at bounding box center [933, 352] width 127 height 11
click at [925, 485] on div at bounding box center [937, 485] width 168 height 13
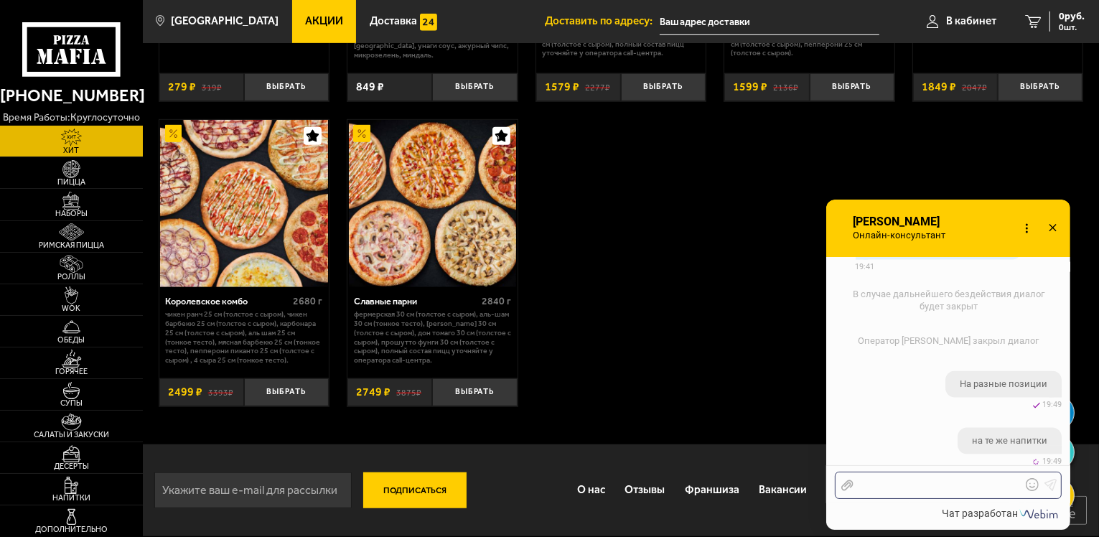
scroll to position [2341, 0]
click at [911, 486] on div at bounding box center [937, 485] width 168 height 13
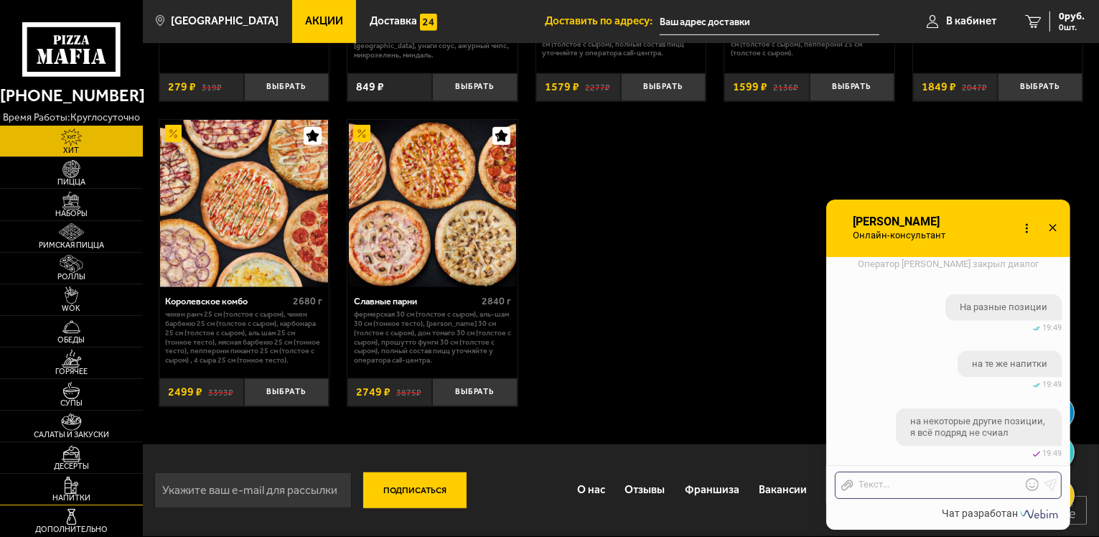
click at [80, 489] on img at bounding box center [72, 486] width 44 height 18
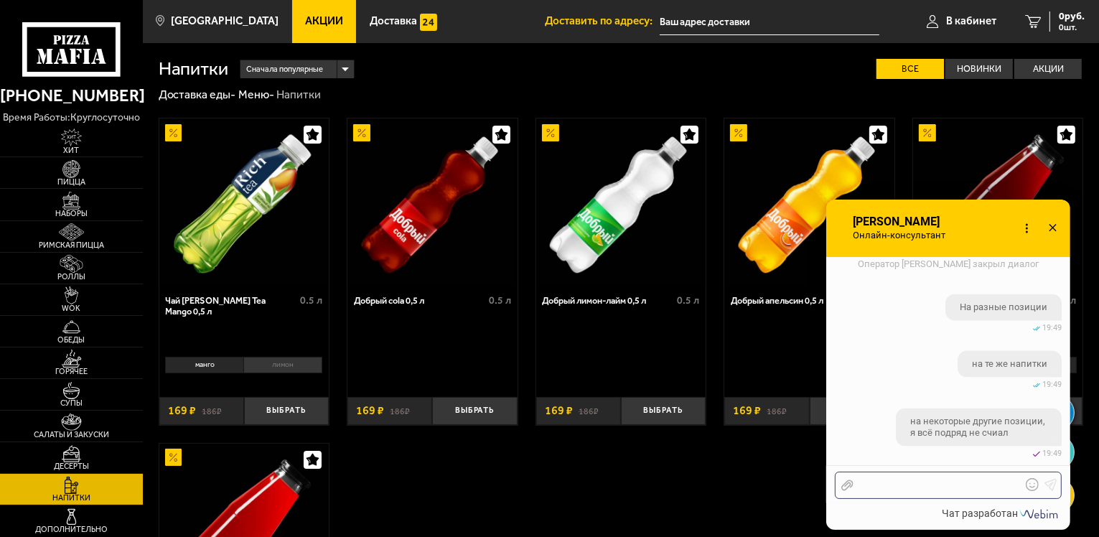
click at [922, 482] on div at bounding box center [937, 485] width 168 height 13
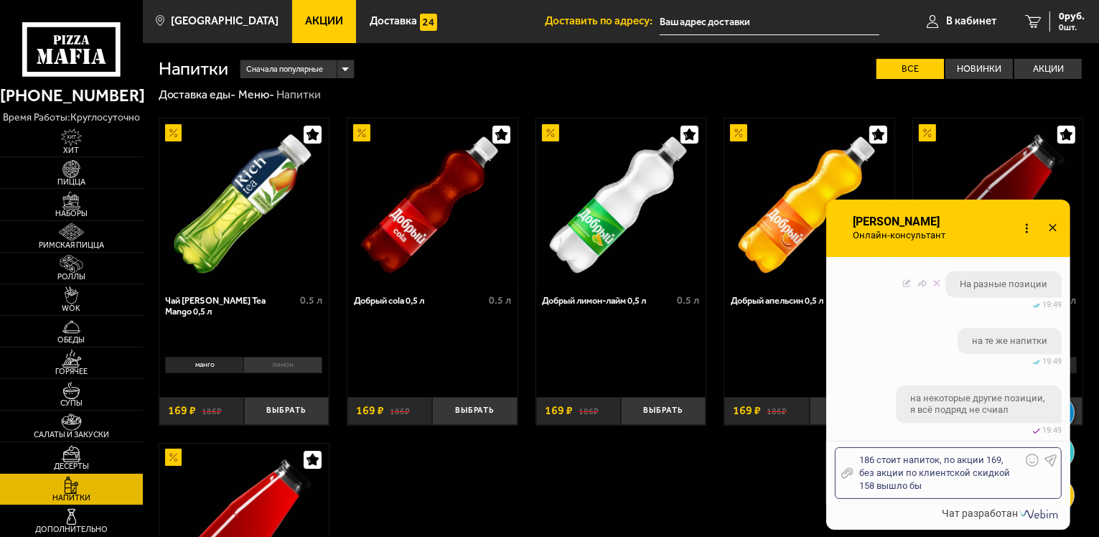
scroll to position [2504, 0]
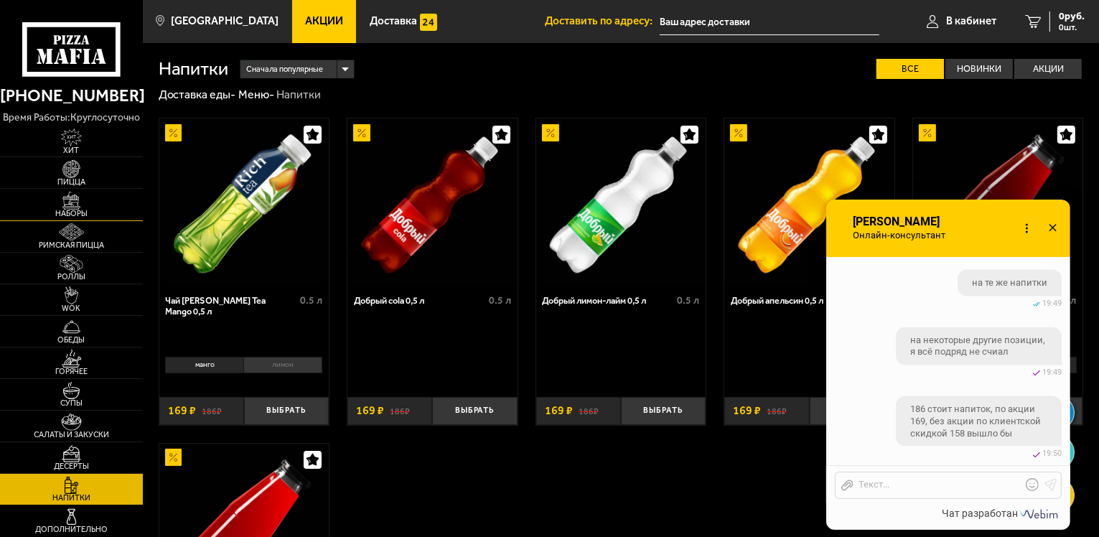
click at [95, 195] on link "Наборы" at bounding box center [71, 204] width 143 height 31
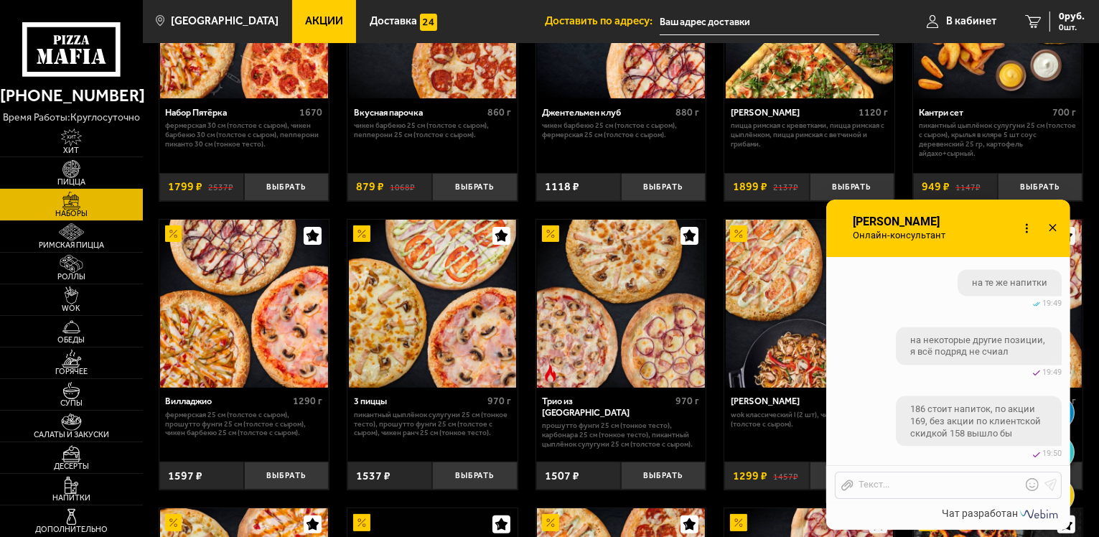
scroll to position [178, 0]
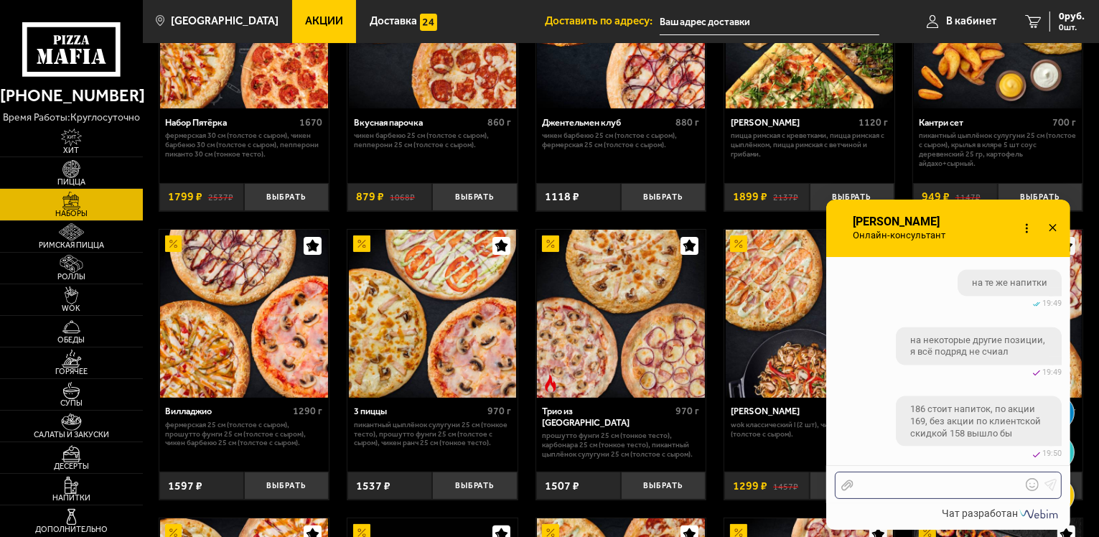
click at [895, 480] on div at bounding box center [937, 485] width 168 height 13
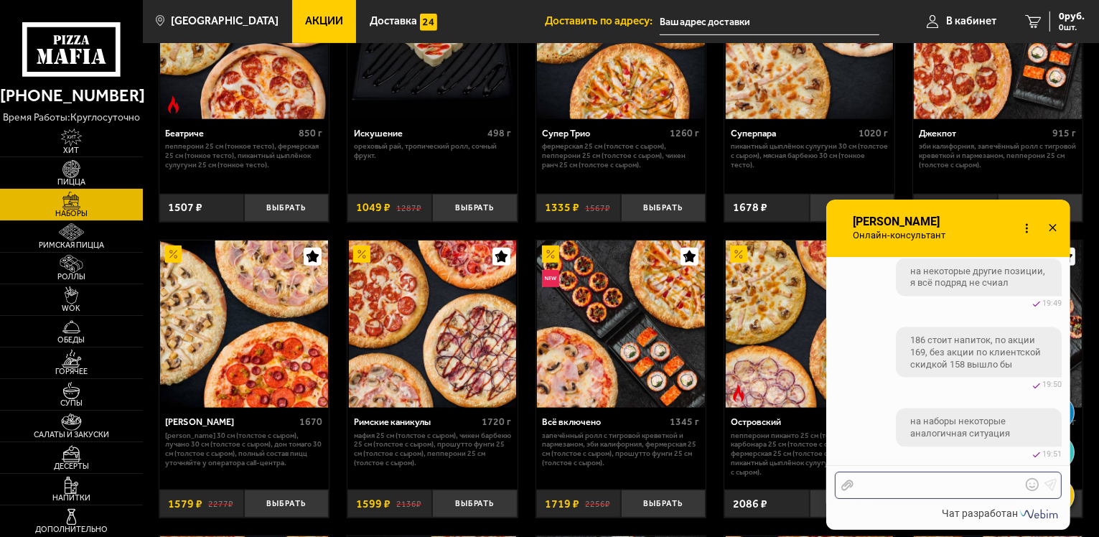
scroll to position [752, 0]
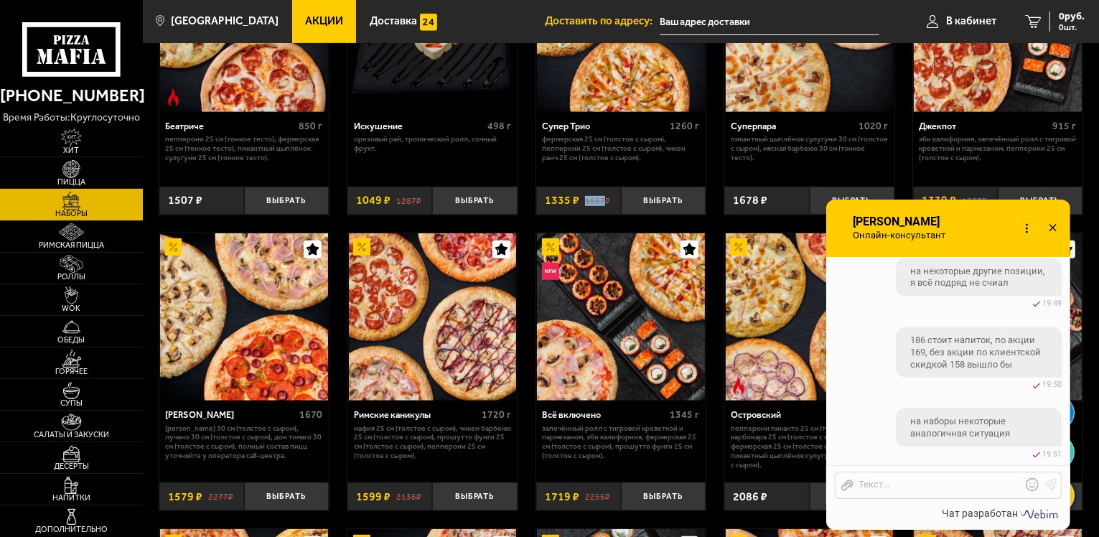
drag, startPoint x: 584, startPoint y: 207, endPoint x: 601, endPoint y: 207, distance: 17.9
click at [601, 206] on s "1567 ₽" at bounding box center [597, 200] width 25 height 11
copy s "1567"
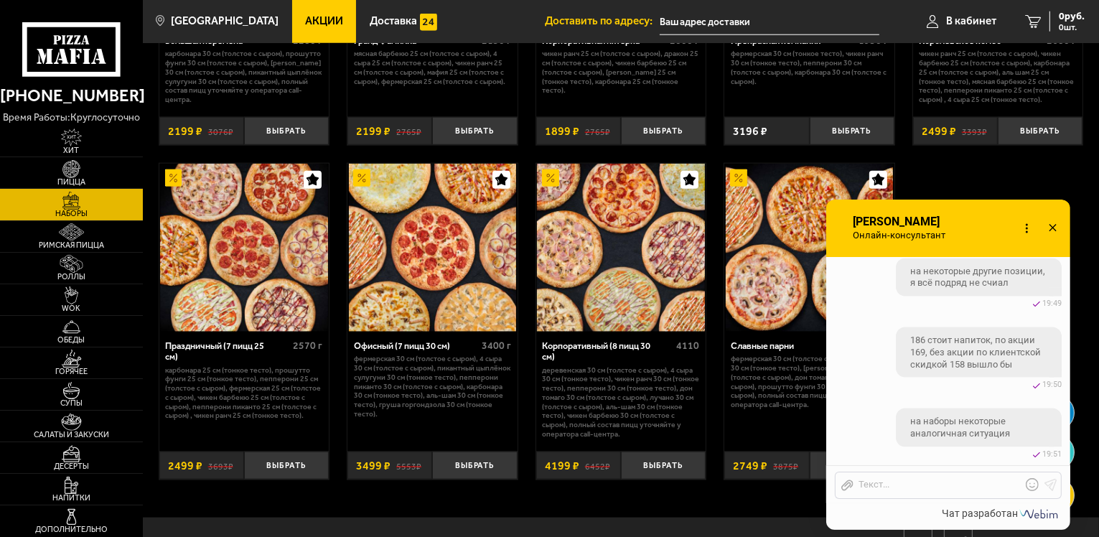
scroll to position [1717, 0]
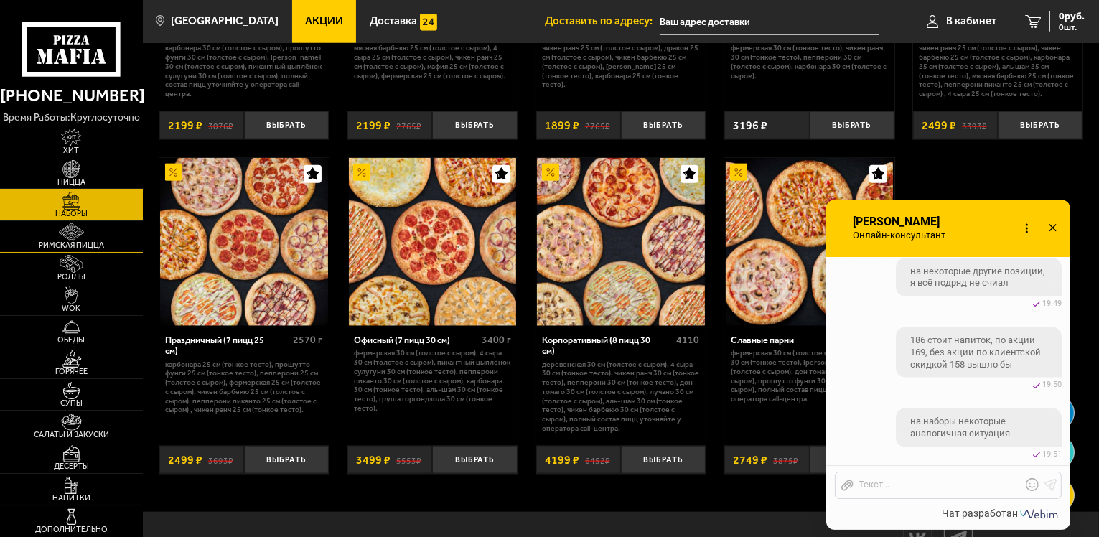
click at [37, 230] on link "Римская пицца" at bounding box center [71, 236] width 143 height 31
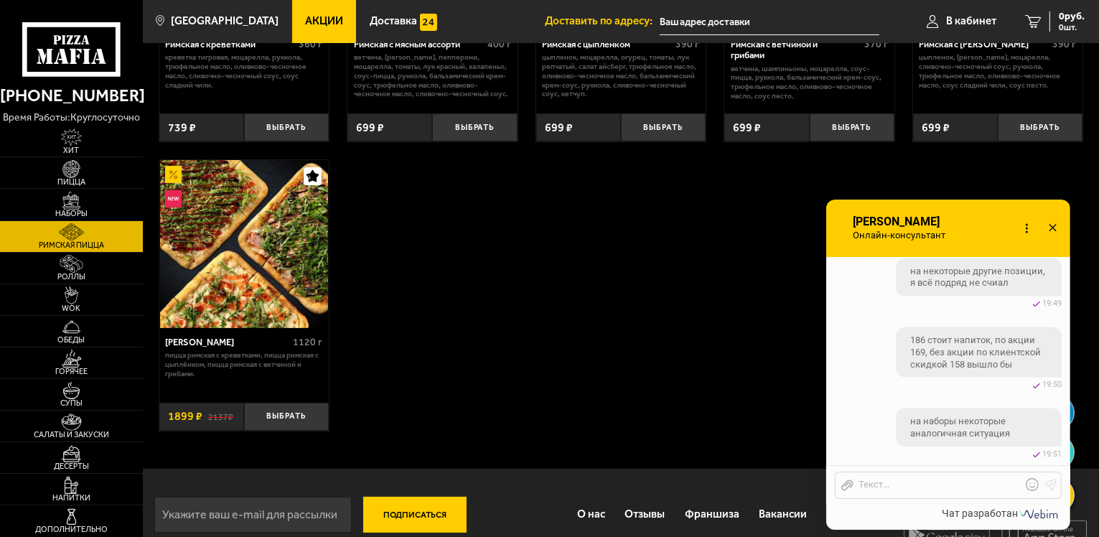
scroll to position [281, 0]
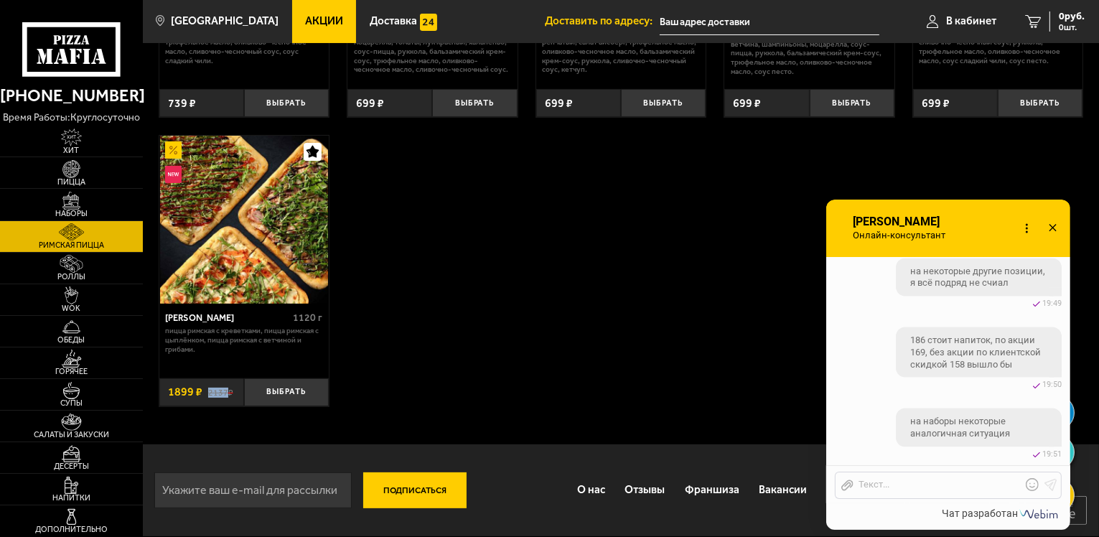
drag, startPoint x: 204, startPoint y: 392, endPoint x: 225, endPoint y: 395, distance: 21.0
click at [225, 395] on div "2137 ₽ 1899 ₽" at bounding box center [201, 392] width 85 height 28
click at [92, 261] on img at bounding box center [72, 264] width 44 height 18
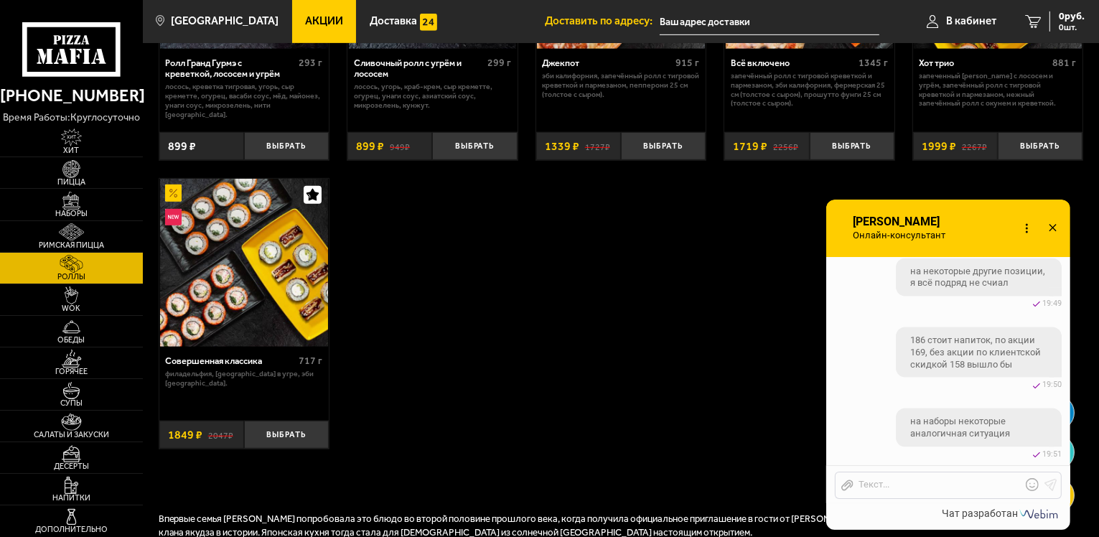
scroll to position [861, 0]
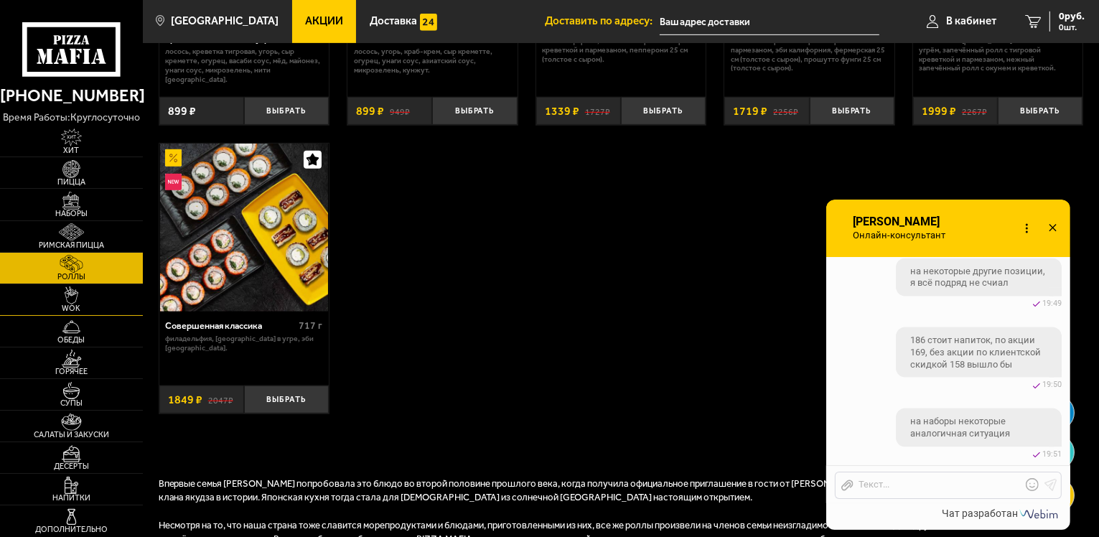
click at [81, 291] on img at bounding box center [72, 295] width 44 height 18
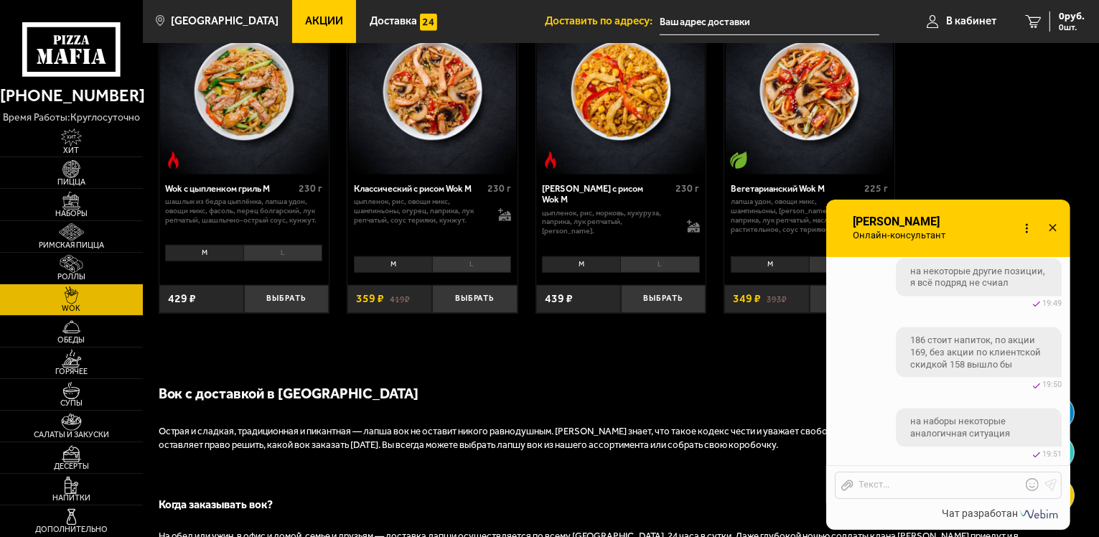
scroll to position [735, 0]
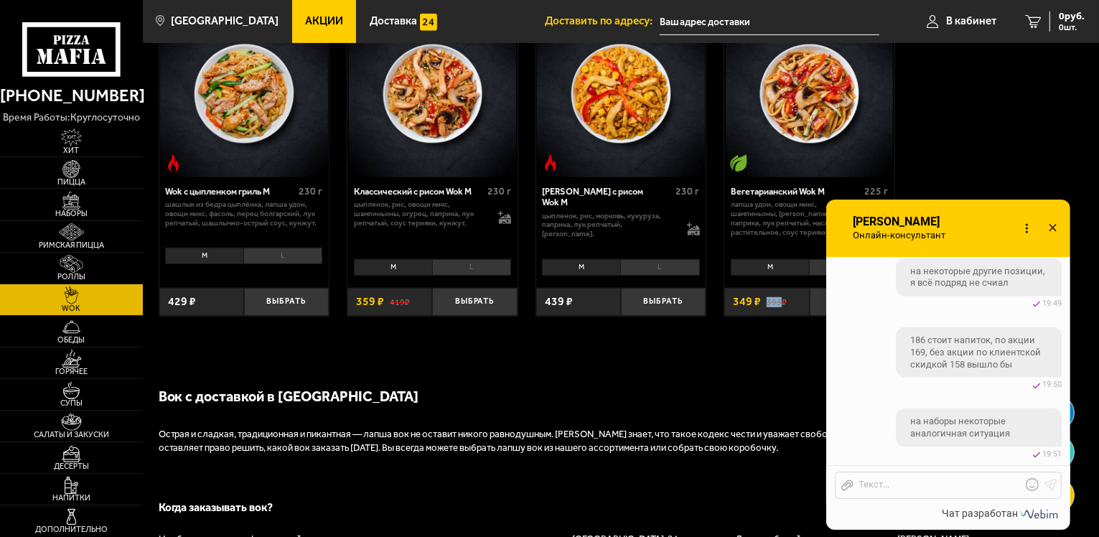
drag, startPoint x: 767, startPoint y: 305, endPoint x: 779, endPoint y: 309, distance: 12.9
click at [779, 309] on div "393 ₽ 349 ₽" at bounding box center [766, 302] width 85 height 28
click at [910, 480] on div at bounding box center [937, 485] width 168 height 13
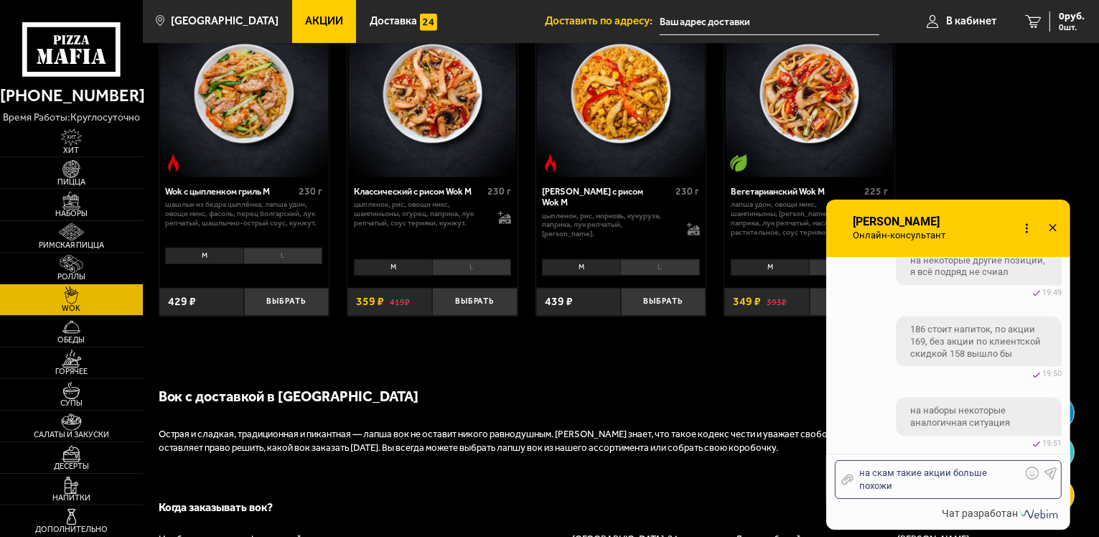
scroll to position [2642, 0]
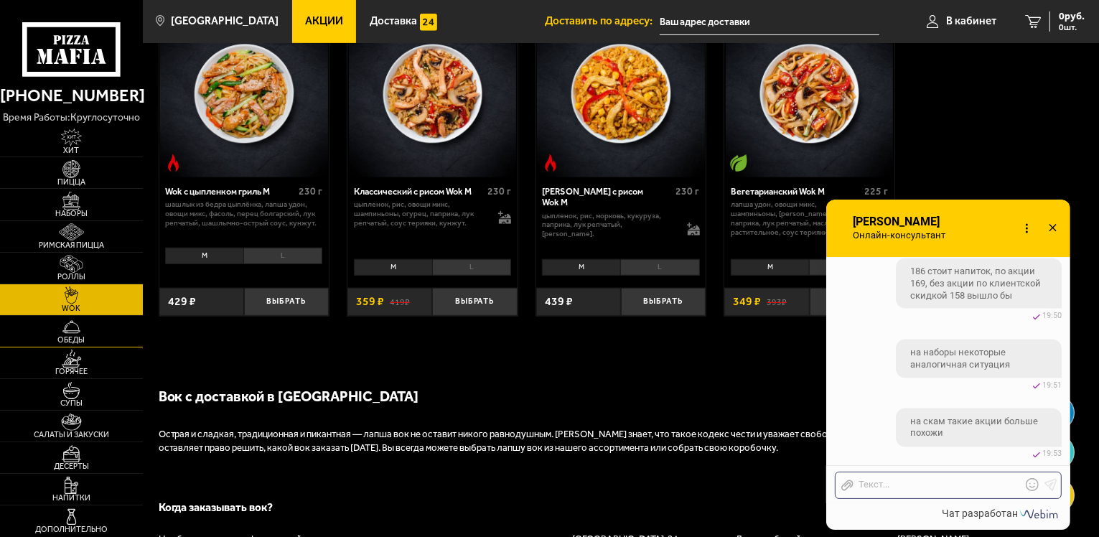
click at [46, 338] on span "Обеды" at bounding box center [71, 340] width 143 height 8
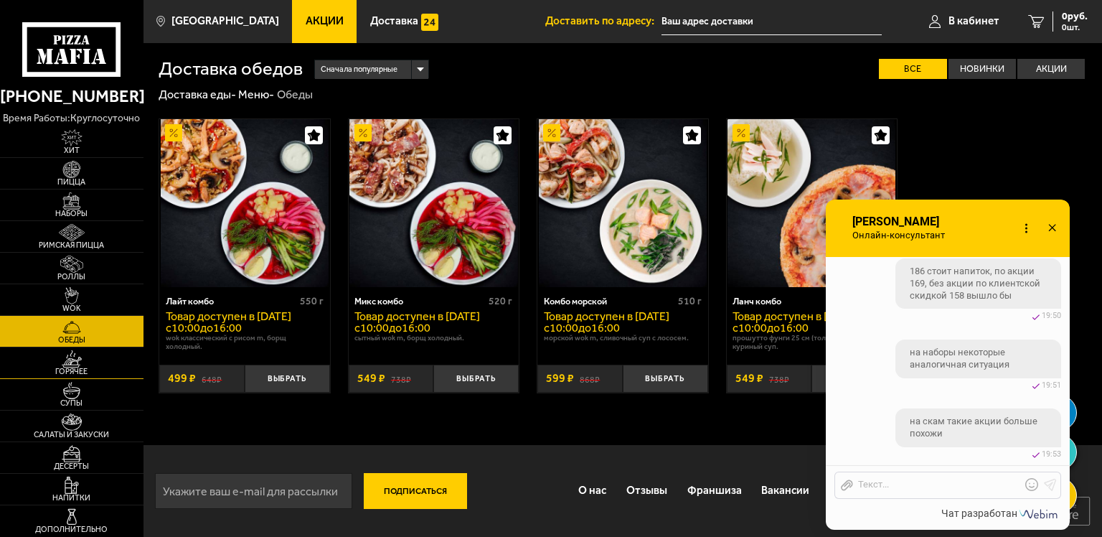
click at [79, 370] on span "Горячее" at bounding box center [72, 371] width 144 height 8
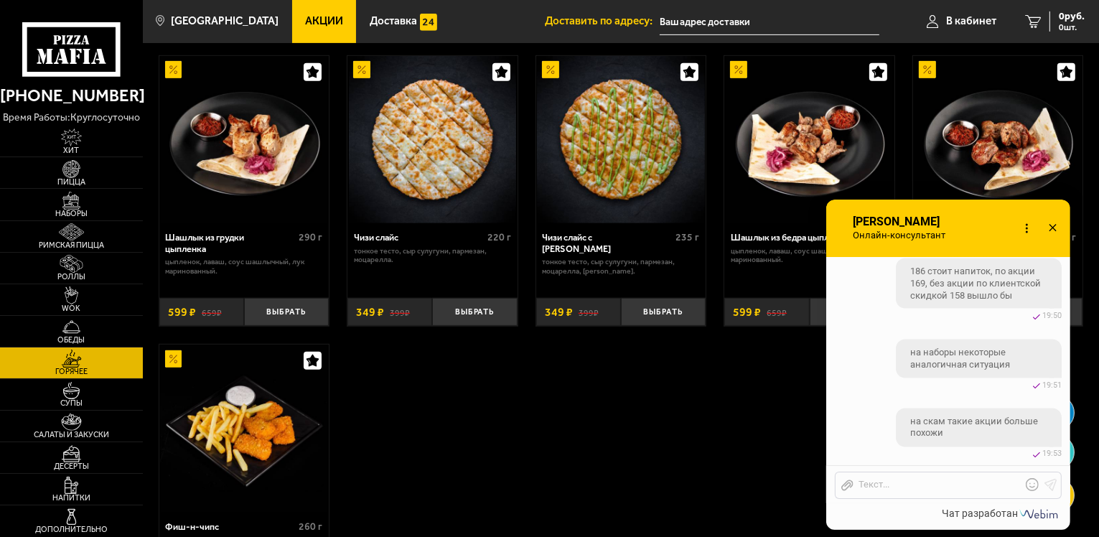
scroll to position [784, 0]
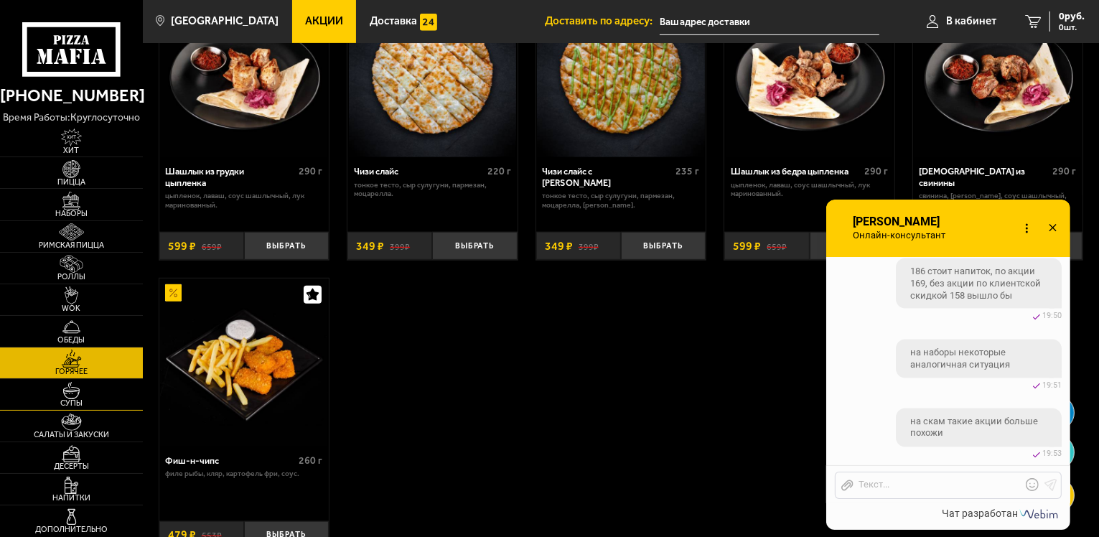
click at [131, 393] on link "Супы" at bounding box center [71, 394] width 143 height 31
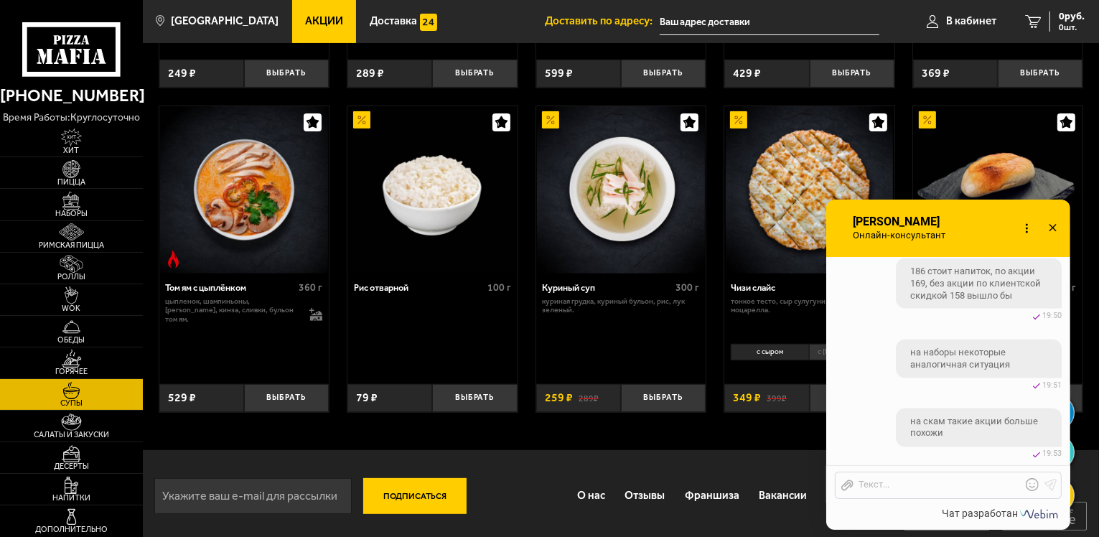
scroll to position [439, 0]
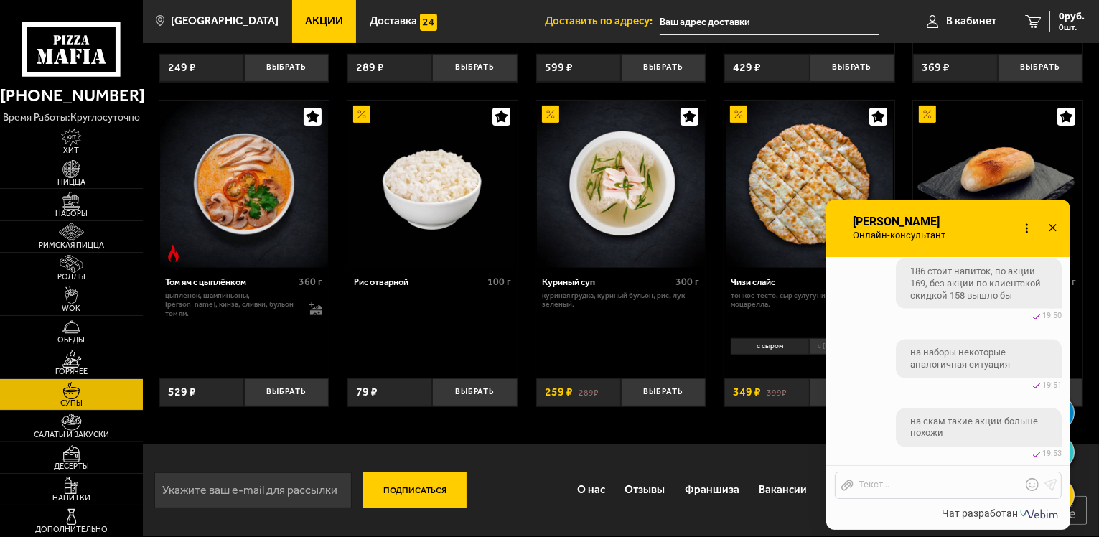
click at [83, 431] on span "Салаты и закуски" at bounding box center [71, 435] width 143 height 8
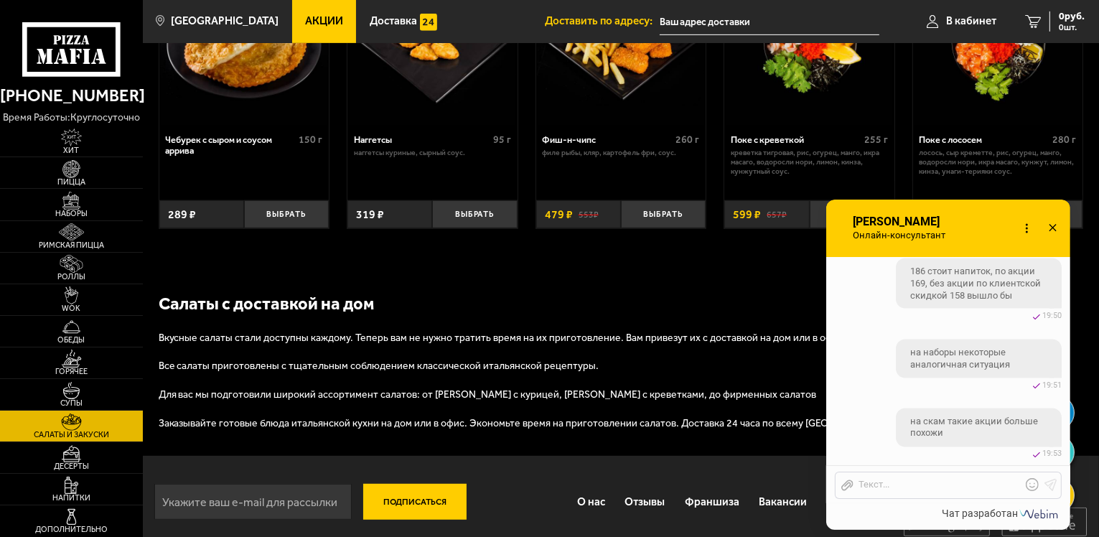
scroll to position [822, 0]
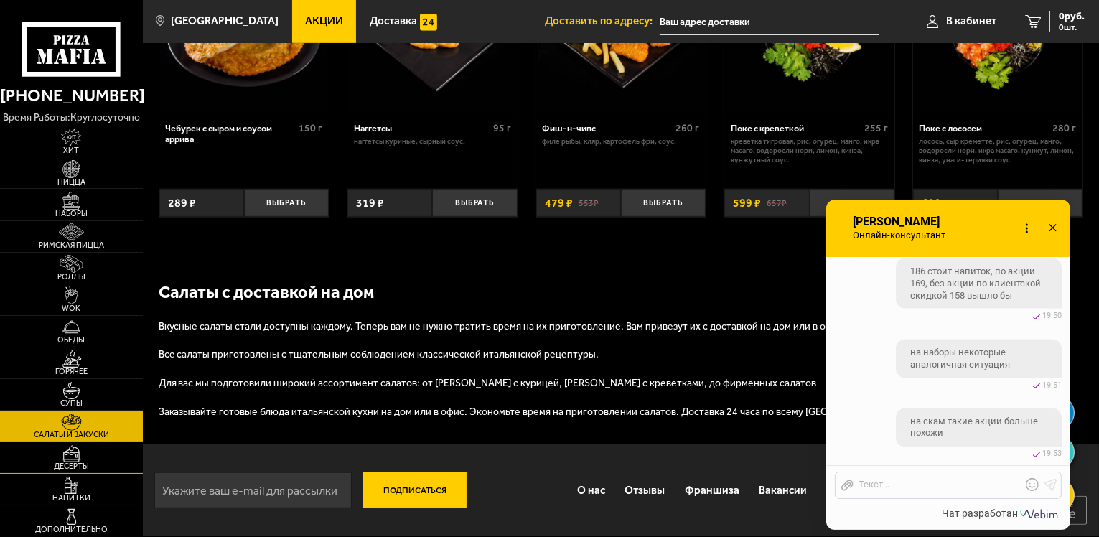
click at [90, 456] on img at bounding box center [72, 454] width 44 height 18
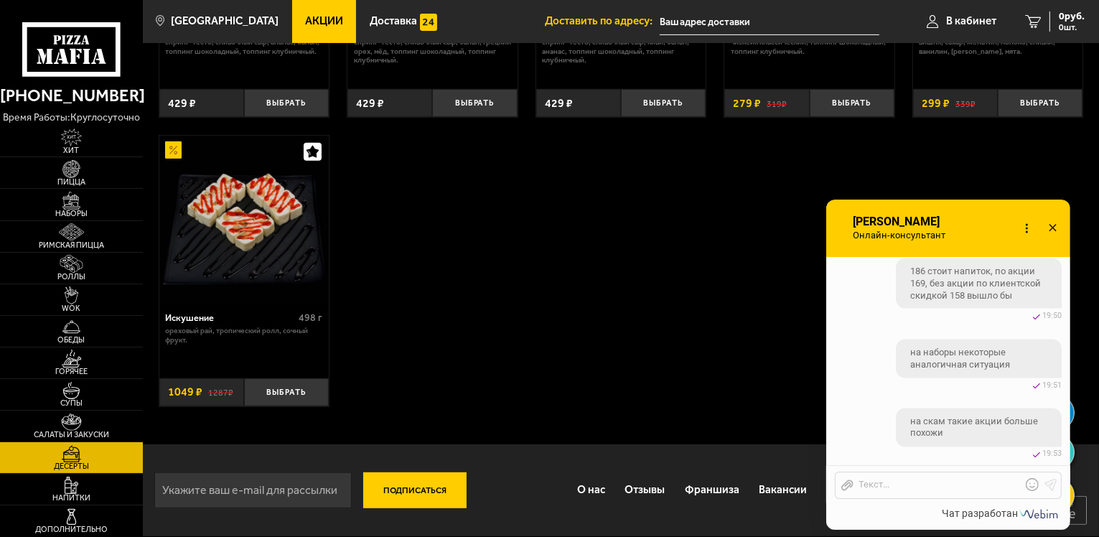
scroll to position [561, 0]
click at [92, 482] on img at bounding box center [72, 486] width 44 height 18
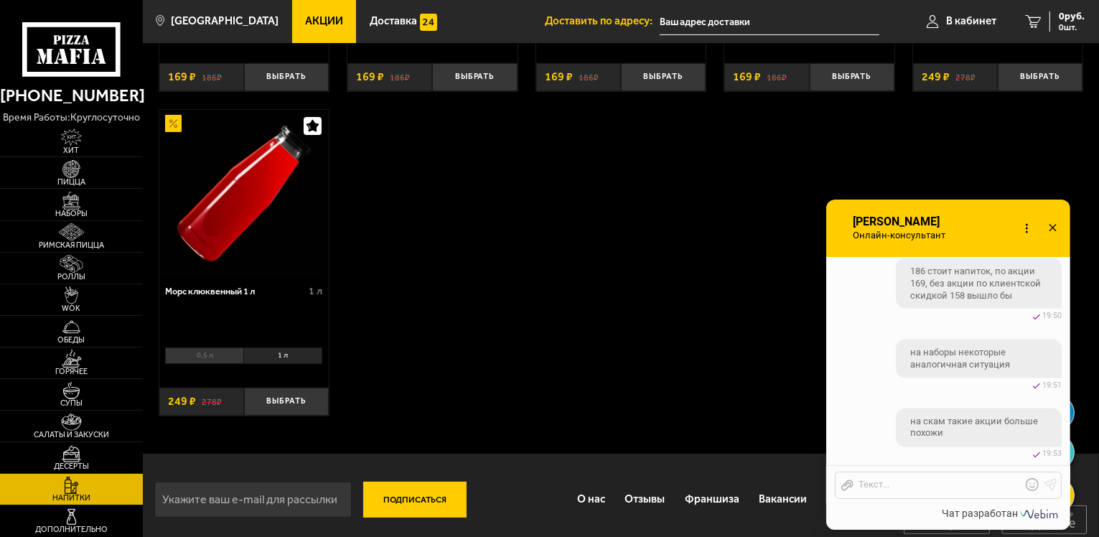
scroll to position [343, 0]
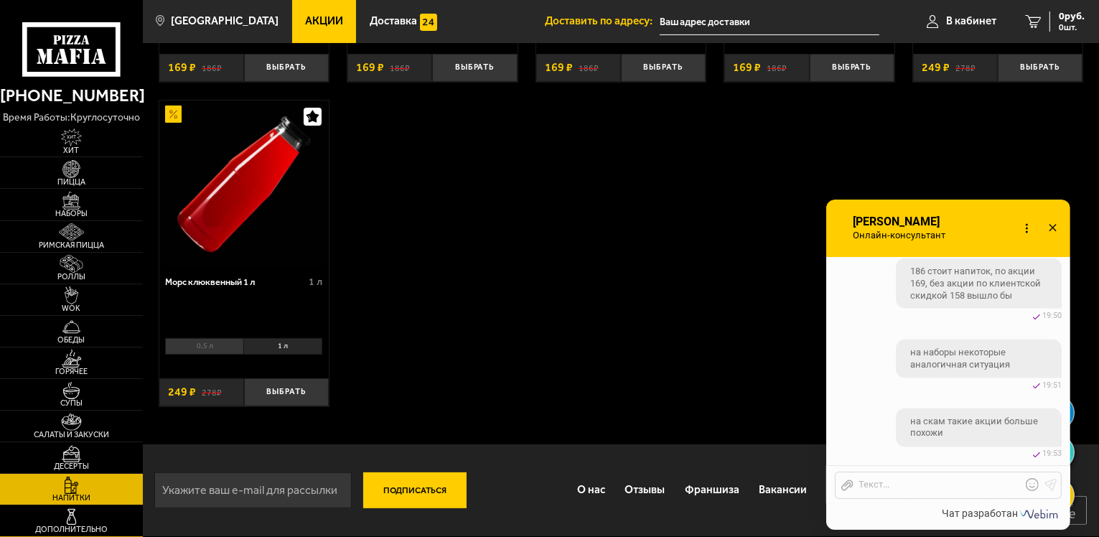
click at [96, 521] on link "Дополнительно" at bounding box center [71, 520] width 143 height 31
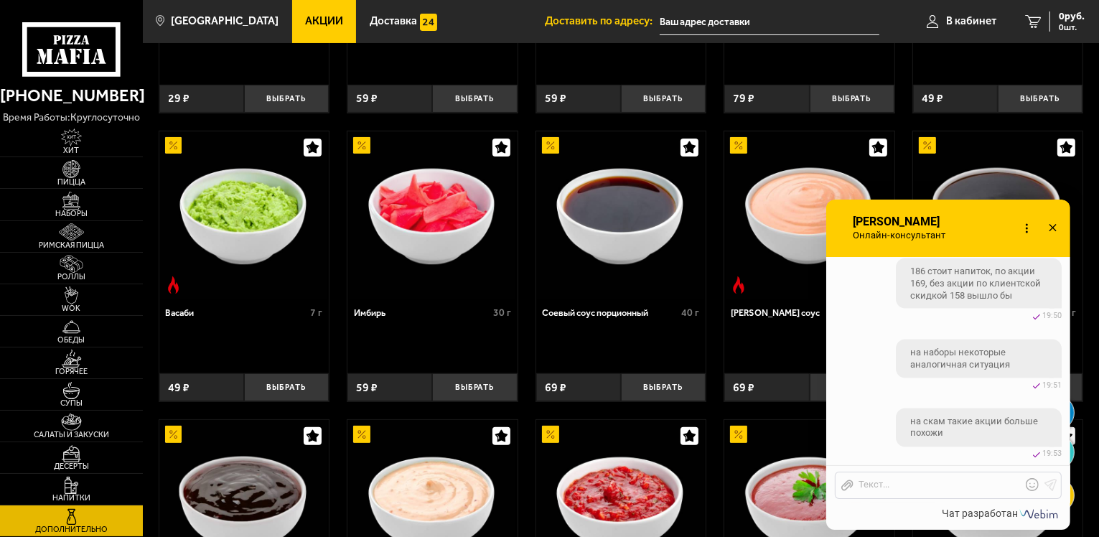
scroll to position [274, 0]
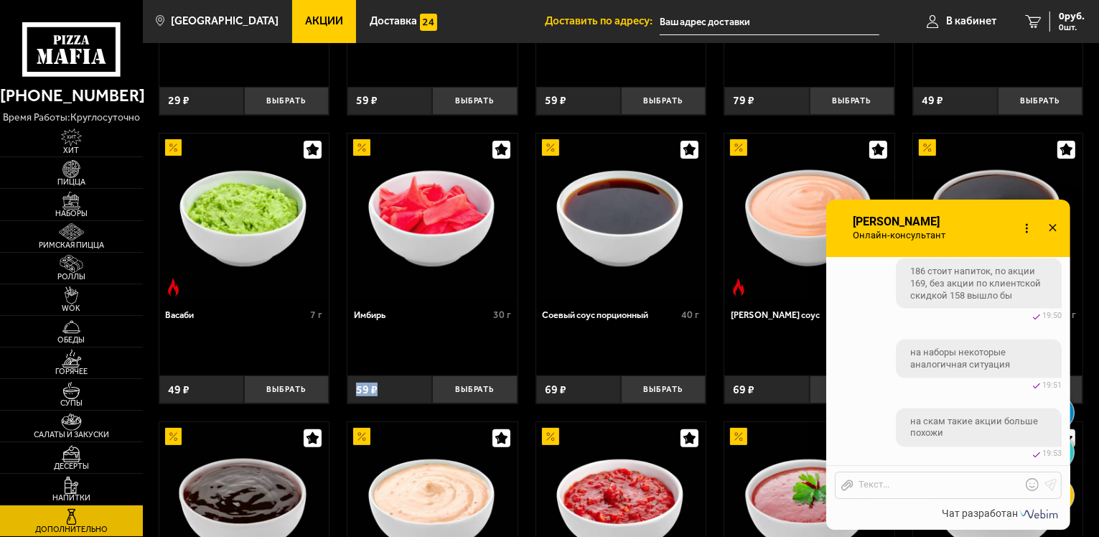
drag, startPoint x: 358, startPoint y: 392, endPoint x: 381, endPoint y: 392, distance: 23.0
click at [381, 392] on div "59 ₽" at bounding box center [389, 389] width 85 height 28
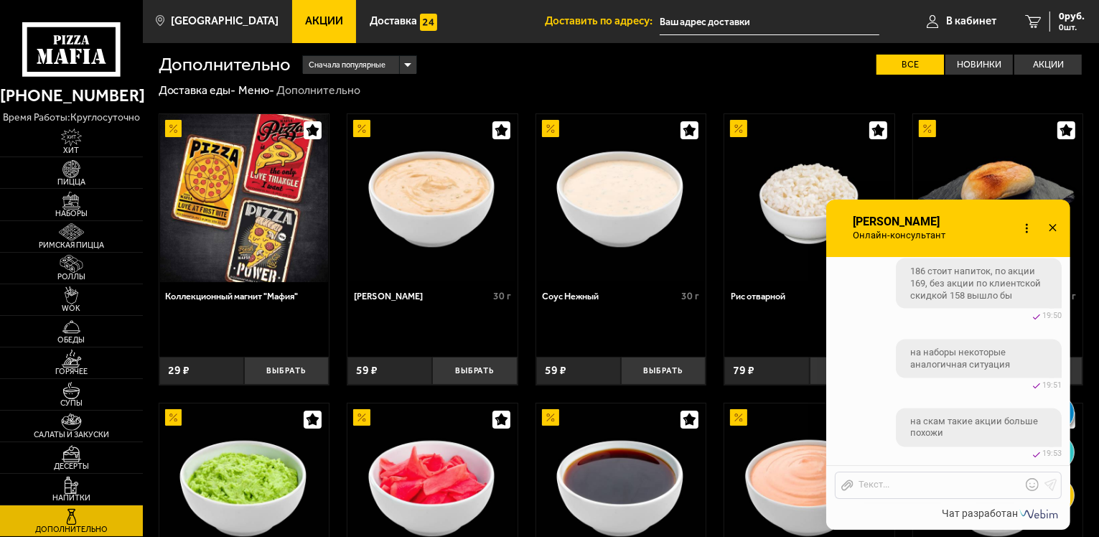
scroll to position [0, 0]
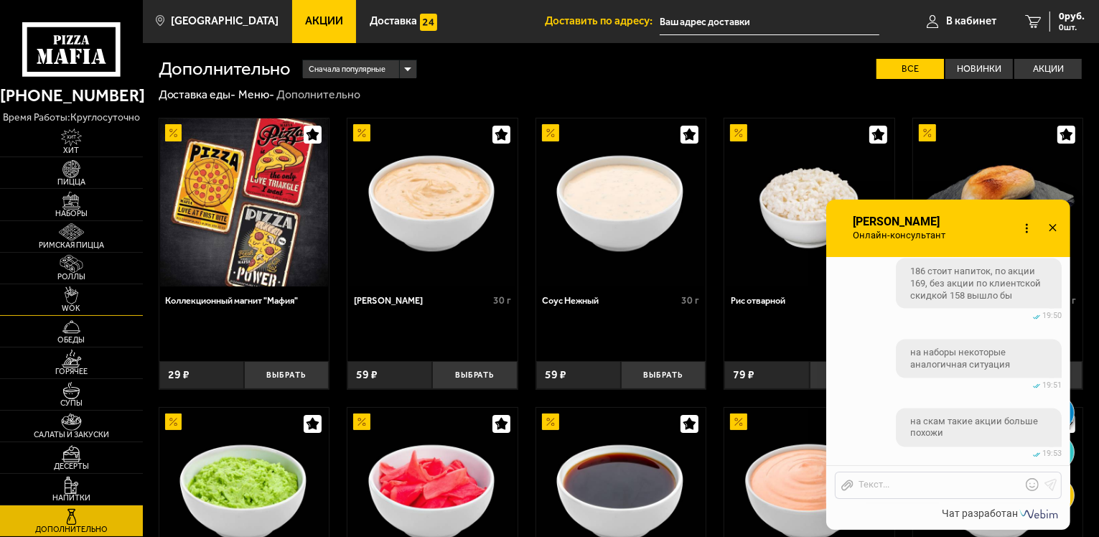
click at [63, 298] on img at bounding box center [72, 295] width 44 height 18
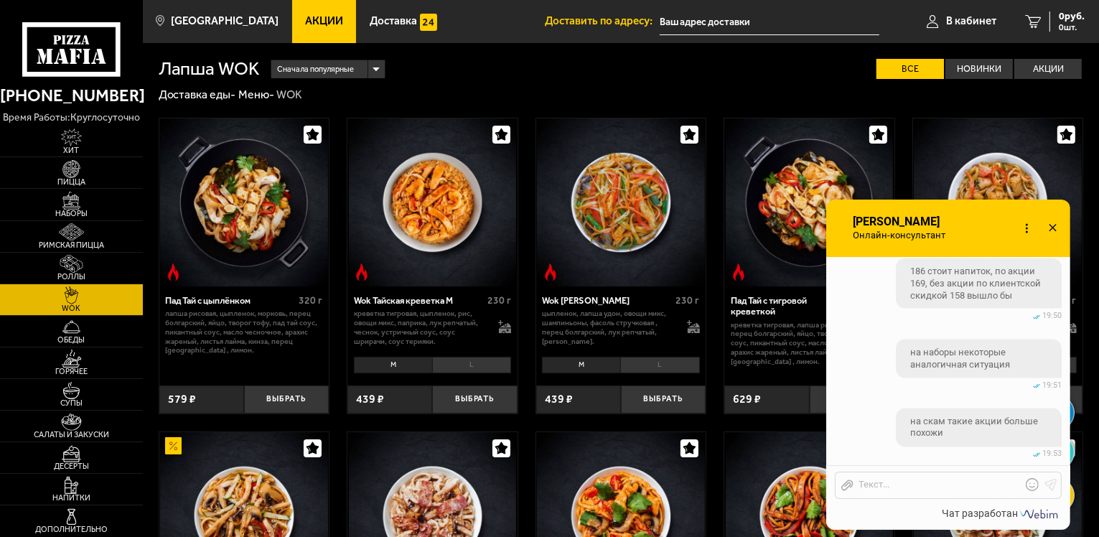
checkbox input "true"
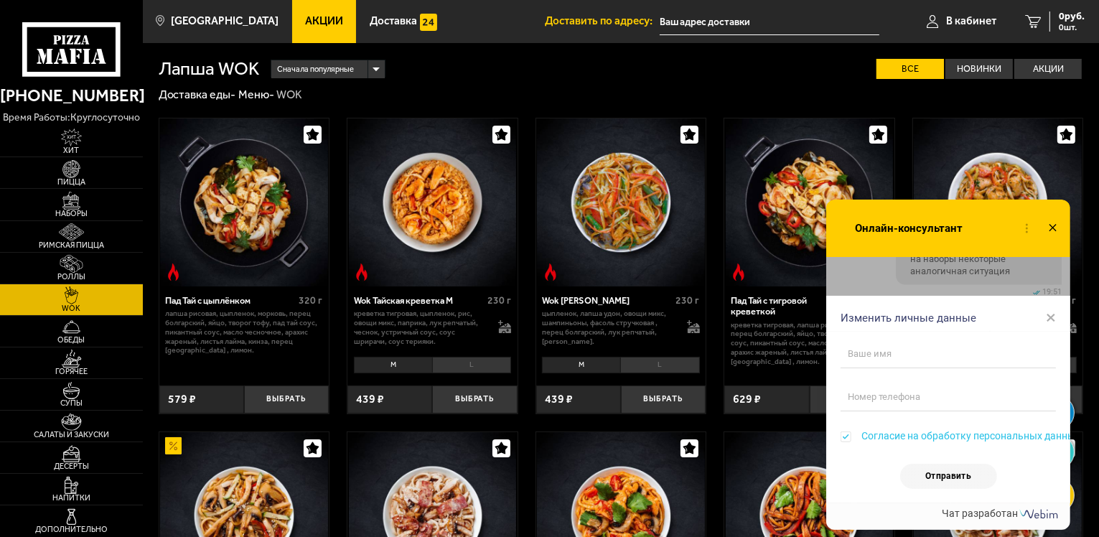
click at [1046, 314] on span "×" at bounding box center [1051, 317] width 10 height 22
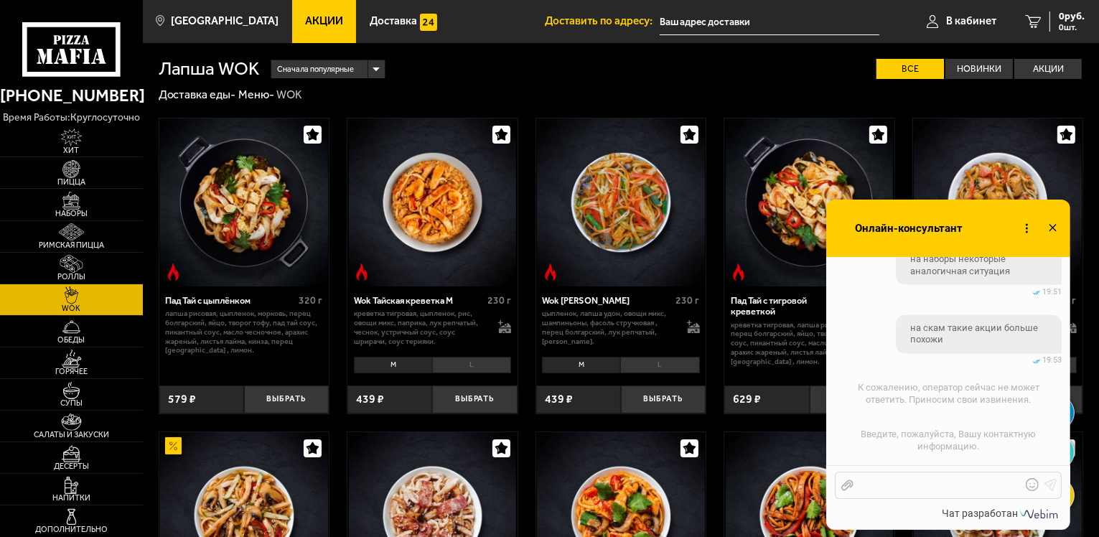
click at [856, 495] on div "Отправить файл Текст..." at bounding box center [948, 485] width 227 height 27
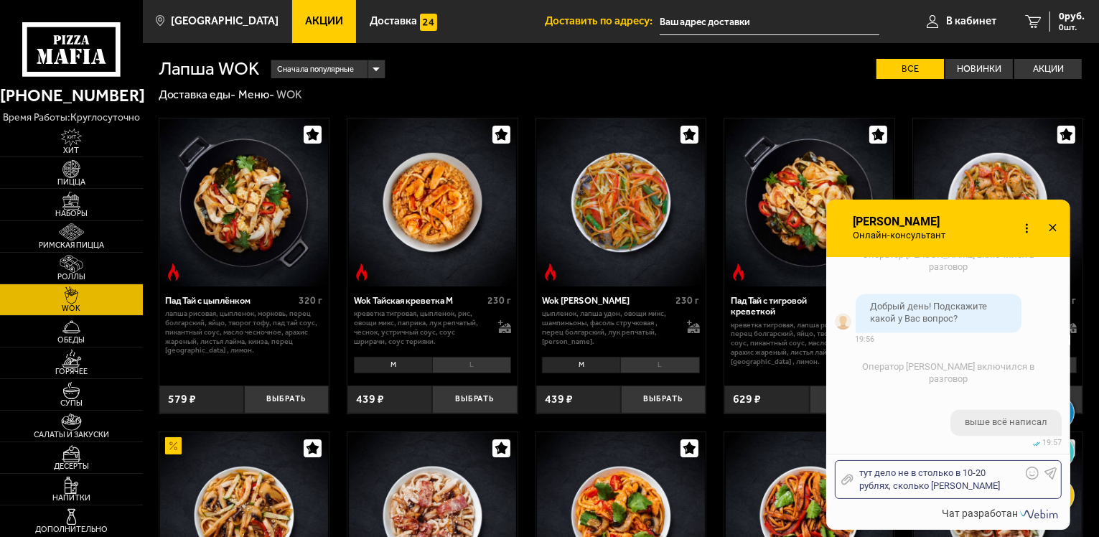
scroll to position [3007, 0]
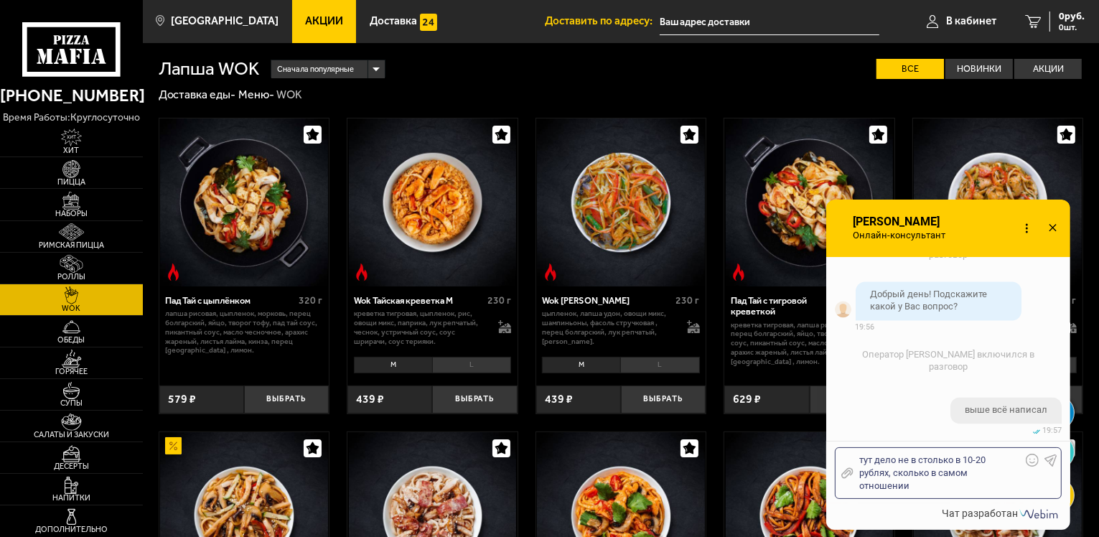
click at [862, 459] on div "тут дело не в столько в 10-20 рублях, сколько в самом отношении" at bounding box center [937, 473] width 168 height 39
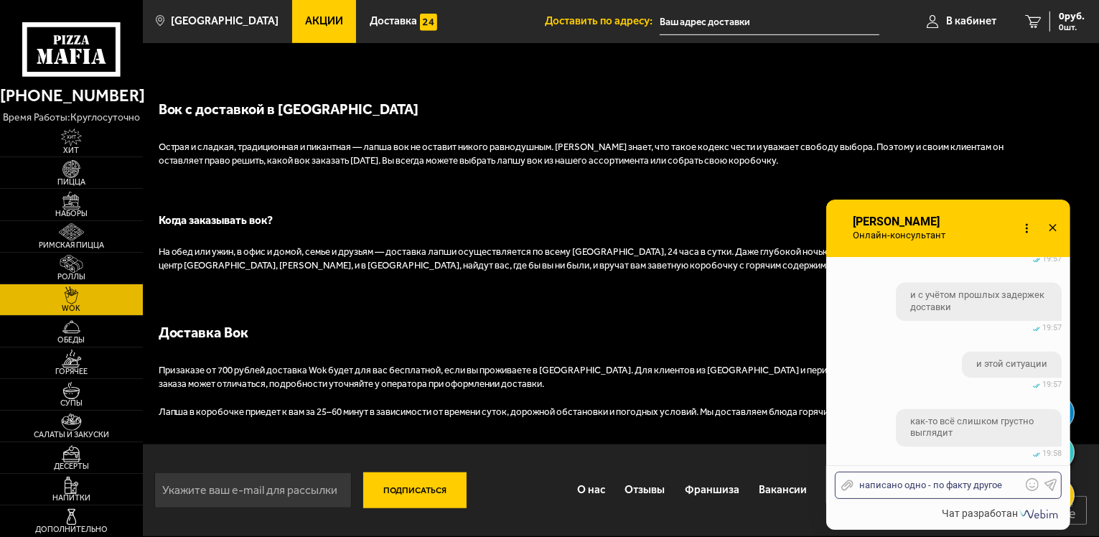
scroll to position [3342, 0]
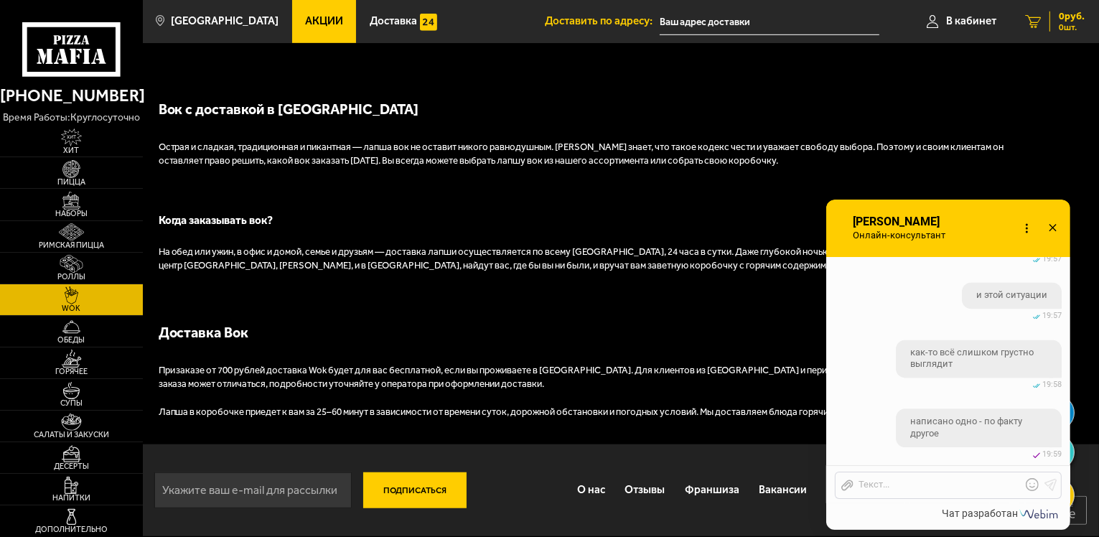
click at [1060, 34] on link "0 руб. 0 шт." at bounding box center [1055, 21] width 88 height 43
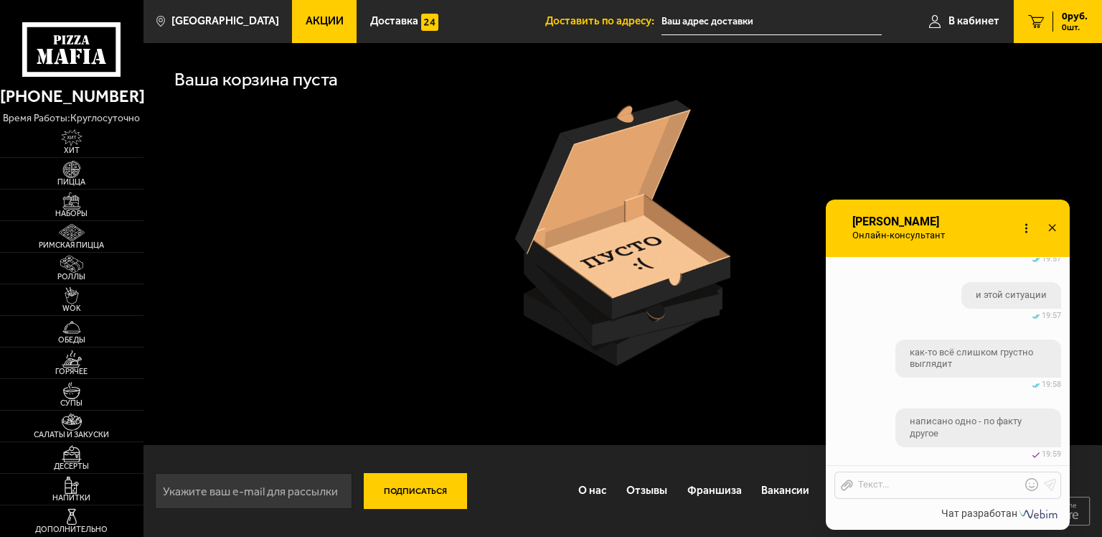
click at [1057, 228] on icon at bounding box center [1052, 228] width 21 height 21
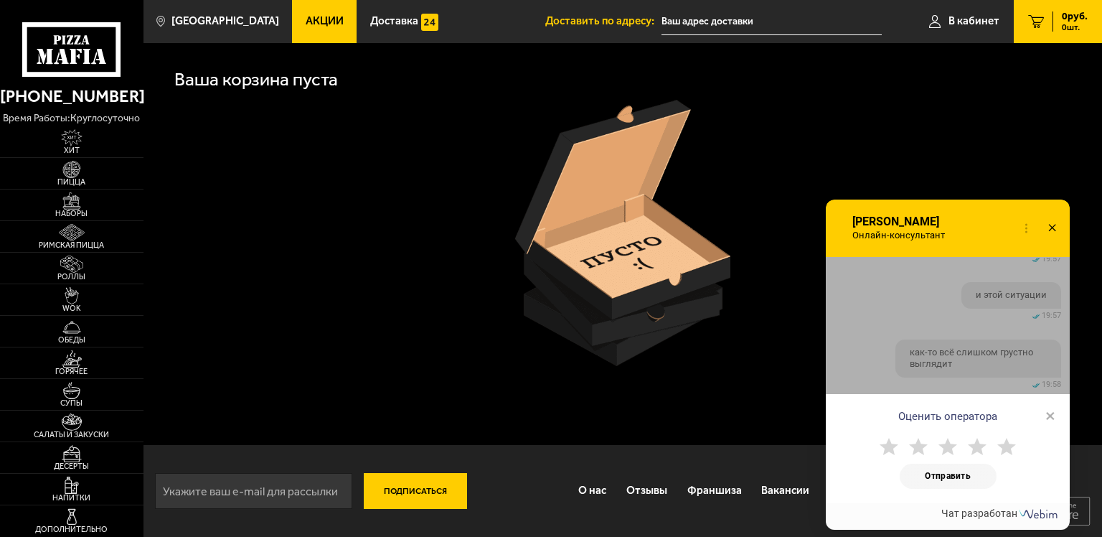
click at [1052, 413] on span "×" at bounding box center [1051, 416] width 10 height 22
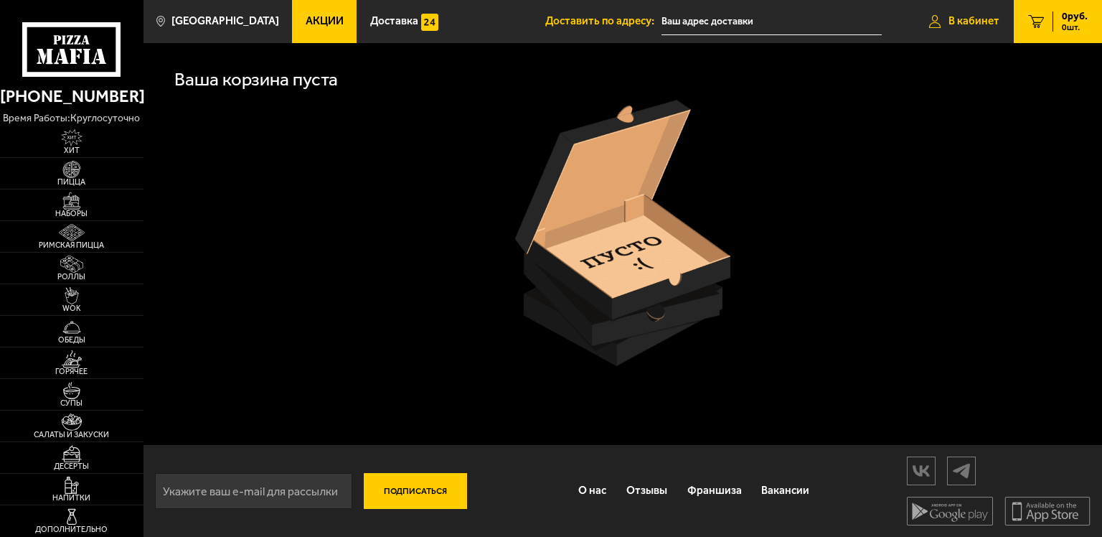
click at [970, 28] on link "В кабинет" at bounding box center [964, 21] width 99 height 43
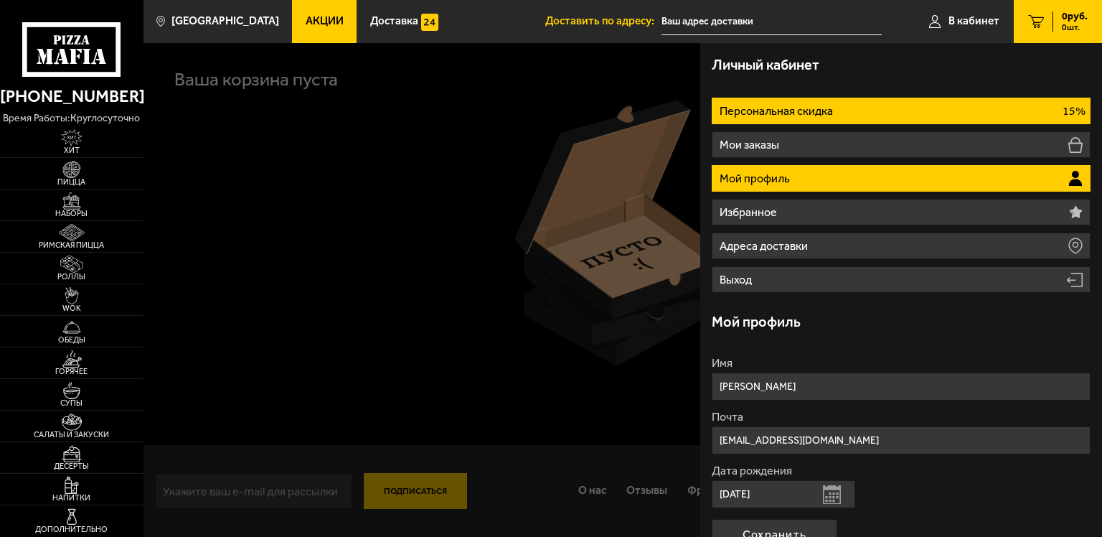
click at [949, 115] on li "Персональная скидка 15%" at bounding box center [901, 111] width 379 height 27
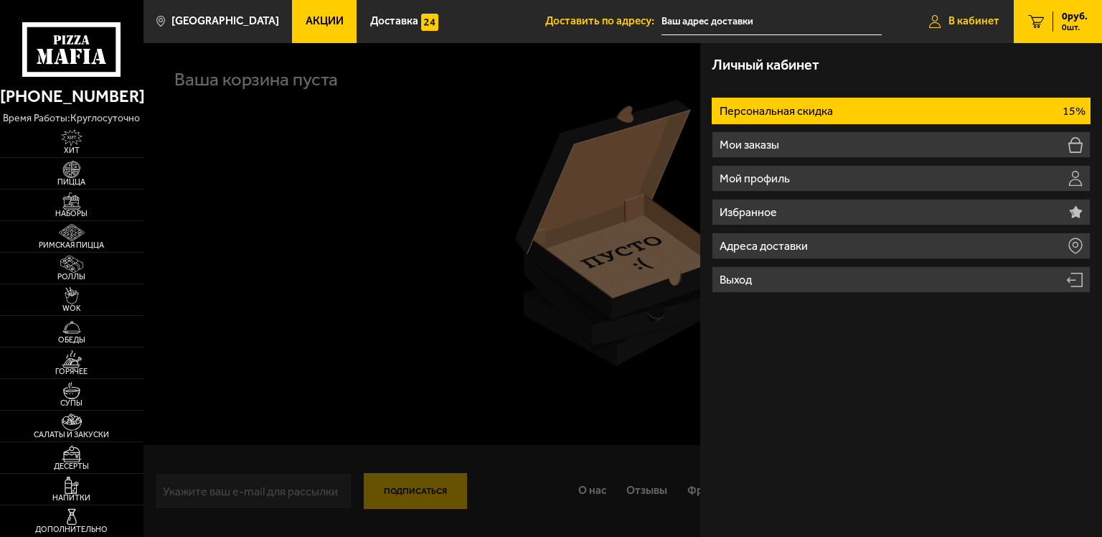
click at [976, 24] on span "В кабинет" at bounding box center [974, 21] width 51 height 11
click at [431, 181] on div at bounding box center [695, 311] width 1102 height 537
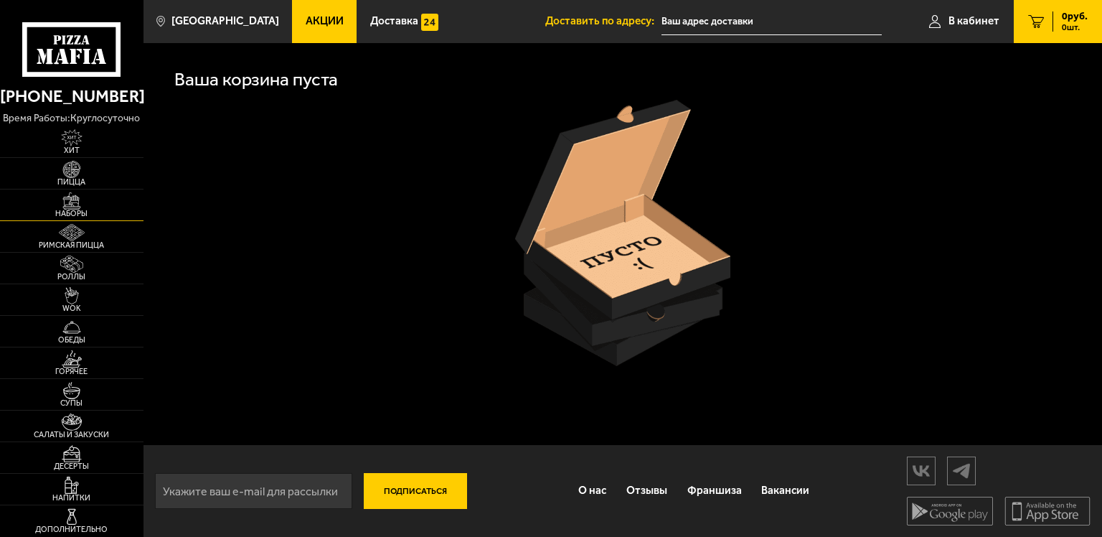
click at [57, 192] on img at bounding box center [72, 201] width 44 height 18
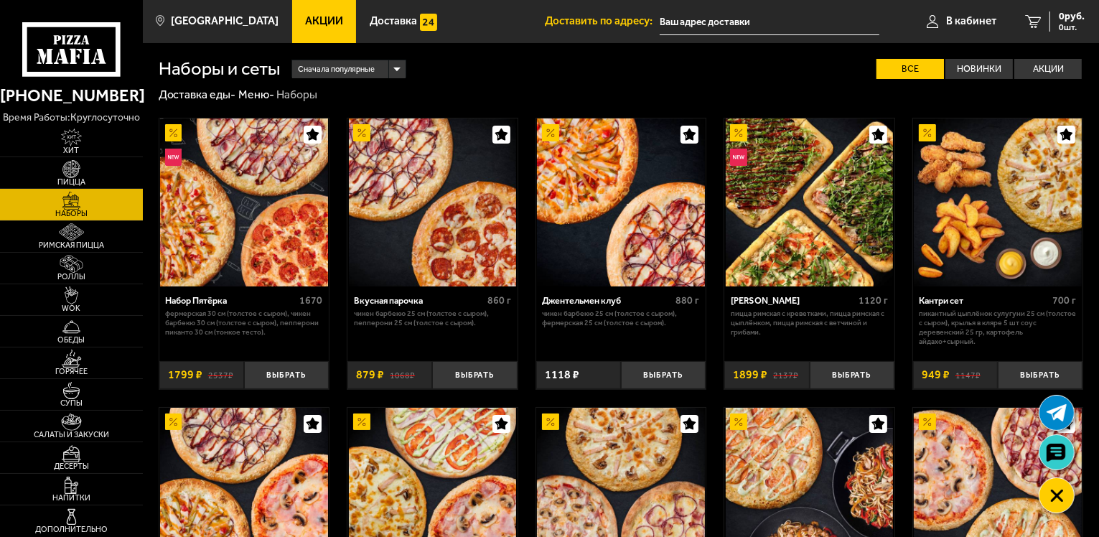
click at [1068, 457] on link at bounding box center [1056, 452] width 34 height 34
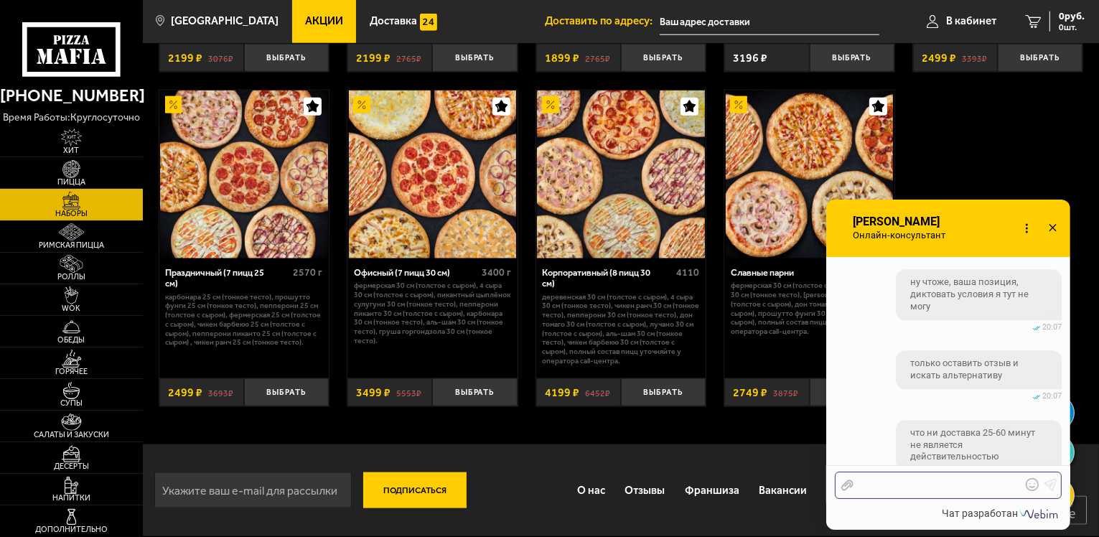
scroll to position [4103, 0]
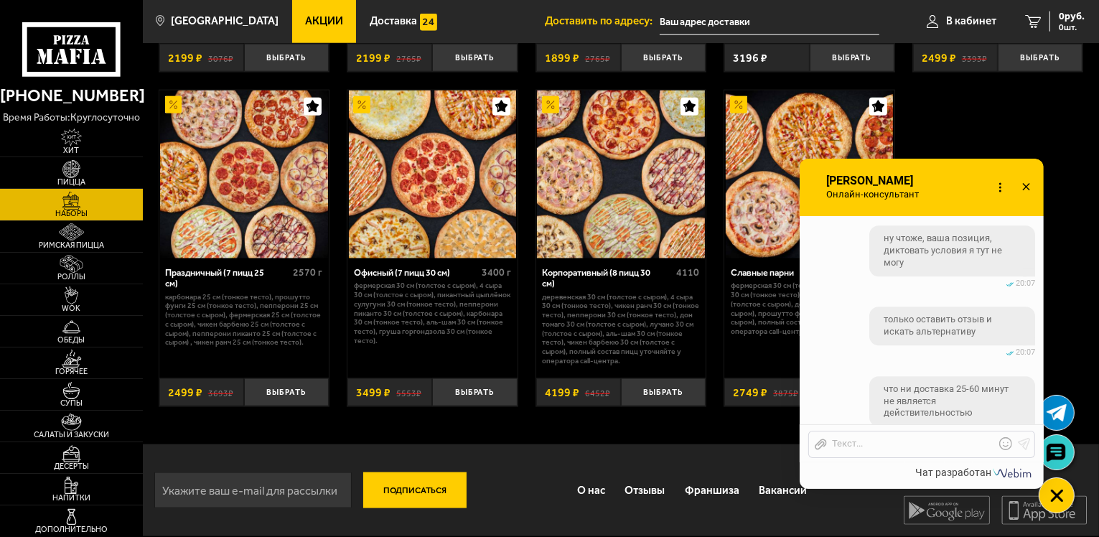
drag, startPoint x: 958, startPoint y: 200, endPoint x: 944, endPoint y: 164, distance: 38.7
click at [942, 164] on div "Онлайн-консультант [PERSON_NAME]-консультант Набирает Онлайн-консультант" at bounding box center [922, 187] width 244 height 57
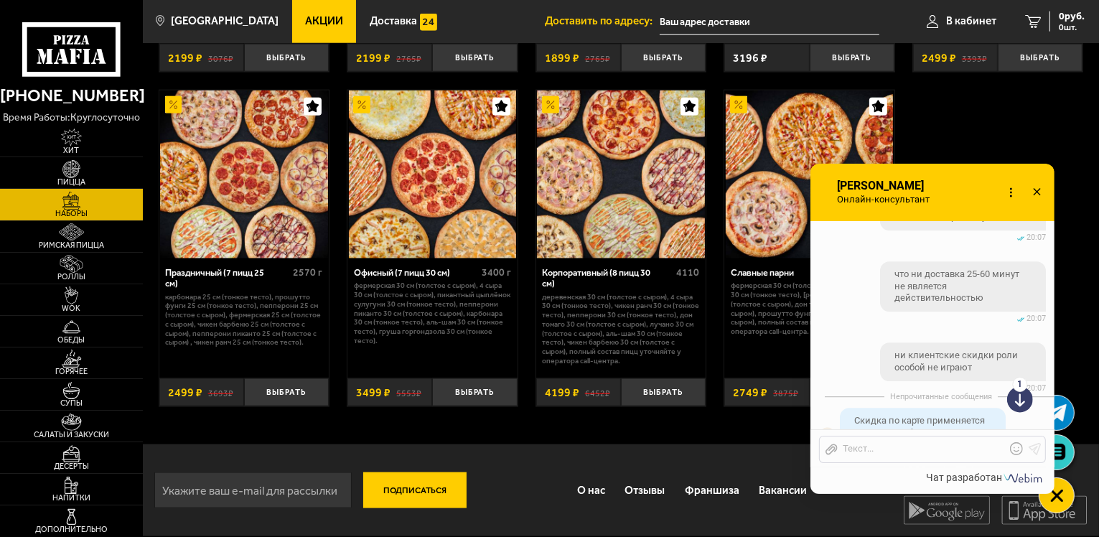
scroll to position [4324, 0]
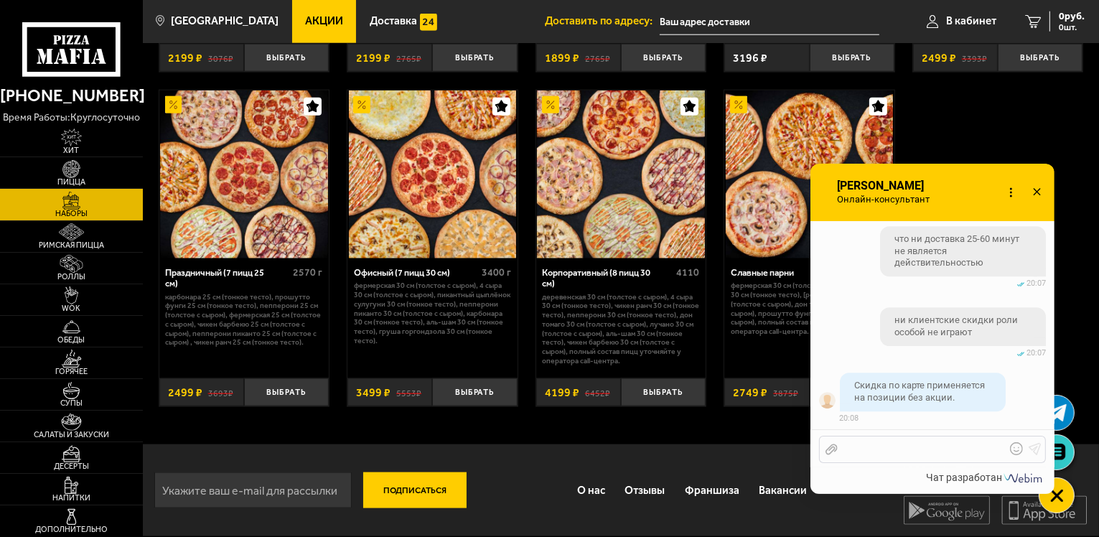
click at [935, 450] on div at bounding box center [922, 449] width 168 height 13
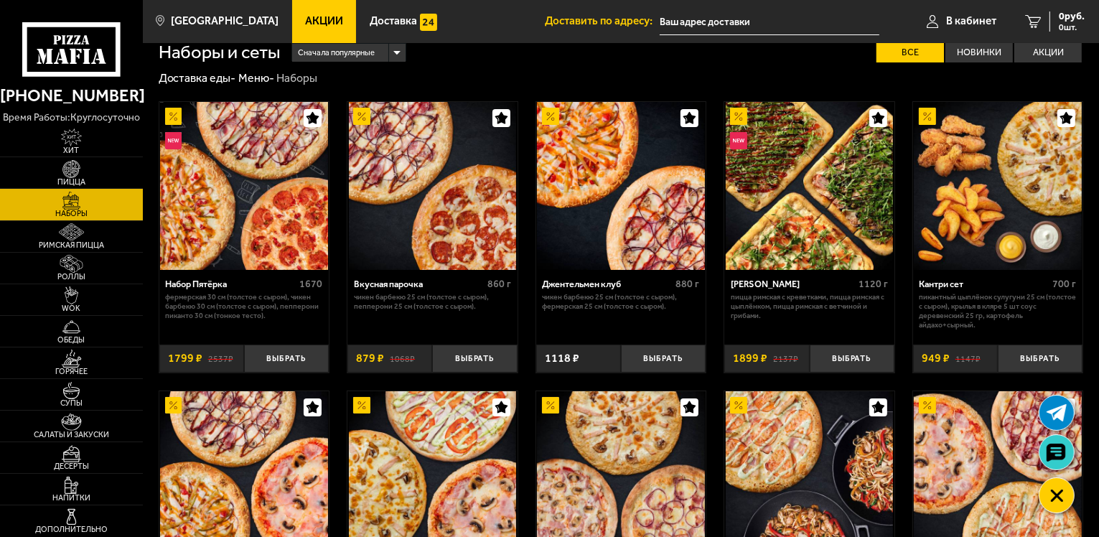
scroll to position [0, 0]
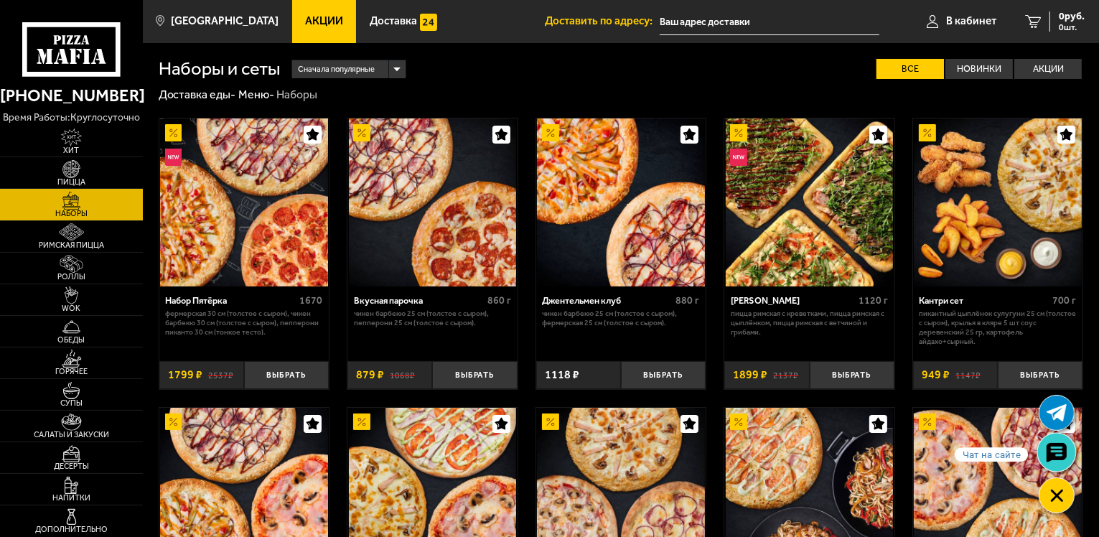
click at [1051, 452] on icon at bounding box center [1056, 453] width 21 height 20
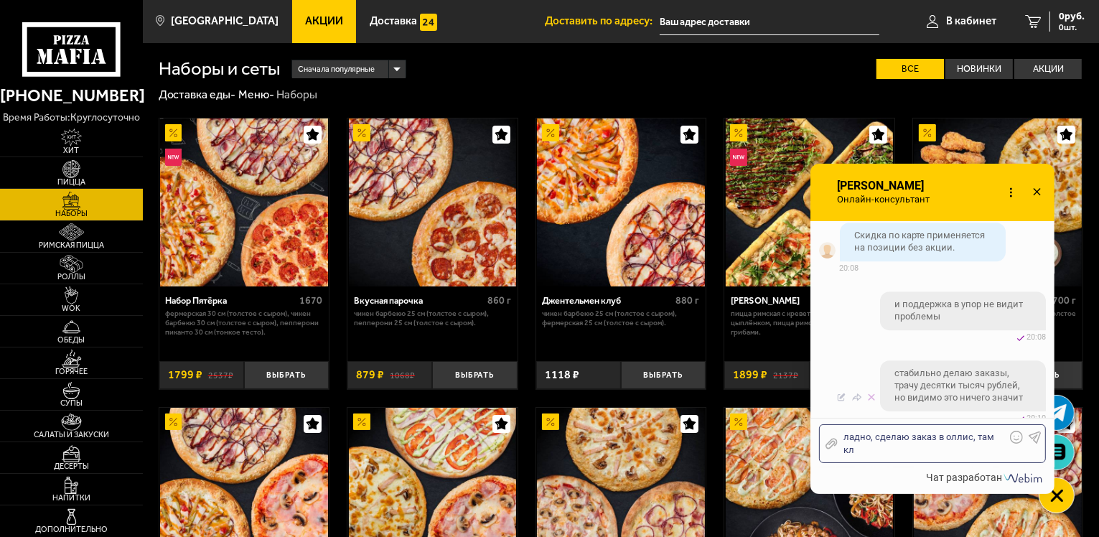
scroll to position [4485, 0]
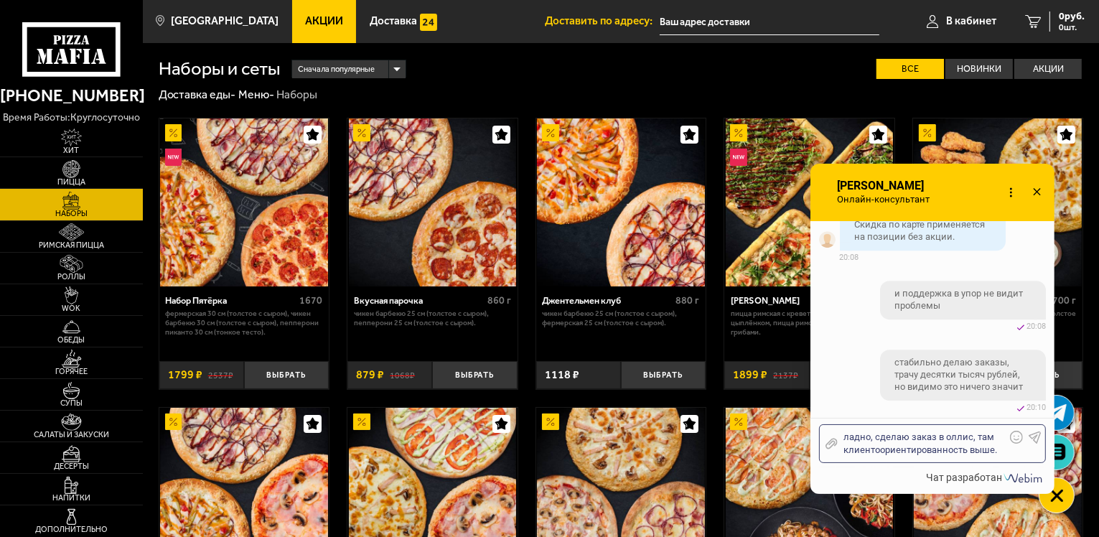
click at [1002, 448] on div "ладно, сделаю заказ в оллис, там клиентоориентированность выше." at bounding box center [922, 444] width 168 height 26
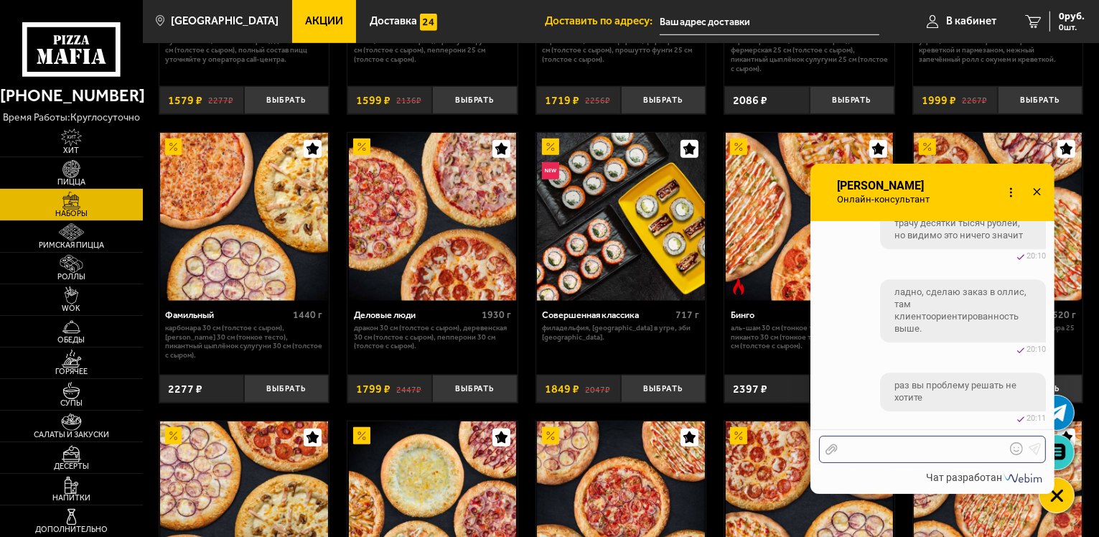
scroll to position [4623, 0]
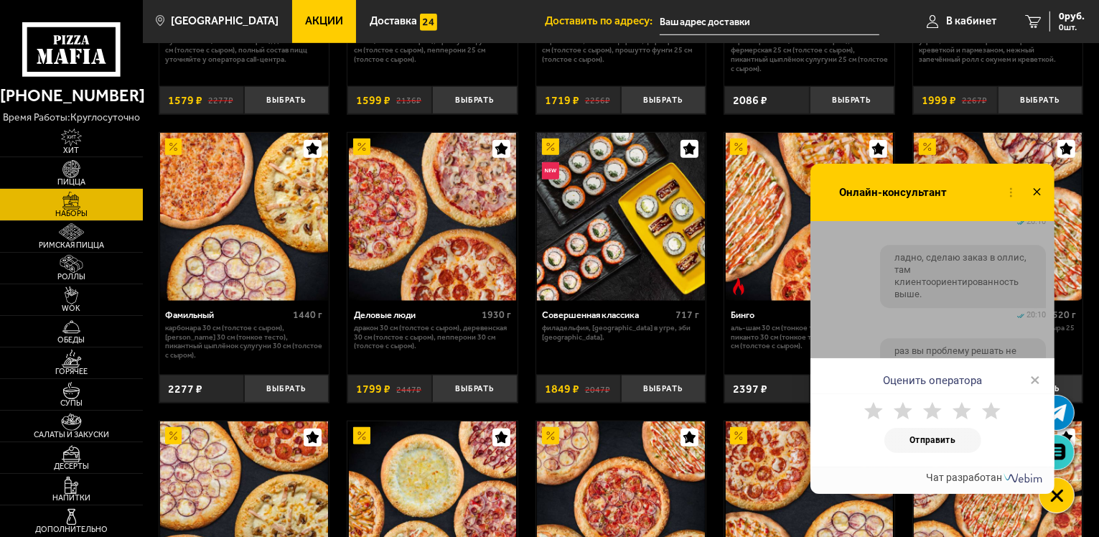
click at [1034, 382] on span "×" at bounding box center [1035, 380] width 10 height 22
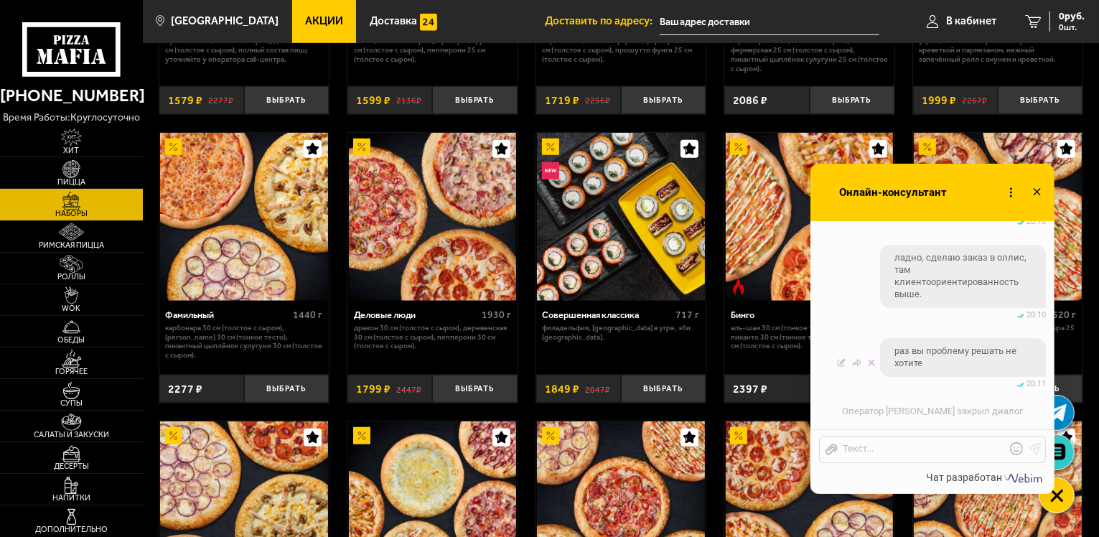
scroll to position [4672, 0]
click at [1036, 190] on icon at bounding box center [1036, 192] width 21 height 21
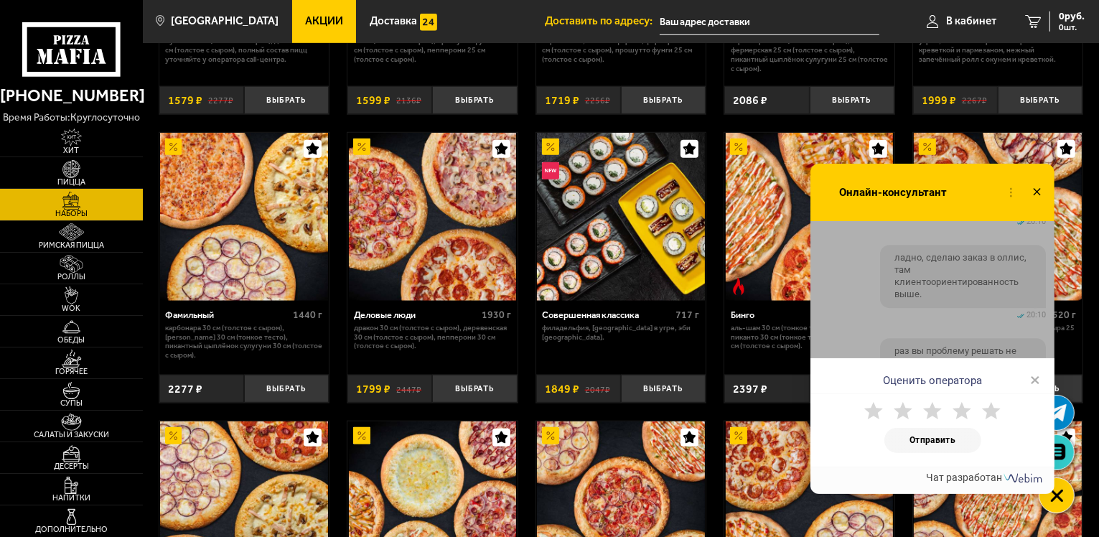
click at [876, 411] on use at bounding box center [873, 410] width 19 height 17
click at [902, 436] on button "Отправить" at bounding box center [932, 440] width 97 height 25
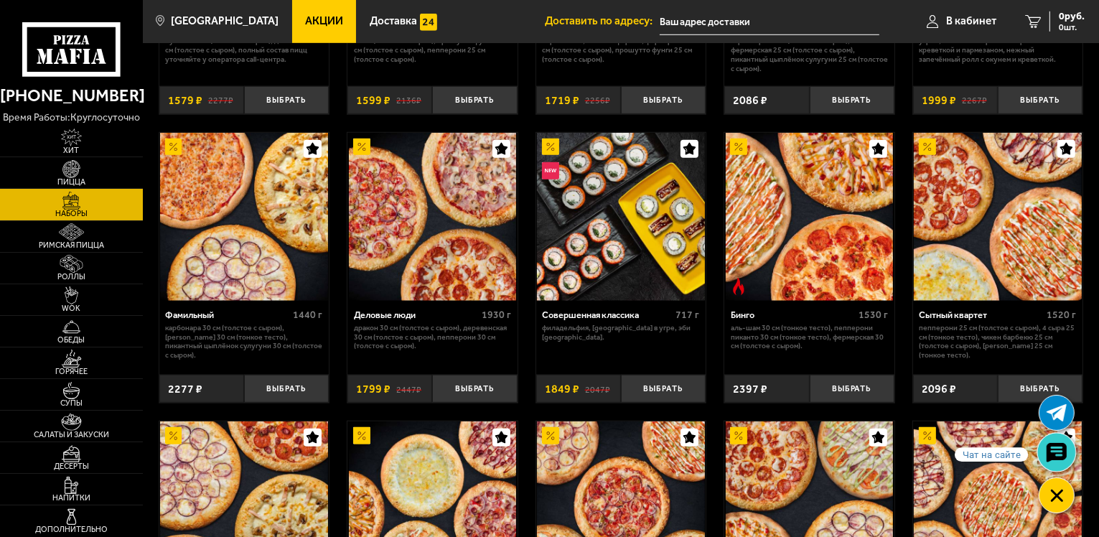
click at [1058, 437] on link at bounding box center [1056, 453] width 38 height 38
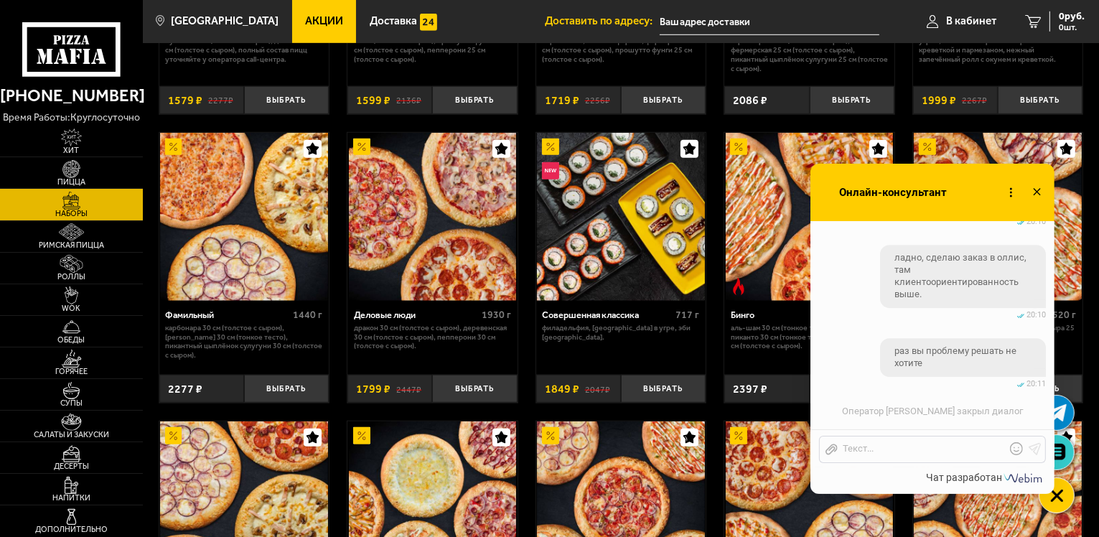
click at [1034, 198] on icon at bounding box center [1036, 192] width 21 height 21
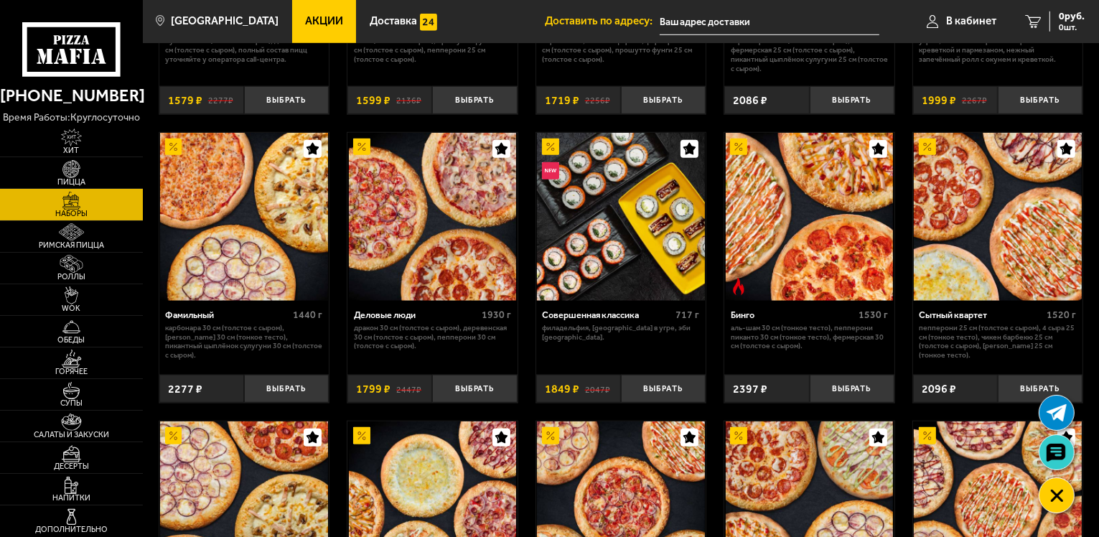
drag, startPoint x: 1054, startPoint y: 454, endPoint x: 1026, endPoint y: 411, distance: 50.8
click at [1053, 454] on use at bounding box center [1055, 453] width 19 height 18
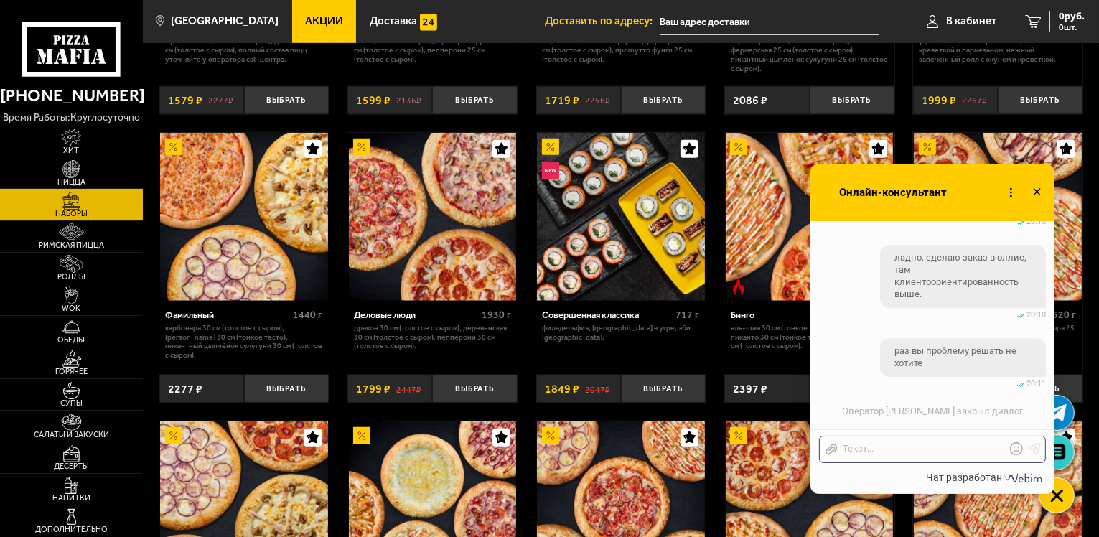
click at [914, 440] on div "Отправить файл Текст..." at bounding box center [932, 449] width 227 height 27
click at [1039, 192] on icon at bounding box center [1036, 192] width 21 height 21
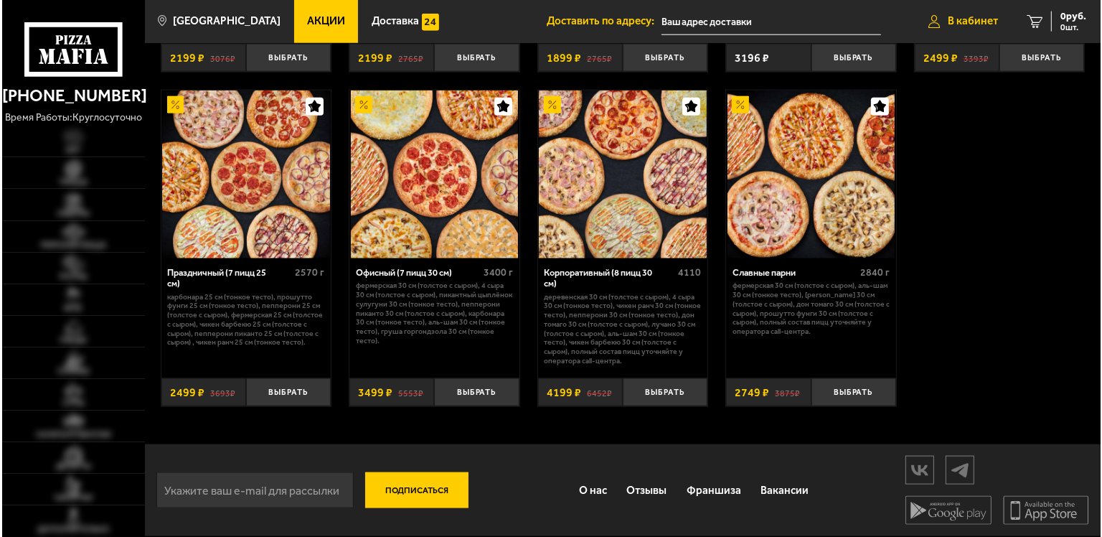
scroll to position [1789, 0]
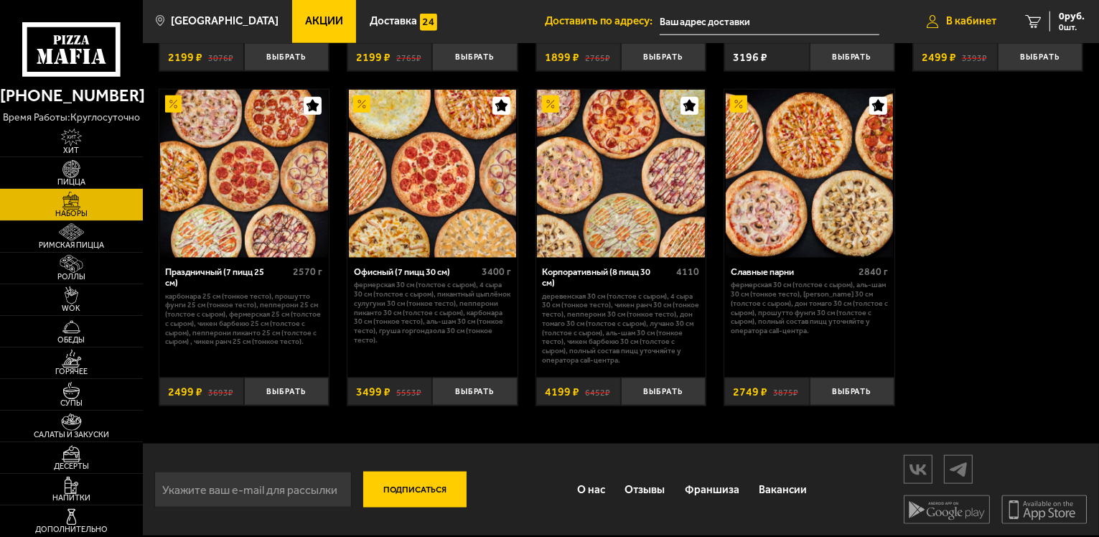
click at [968, 16] on span "В кабинет" at bounding box center [971, 21] width 50 height 11
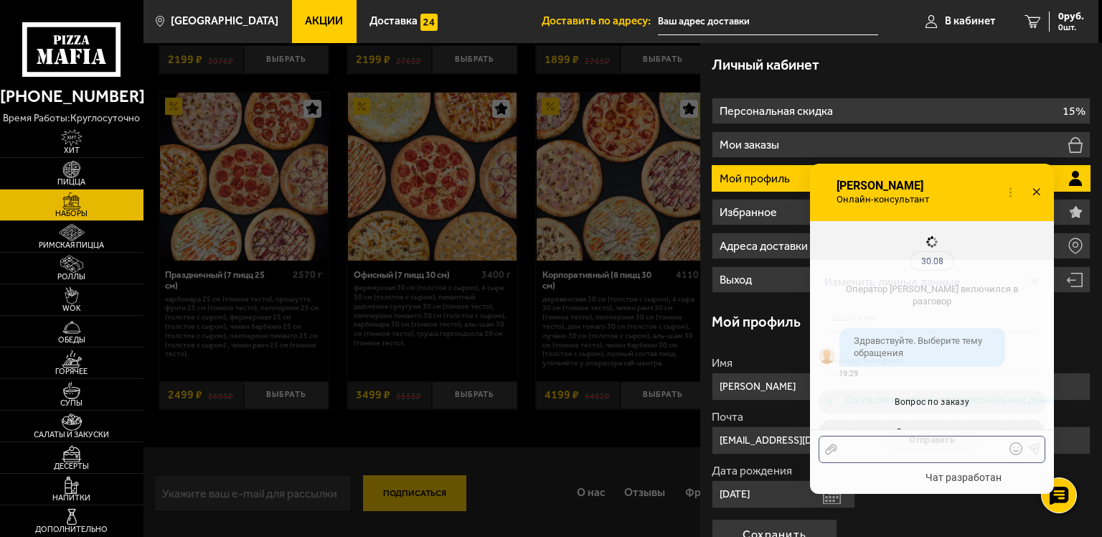
checkbox input "true"
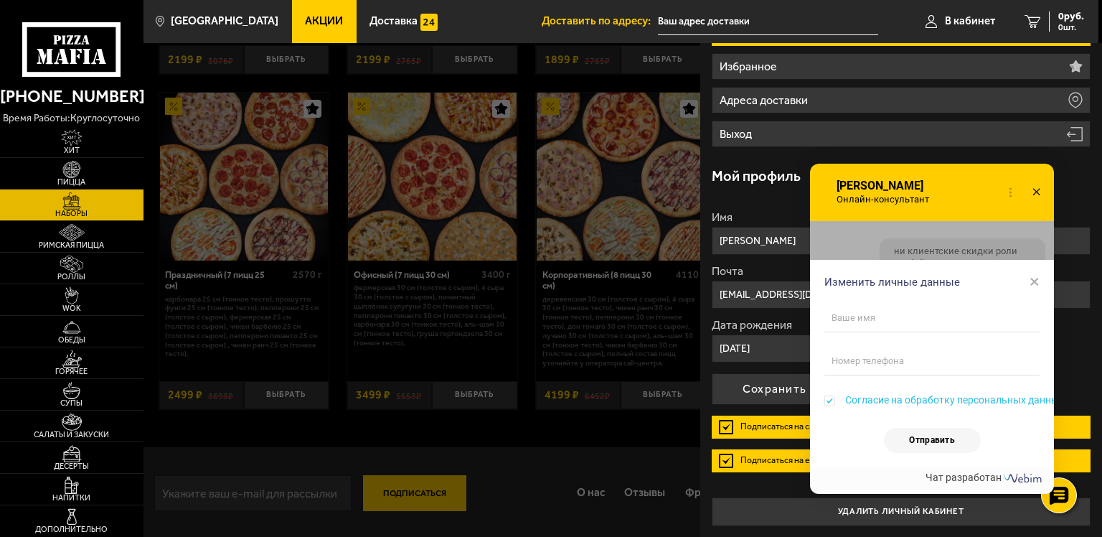
click at [751, 192] on div "Мой профиль" at bounding box center [901, 175] width 379 height 43
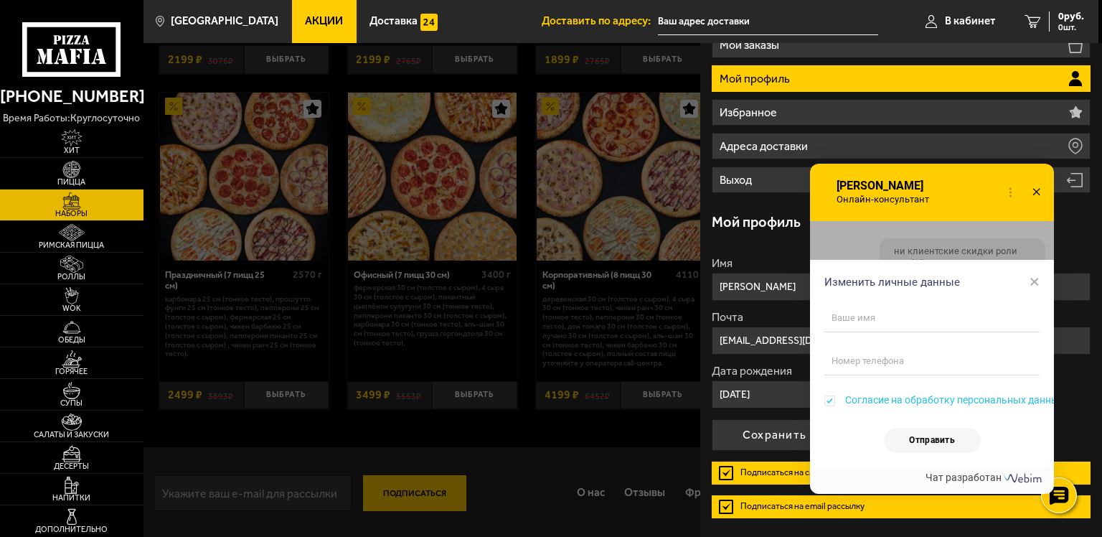
scroll to position [0, 0]
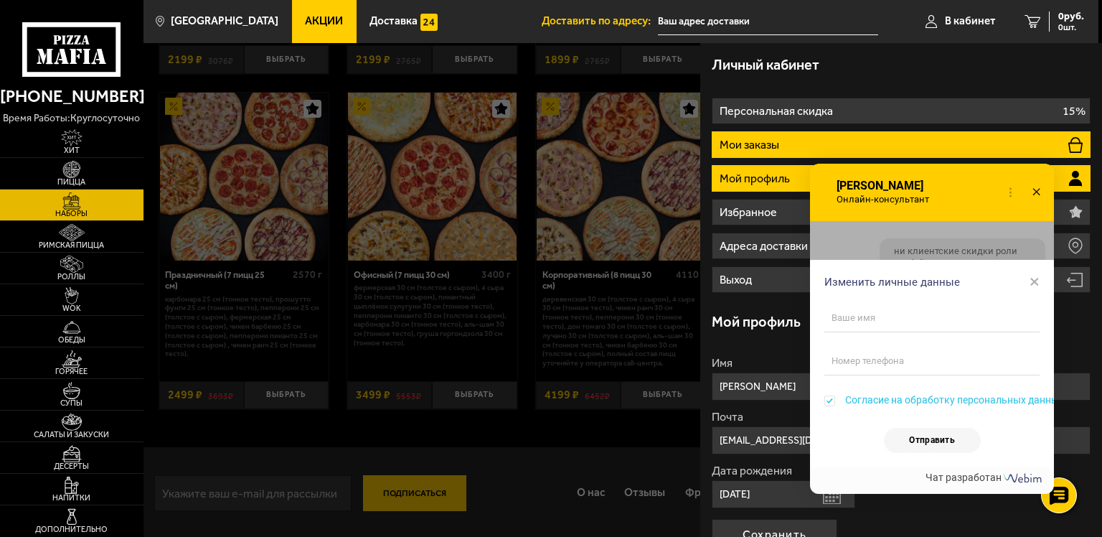
click at [758, 146] on p "Мои заказы" at bounding box center [751, 144] width 62 height 11
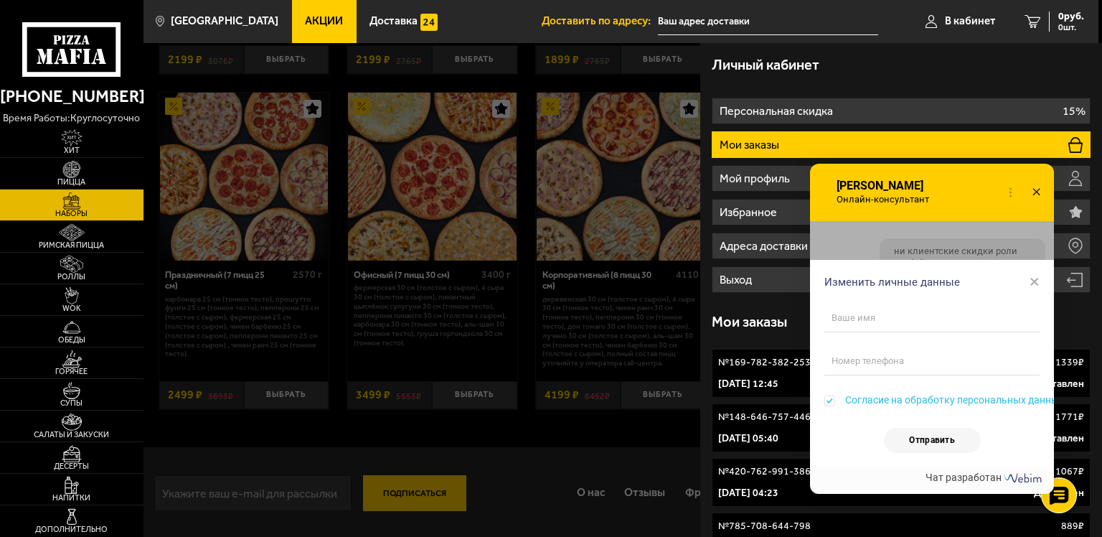
click at [1034, 193] on icon at bounding box center [1036, 192] width 21 height 21
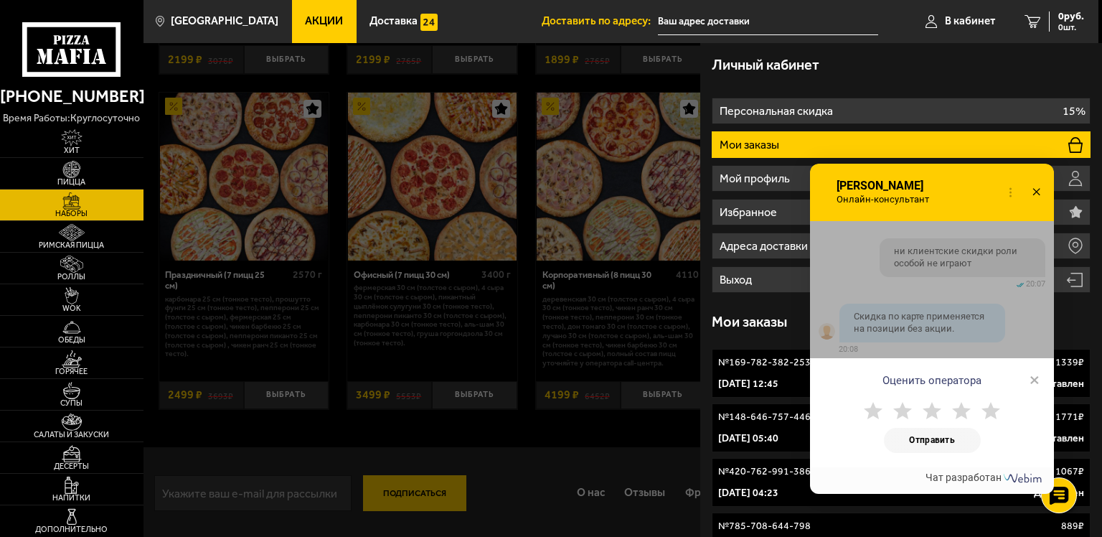
click at [1036, 198] on icon at bounding box center [1036, 192] width 21 height 21
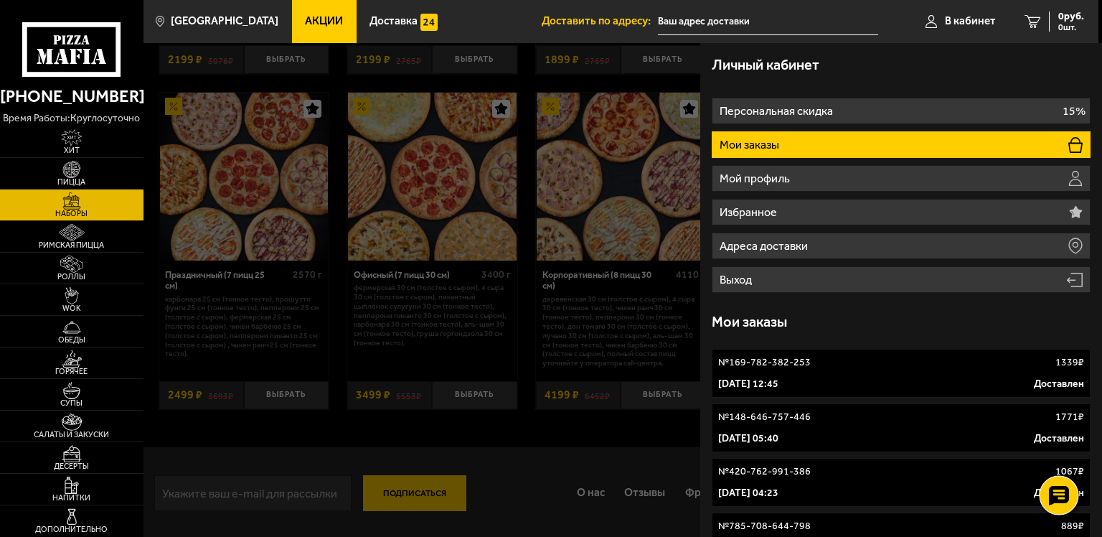
click at [1061, 493] on use at bounding box center [1059, 496] width 21 height 20
click at [1057, 504] on div at bounding box center [1059, 495] width 39 height 39
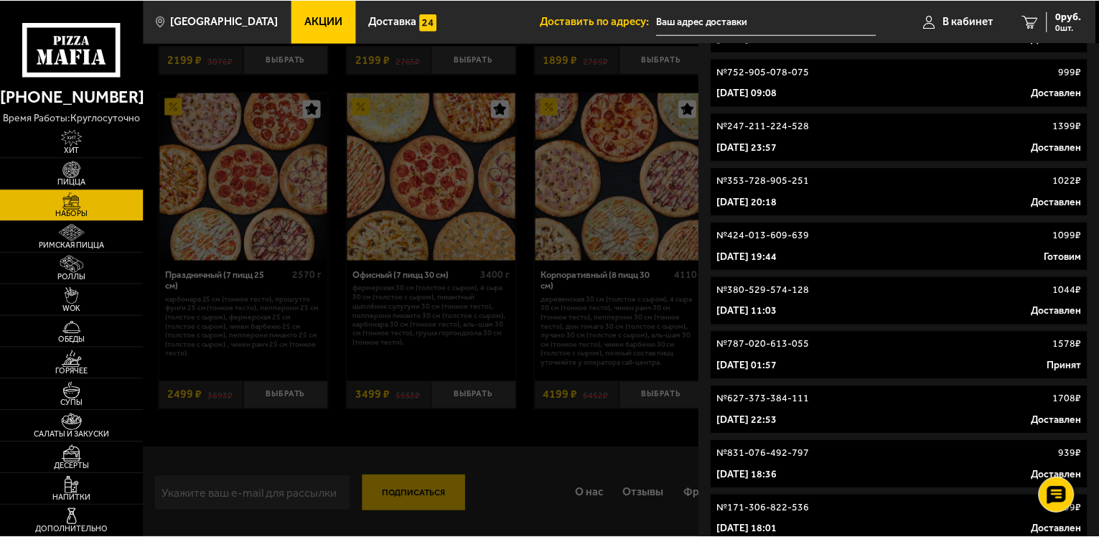
scroll to position [521, 0]
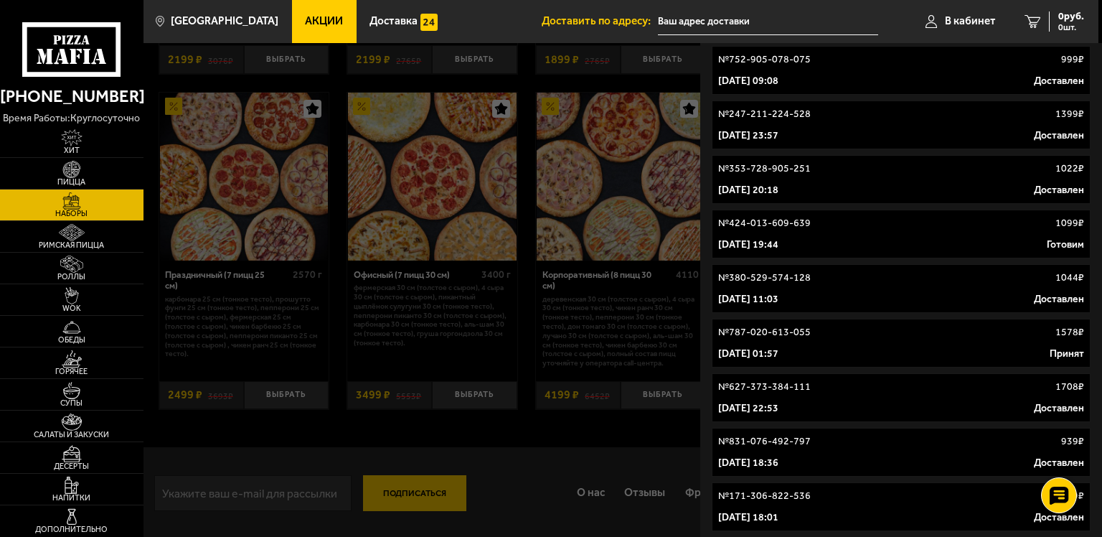
click at [591, 446] on div at bounding box center [695, 311] width 1102 height 537
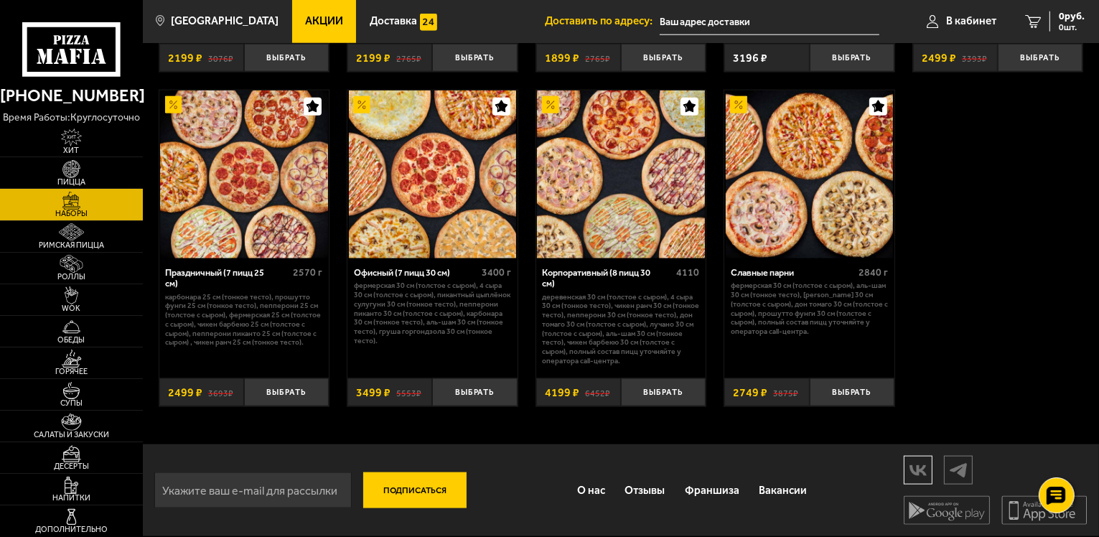
click at [929, 471] on img at bounding box center [917, 470] width 27 height 25
